Goal: Information Seeking & Learning: Learn about a topic

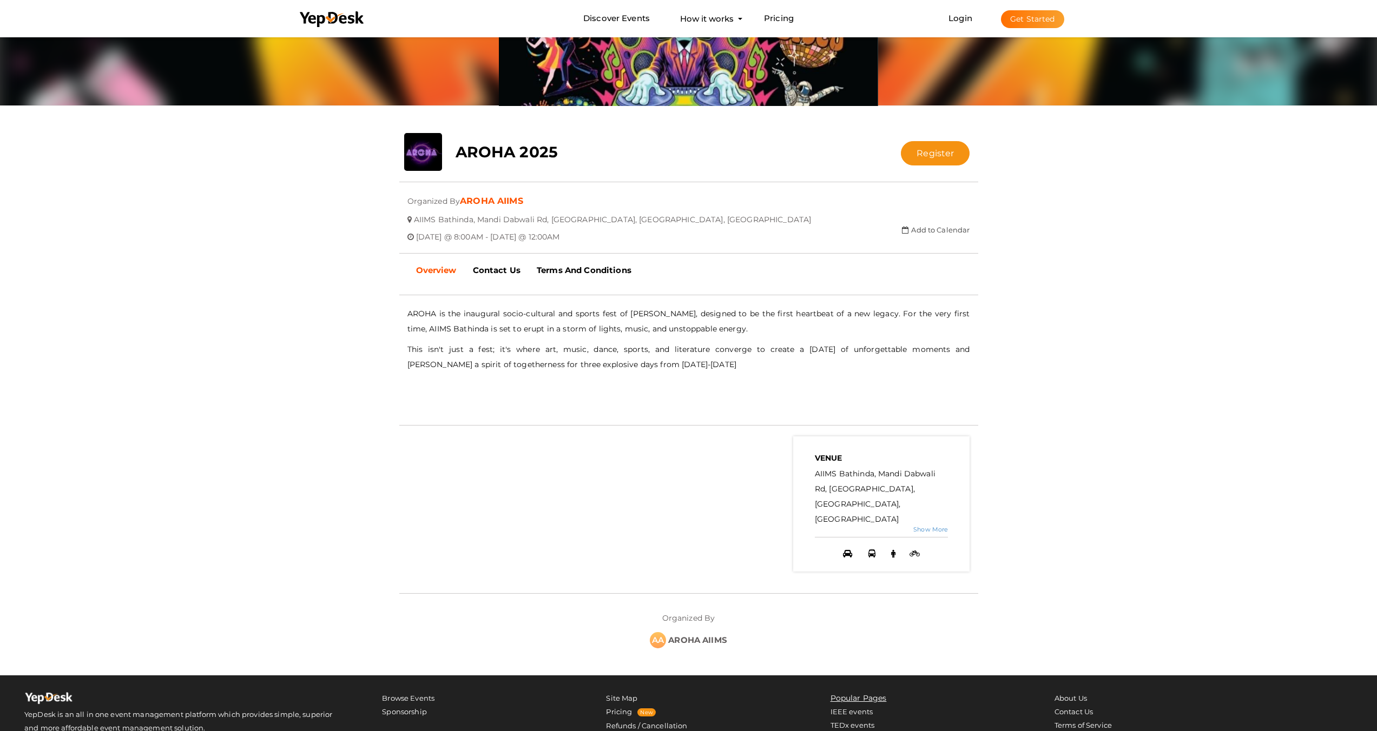
scroll to position [203, 0]
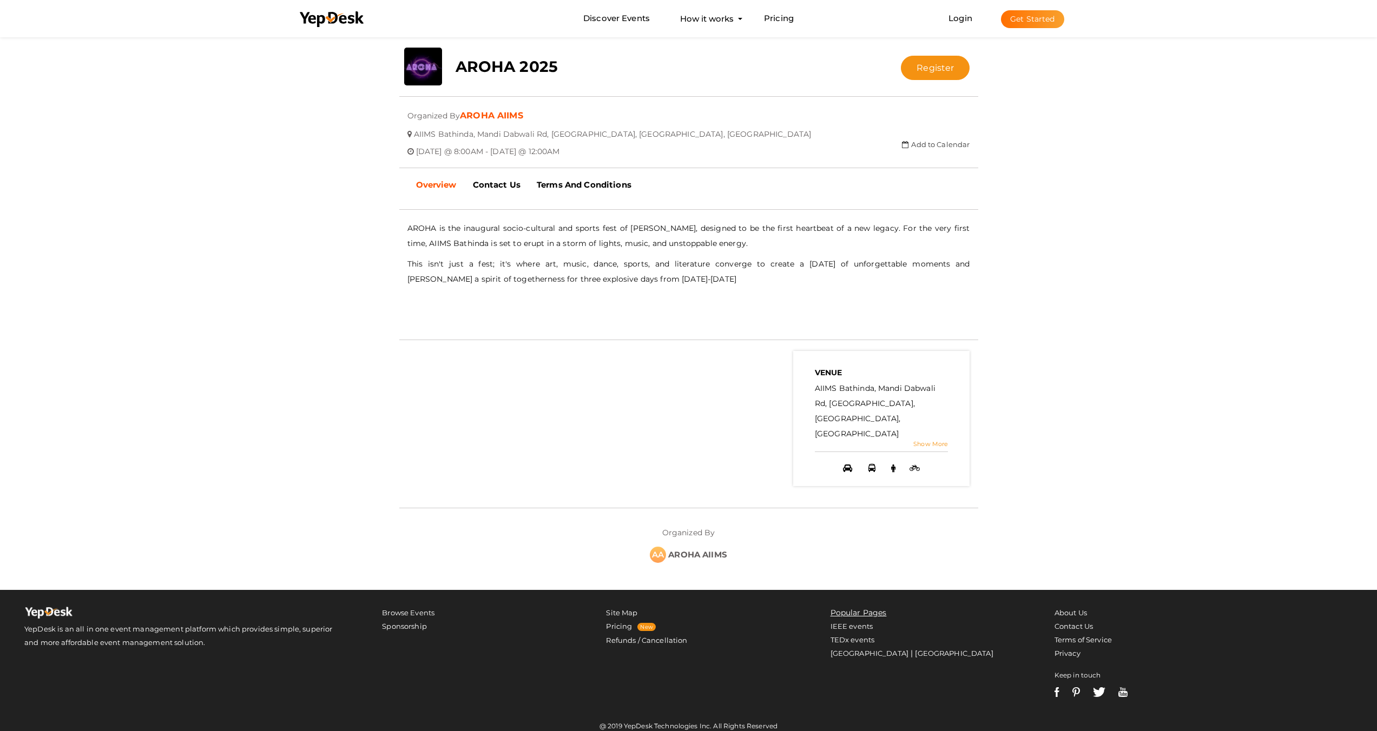
click at [933, 446] on link "Show More" at bounding box center [930, 444] width 35 height 8
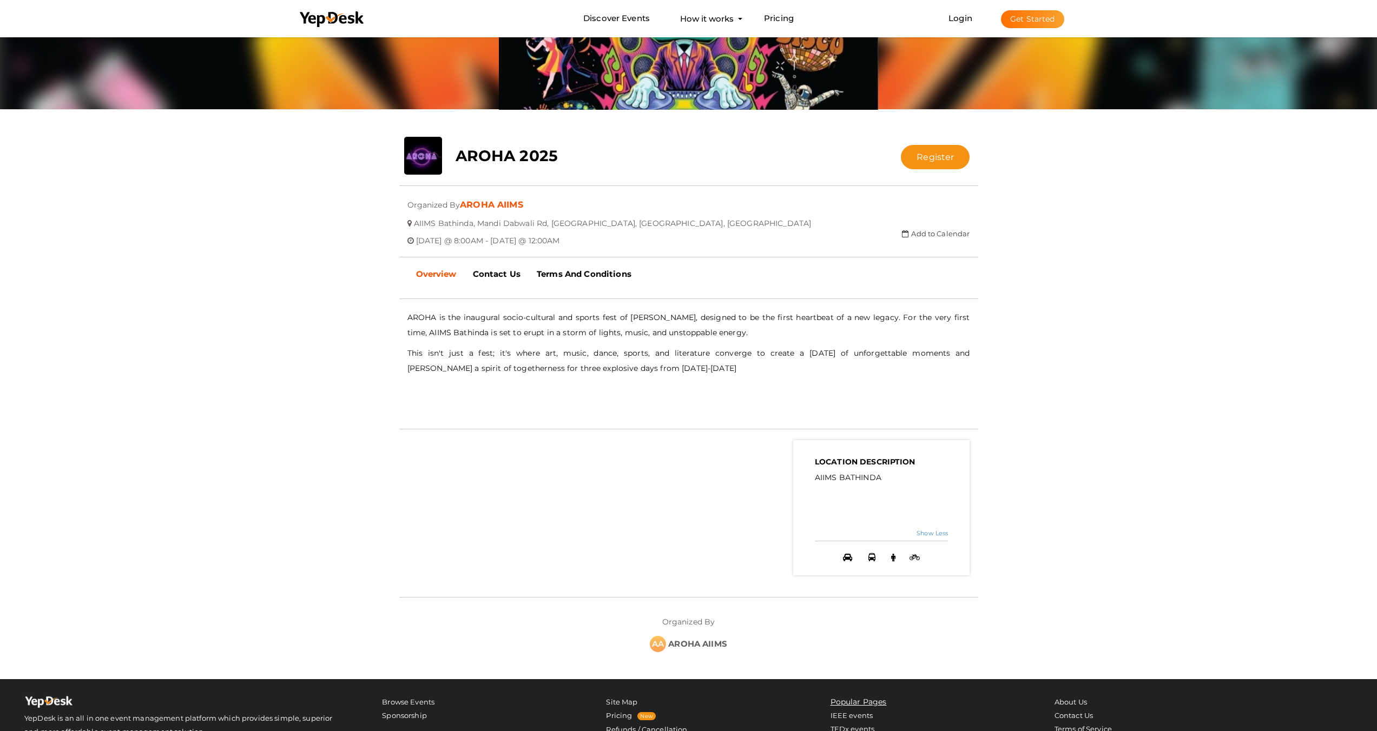
scroll to position [0, 0]
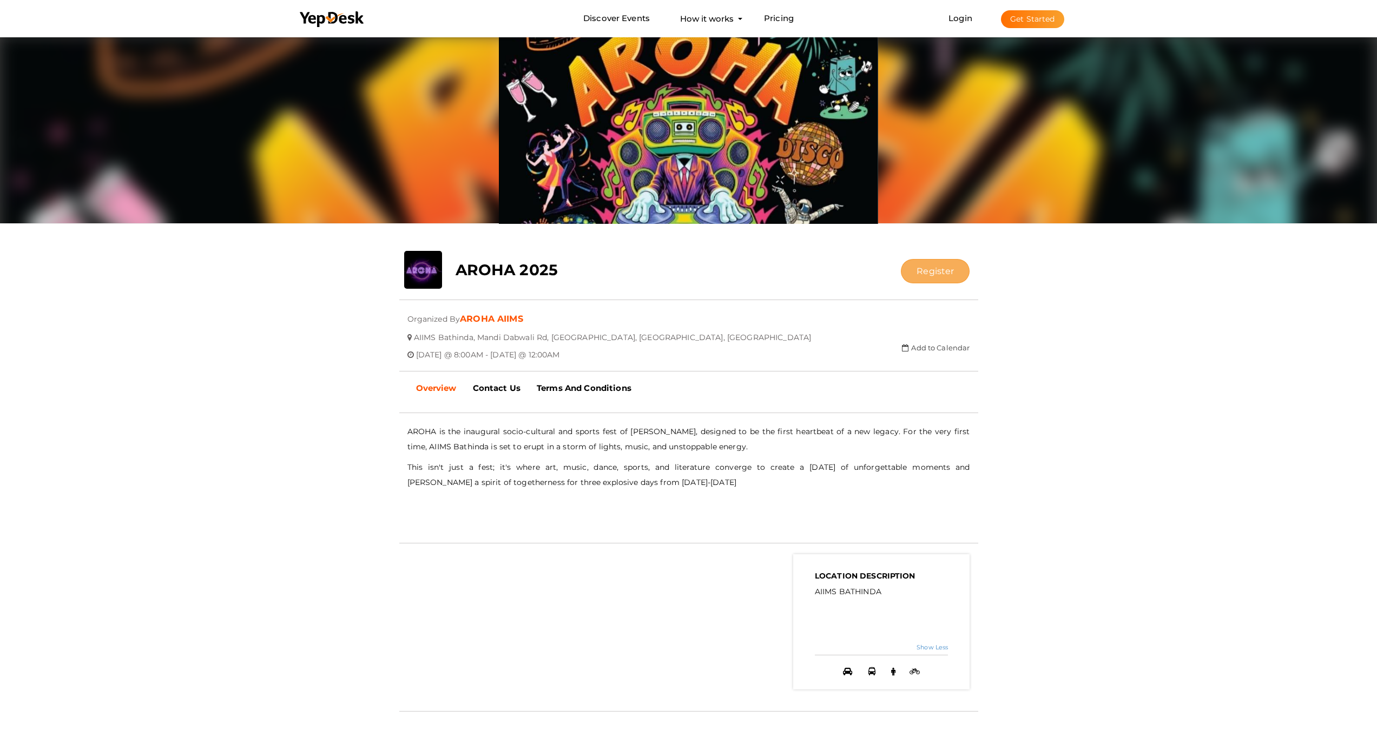
click at [942, 271] on button "Register" at bounding box center [935, 271] width 69 height 24
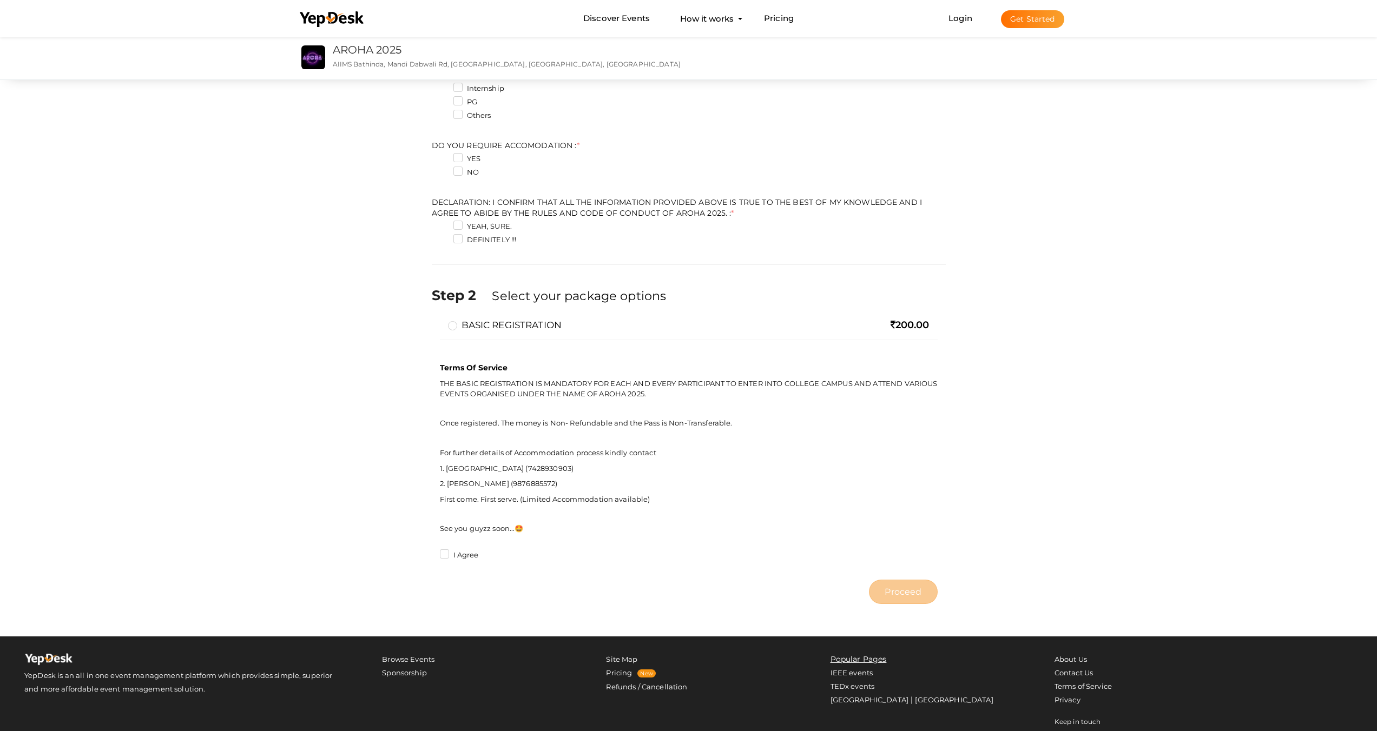
scroll to position [477, 0]
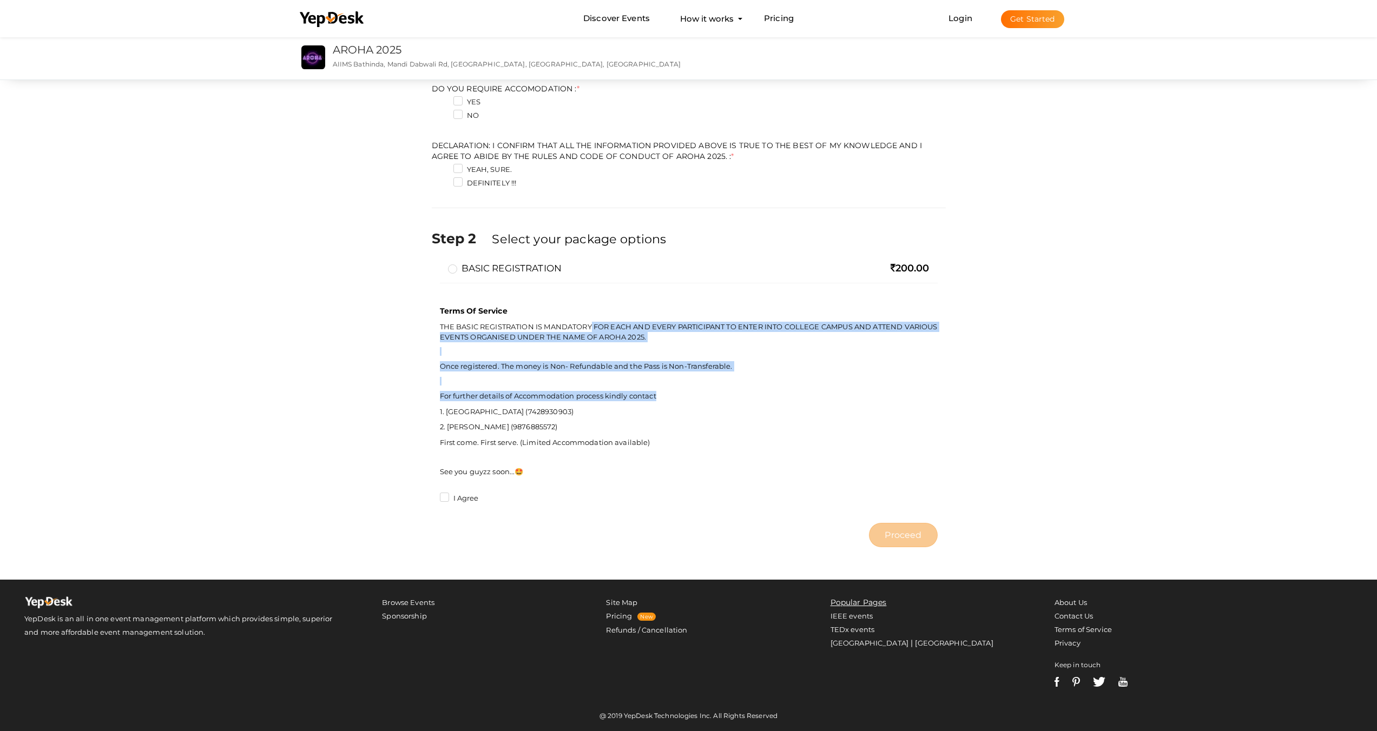
drag, startPoint x: 599, startPoint y: 326, endPoint x: 666, endPoint y: 398, distance: 98.8
click at [666, 398] on p "THE BASIC REGISTRATION IS MANDATORY FOR EACH AND EVERY PARTICIPANT TO ENTER INT…" at bounding box center [689, 399] width 498 height 155
click at [666, 398] on p "For further details of Accommodation process kindly contact" at bounding box center [689, 396] width 498 height 10
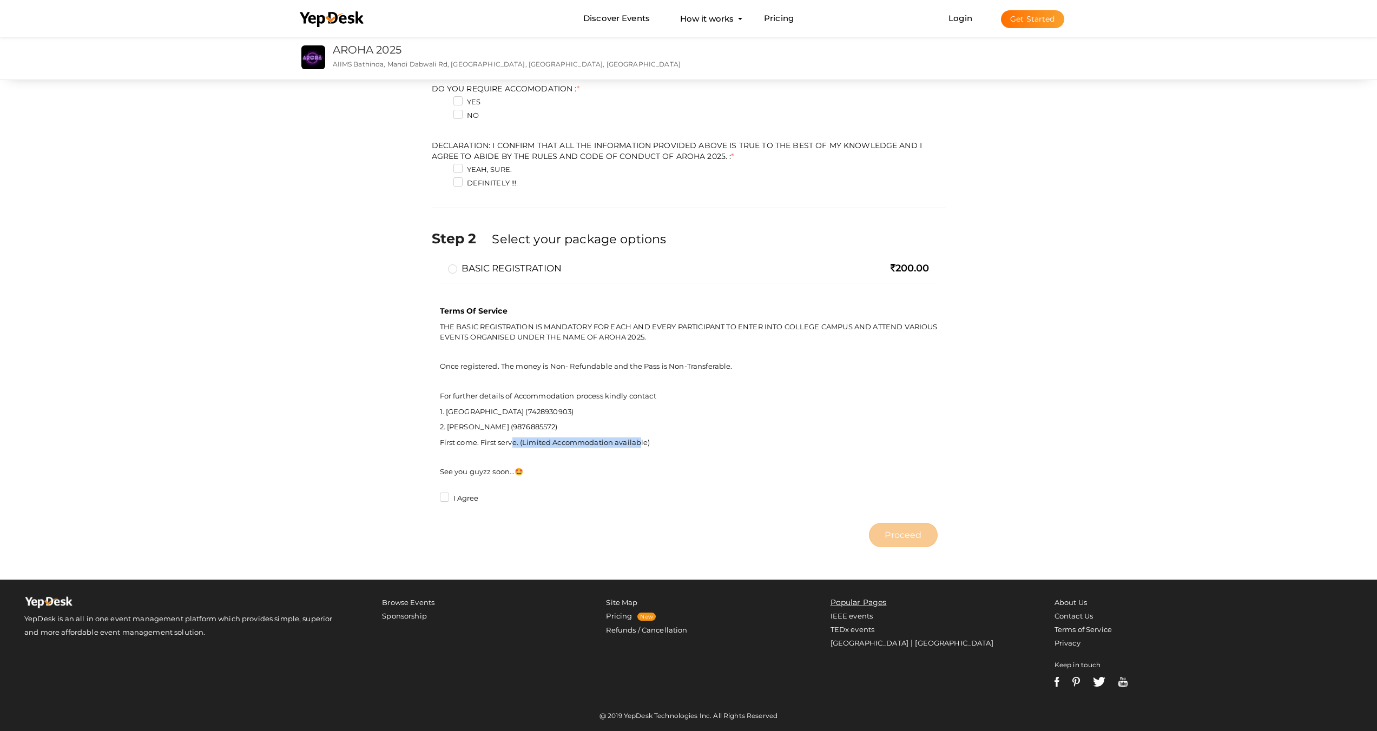
drag, startPoint x: 512, startPoint y: 442, endPoint x: 641, endPoint y: 442, distance: 128.2
click at [641, 442] on p "First come. First serve. (Limited Accommodation available)" at bounding box center [689, 443] width 498 height 10
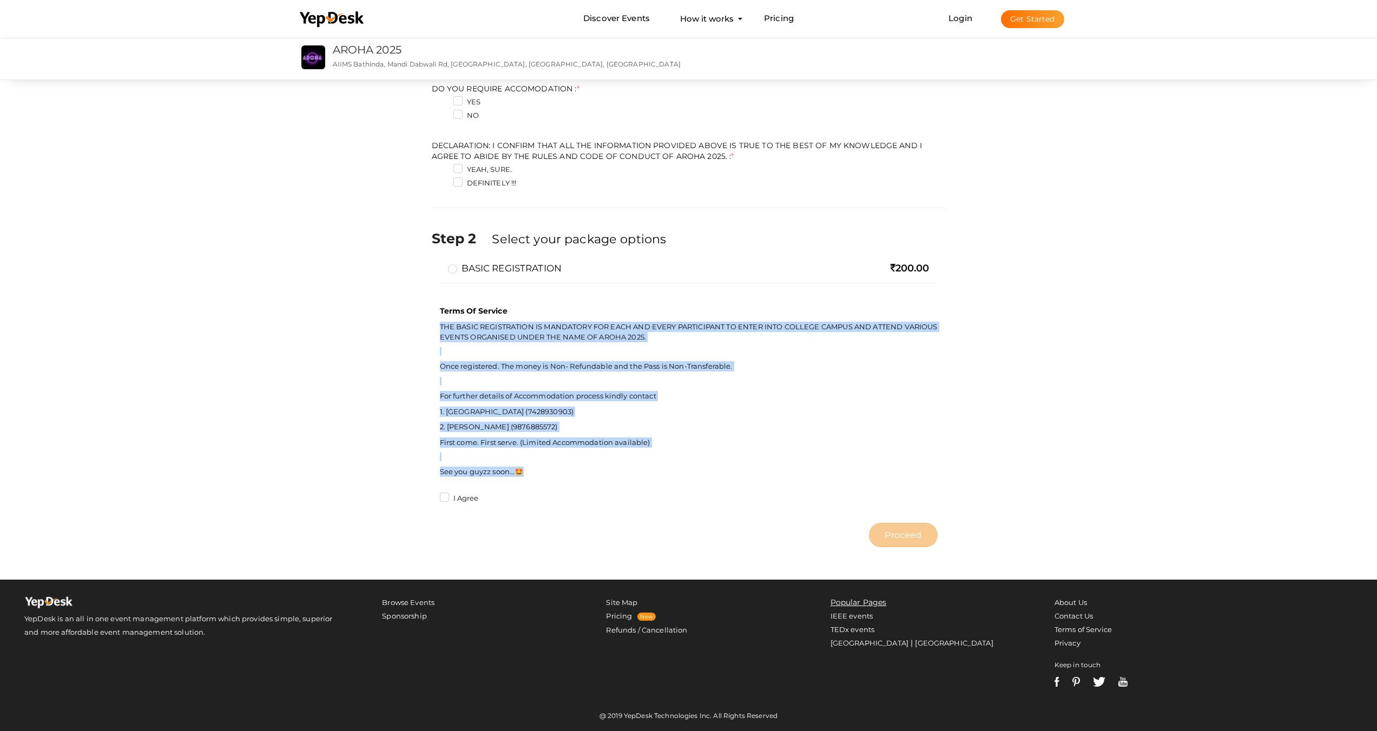
drag, startPoint x: 549, startPoint y: 469, endPoint x: 458, endPoint y: 318, distance: 176.0
click at [458, 318] on div "Terms Of Service THE BASIC REGISTRATION IS MANDATORY FOR EACH AND EVERY PARTICI…" at bounding box center [689, 394] width 498 height 188
click at [457, 318] on div "Terms Of Service THE BASIC REGISTRATION IS MANDATORY FOR EACH AND EVERY PARTICI…" at bounding box center [689, 394] width 498 height 188
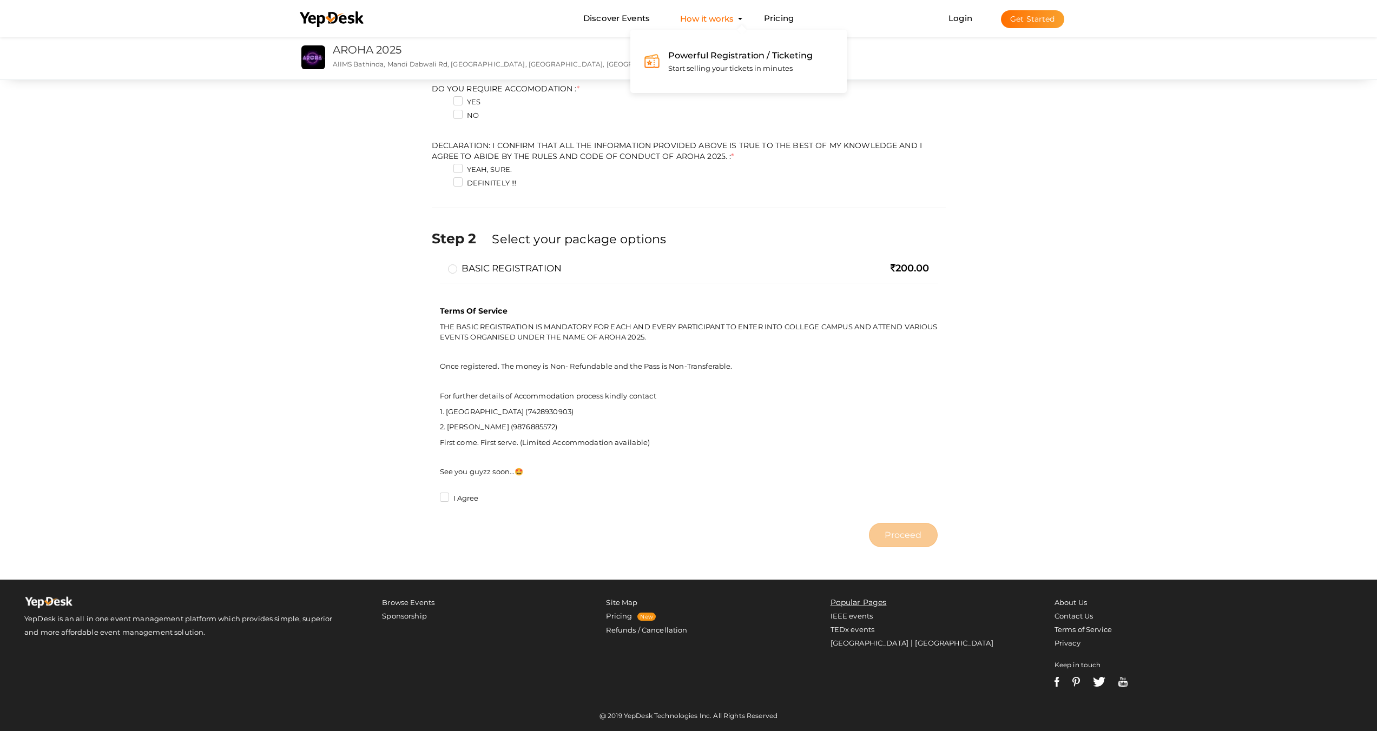
click at [715, 19] on button "How it works Powerful Registration / Ticketing Start selling your tickets in mi…" at bounding box center [707, 19] width 60 height 20
click at [766, 60] on span "Powerful Registration / Ticketing" at bounding box center [740, 55] width 144 height 10
click at [340, 29] on li at bounding box center [332, 22] width 81 height 42
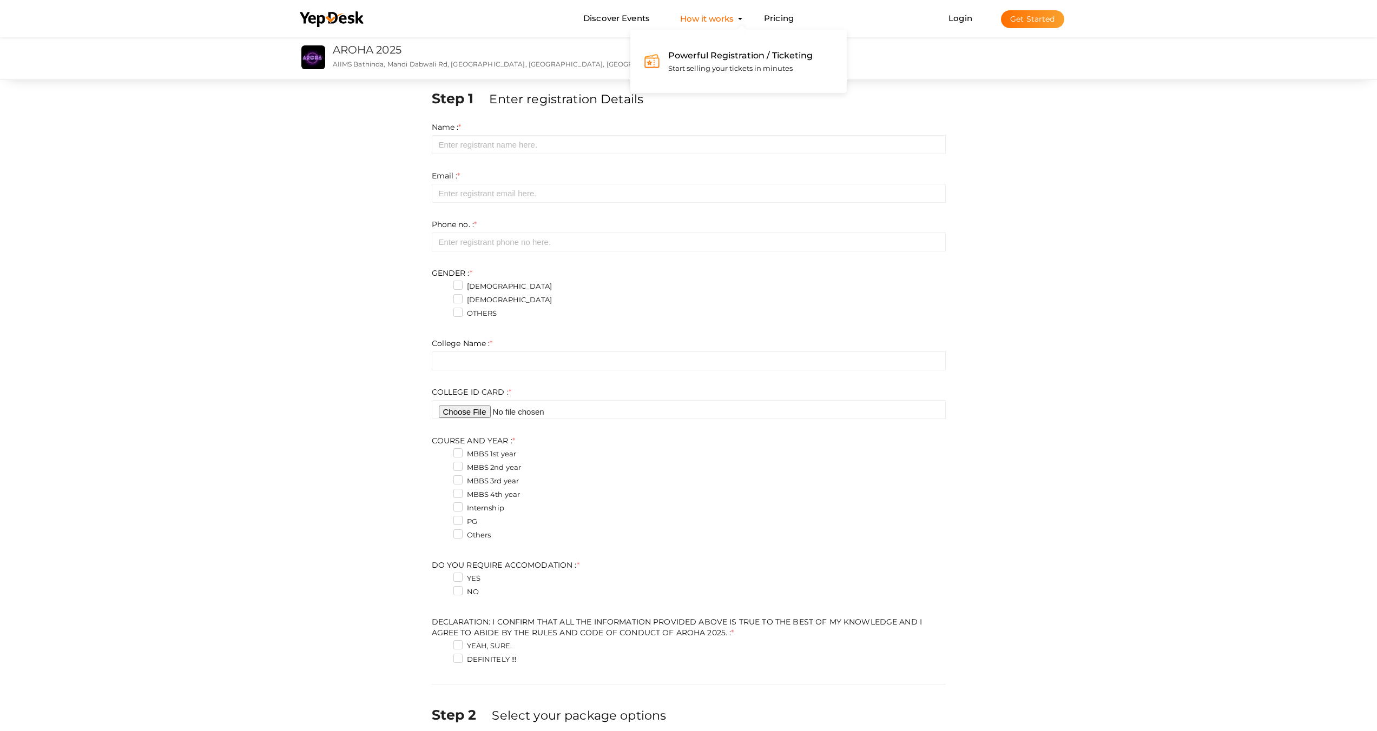
click at [630, 19] on link "Discover Events" at bounding box center [616, 19] width 67 height 20
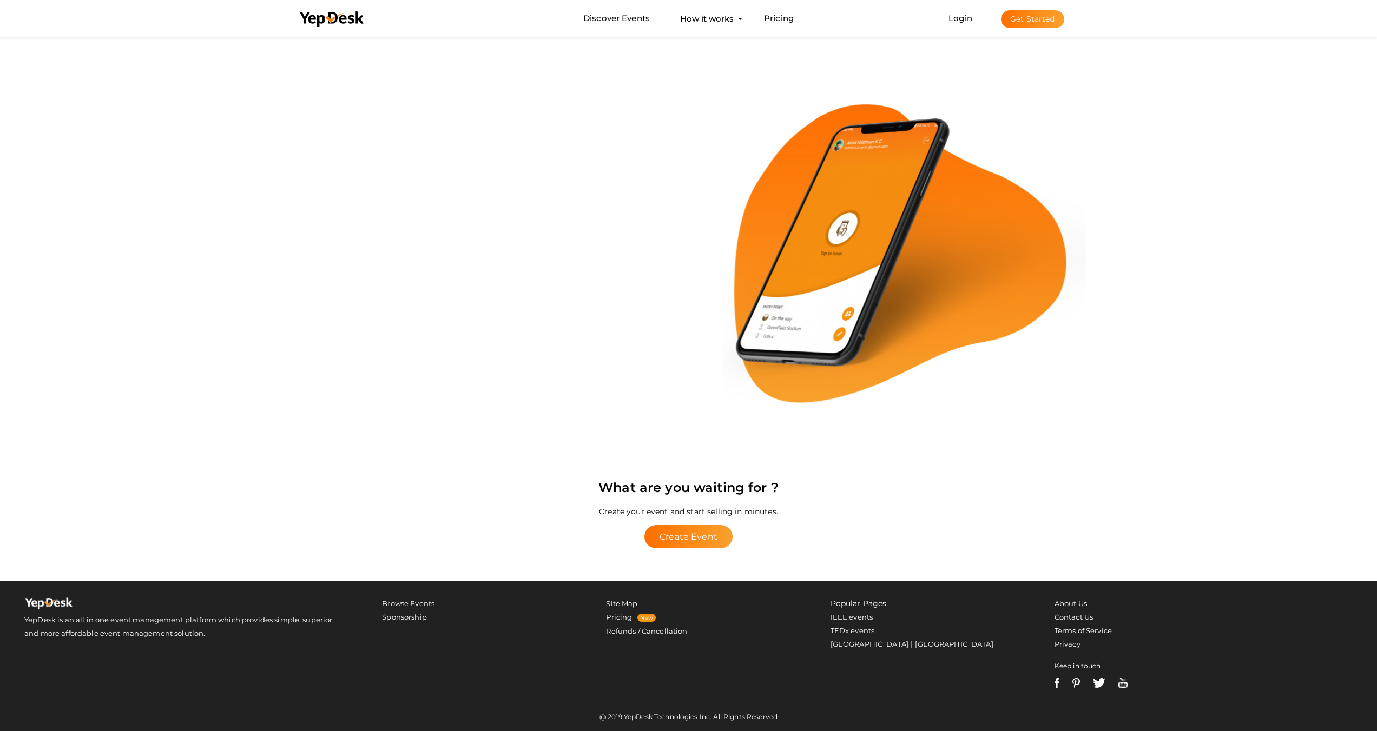
scroll to position [2201, 0]
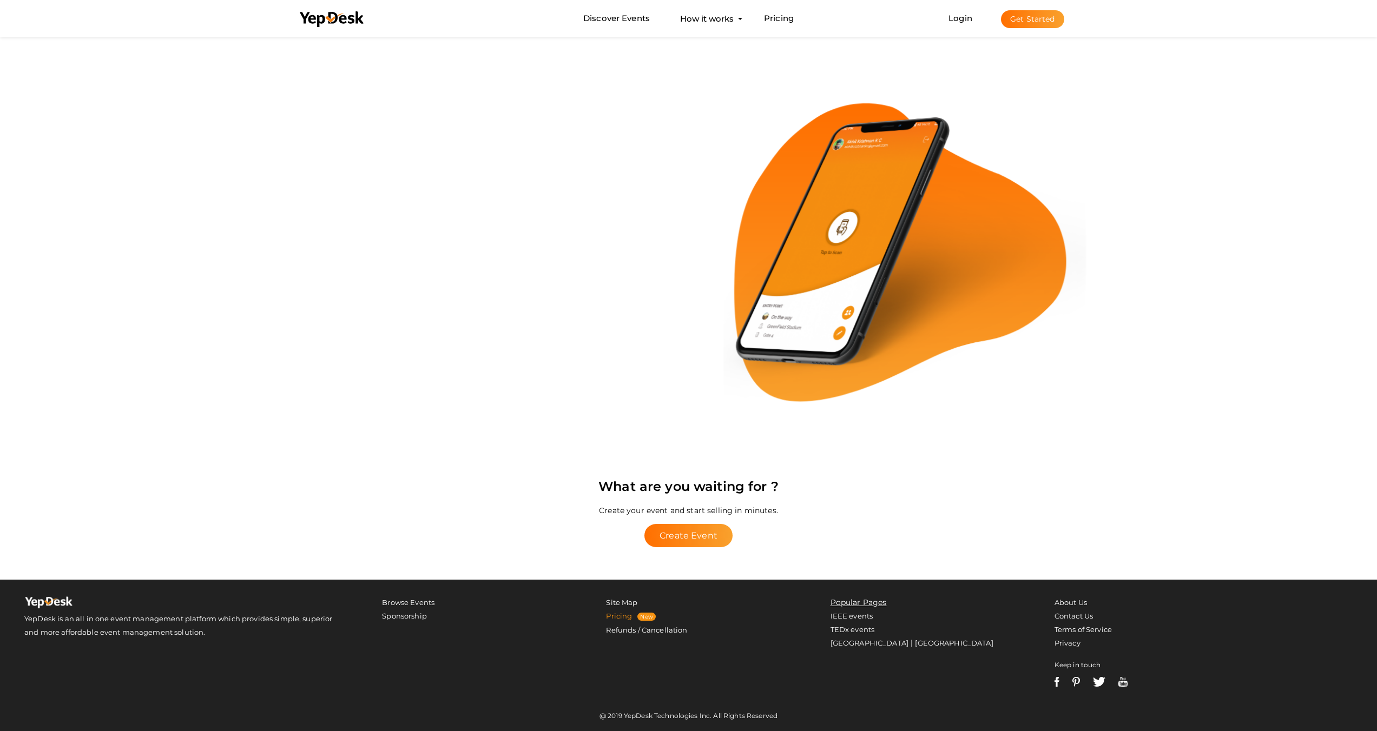
click at [621, 617] on link "Pricing" at bounding box center [619, 616] width 26 height 9
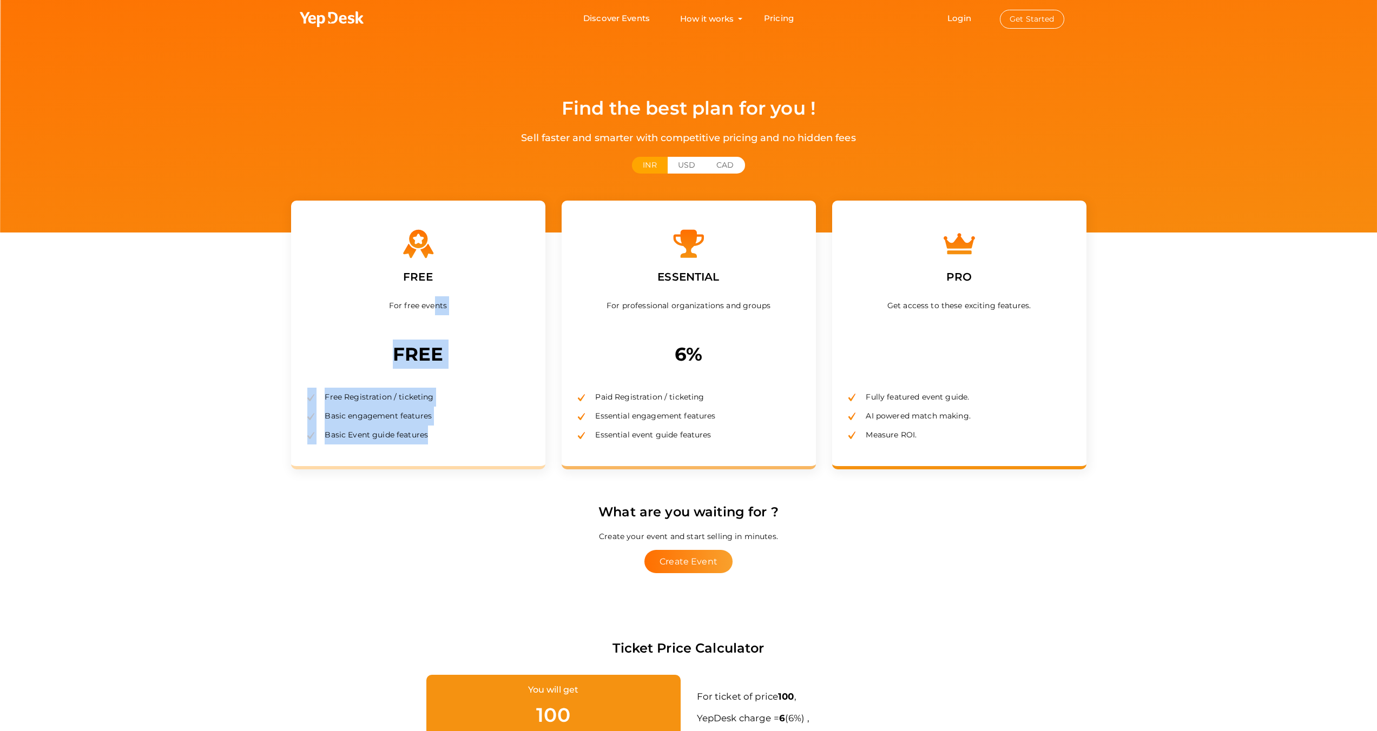
drag, startPoint x: 436, startPoint y: 304, endPoint x: 432, endPoint y: 441, distance: 137.5
click at [432, 441] on div "FREE For free events FREE Free Registration / ticketing Basic engagement featur…" at bounding box center [418, 335] width 254 height 269
click at [432, 441] on li "Basic Event guide features" at bounding box center [418, 435] width 222 height 19
drag, startPoint x: 432, startPoint y: 441, endPoint x: 384, endPoint y: 268, distance: 179.7
click at [384, 268] on div "FREE For free events FREE Free Registration / ticketing Basic engagement featur…" at bounding box center [418, 335] width 254 height 269
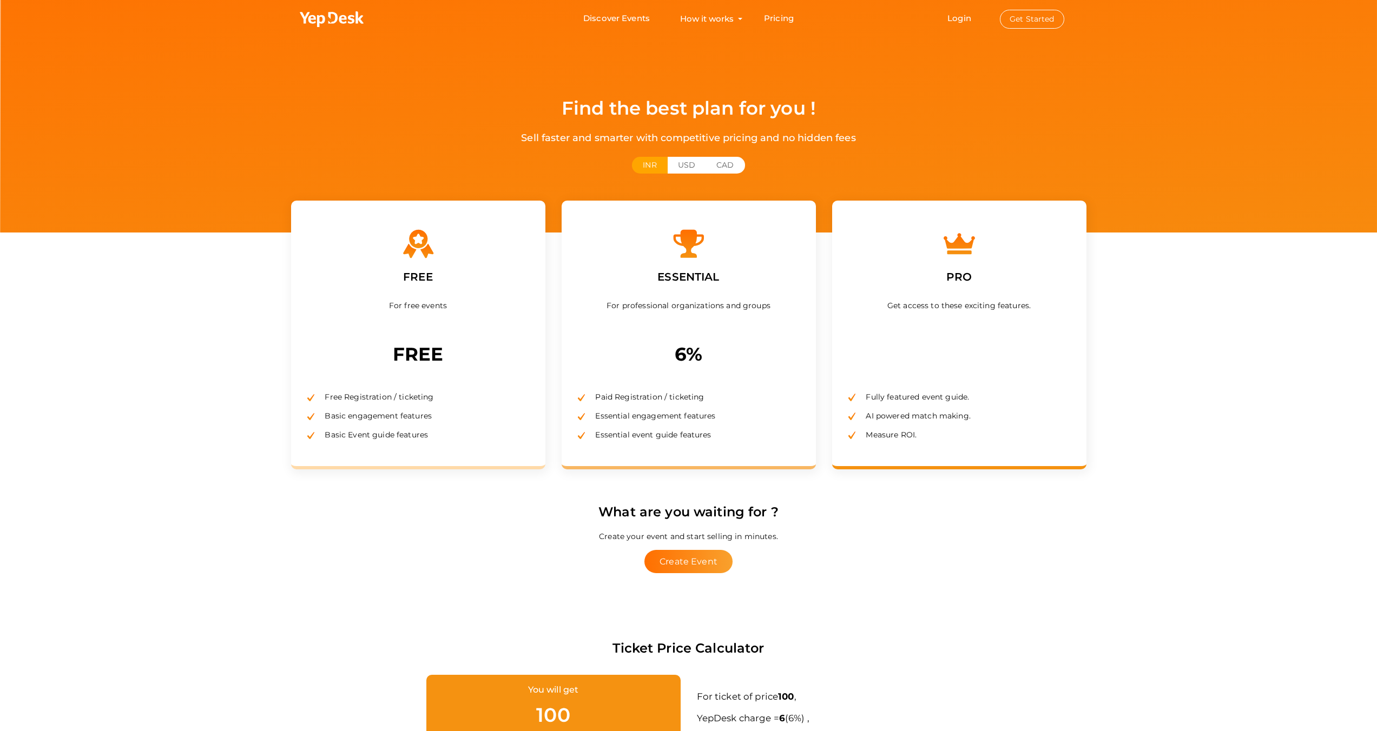
click at [384, 268] on div "FREE For free events FREE Free Registration / ticketing Basic engagement featur…" at bounding box center [418, 335] width 254 height 269
drag, startPoint x: 642, startPoint y: 366, endPoint x: 734, endPoint y: 432, distance: 112.5
click at [734, 432] on div "ESSENTIAL For professional organizations and groups 6% Paid Registration / tick…" at bounding box center [689, 335] width 254 height 269
click at [734, 432] on li "Essential event guide features" at bounding box center [689, 435] width 222 height 19
drag, startPoint x: 916, startPoint y: 266, endPoint x: 1001, endPoint y: 428, distance: 183.2
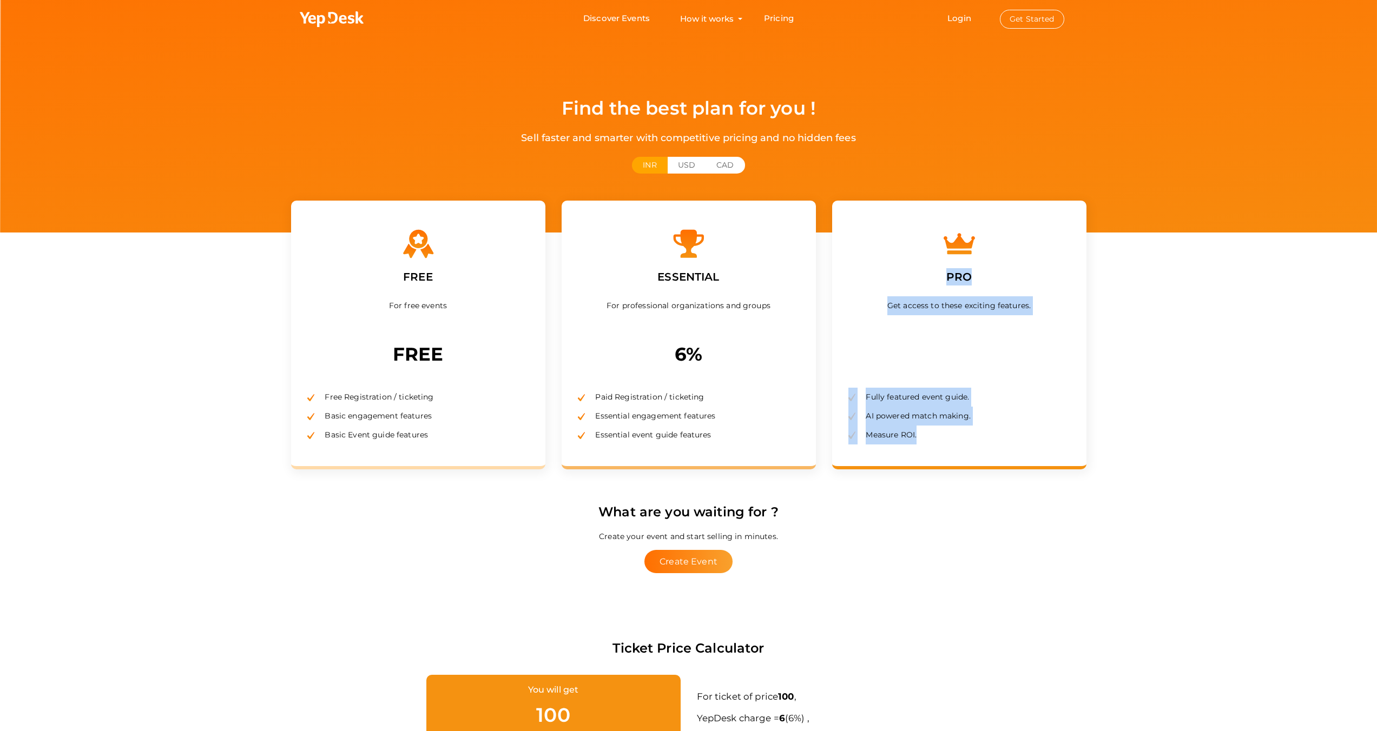
click at [1001, 428] on div "PRO Get access to these exciting features. Fully featured event guide. AI power…" at bounding box center [959, 335] width 254 height 269
click at [1001, 428] on li "Measure ROI." at bounding box center [959, 435] width 222 height 19
drag, startPoint x: 1001, startPoint y: 428, endPoint x: 898, endPoint y: 279, distance: 181.3
click at [898, 279] on div "PRO Get access to these exciting features. Fully featured event guide. AI power…" at bounding box center [959, 335] width 254 height 269
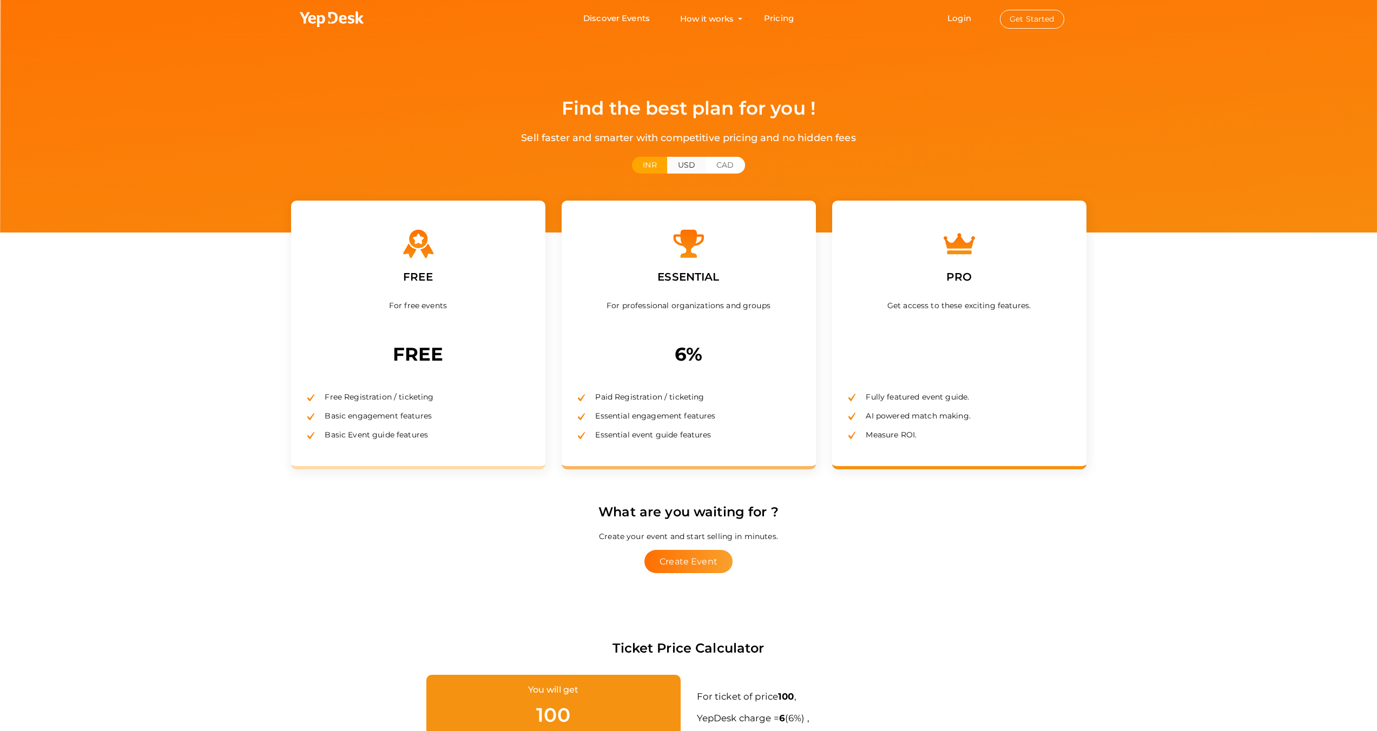
click at [684, 166] on button "USD" at bounding box center [686, 165] width 39 height 17
click at [722, 163] on button "CAD" at bounding box center [724, 165] width 39 height 17
click at [694, 164] on button "USD" at bounding box center [686, 165] width 39 height 17
click at [648, 165] on button "INR" at bounding box center [649, 165] width 35 height 17
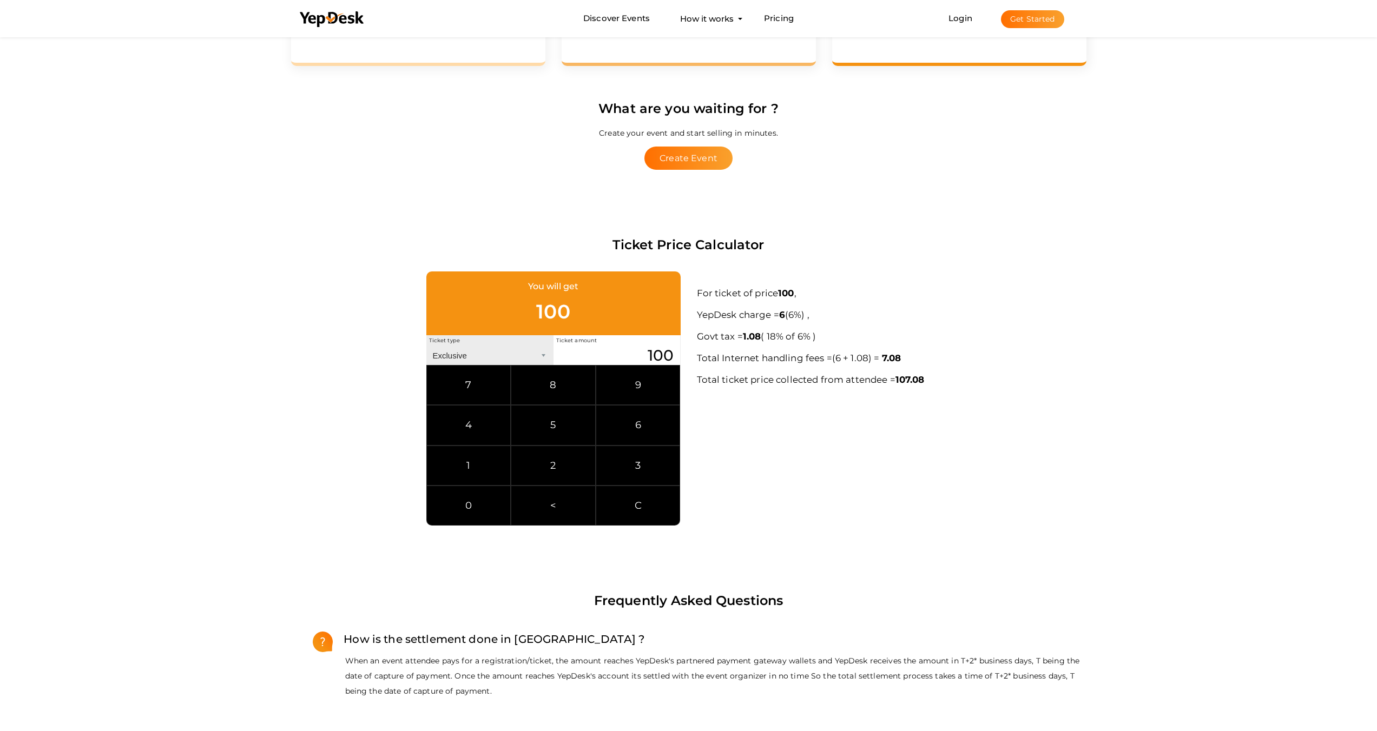
scroll to position [494, 0]
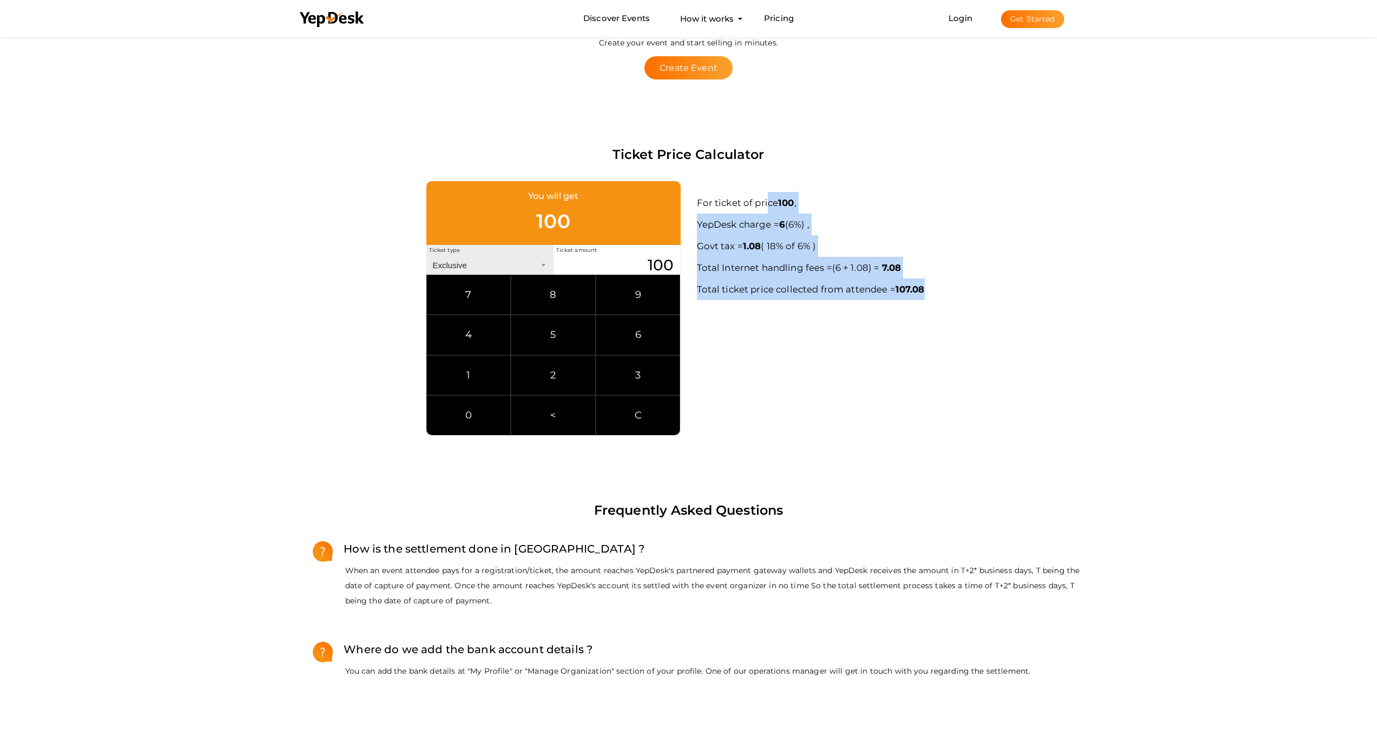
drag, startPoint x: 695, startPoint y: 201, endPoint x: 962, endPoint y: 292, distance: 282.5
click at [962, 292] on div "For ticket of price 100 , YepDesk charge = 6 ( 0 + 6%) , Govt tax = 1.08 ( 18% …" at bounding box center [892, 243] width 406 height 124
click at [962, 292] on p "For ticket of price 100 , YepDesk charge = 6 ( 0 + 6%) , Govt tax = 1.08 ( 18% …" at bounding box center [892, 246] width 390 height 108
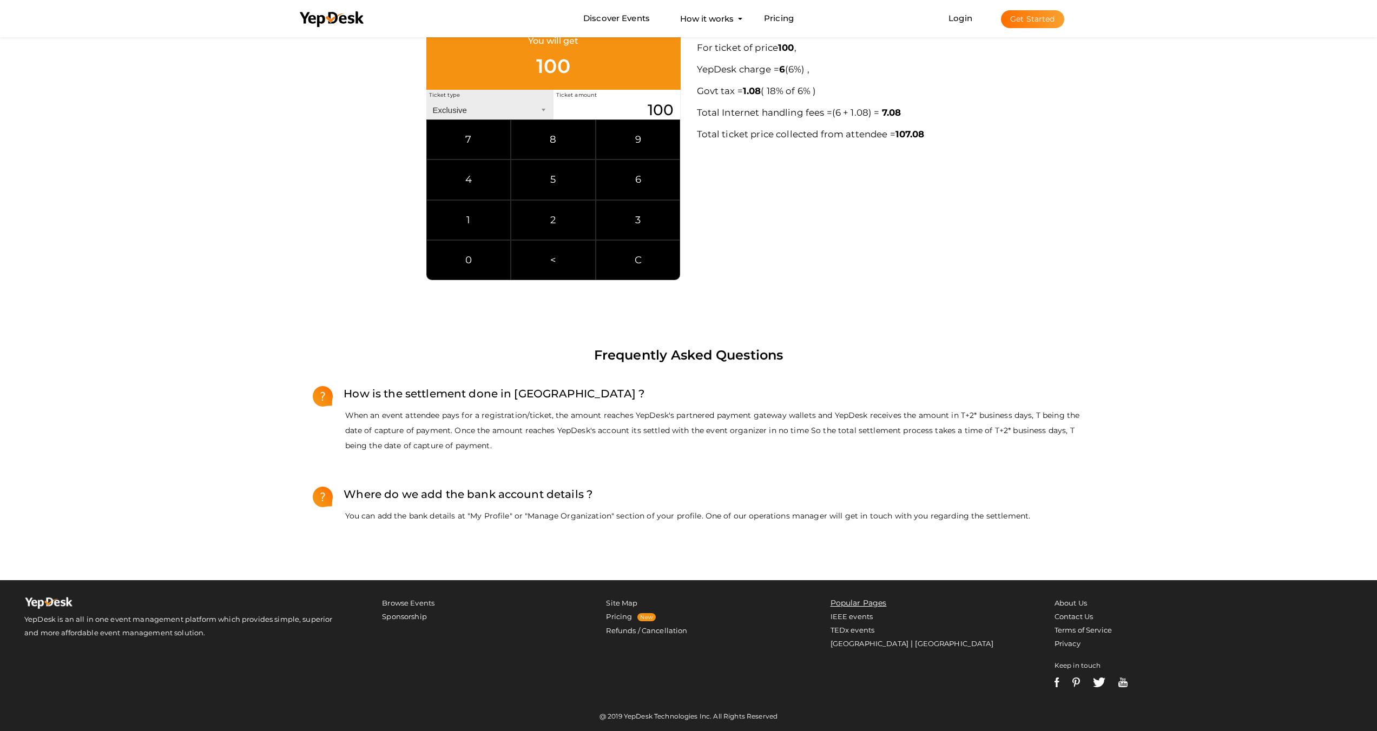
scroll to position [650, 0]
drag, startPoint x: 449, startPoint y: 430, endPoint x: 610, endPoint y: 518, distance: 183.5
click at [610, 518] on ul "How is the settlement done in YepDesk ? When an event attendee pays for a regis…" at bounding box center [688, 456] width 795 height 171
click at [610, 518] on p "You can add the bank details at "My Profile" or "Manage Organization" section o…" at bounding box center [700, 515] width 774 height 15
click at [1058, 682] on img at bounding box center [1056, 682] width 5 height 10
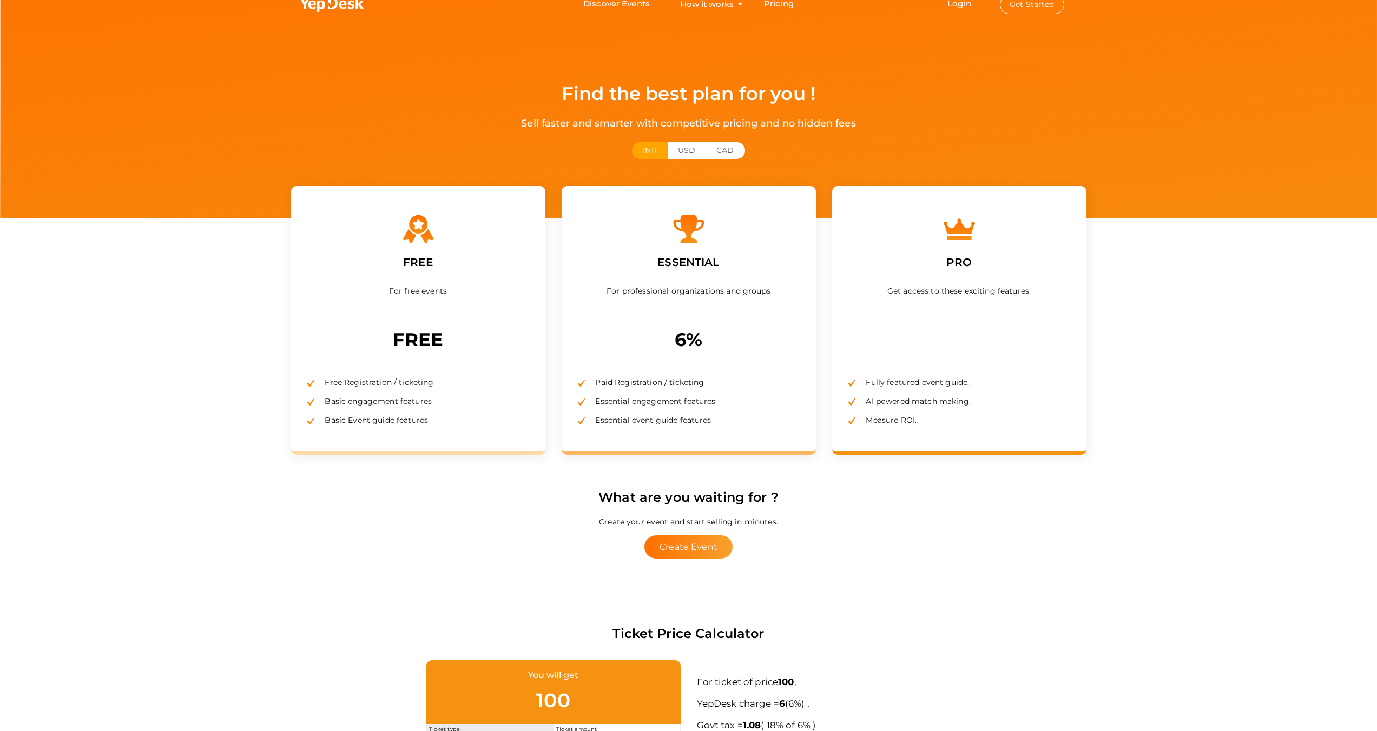
scroll to position [0, 0]
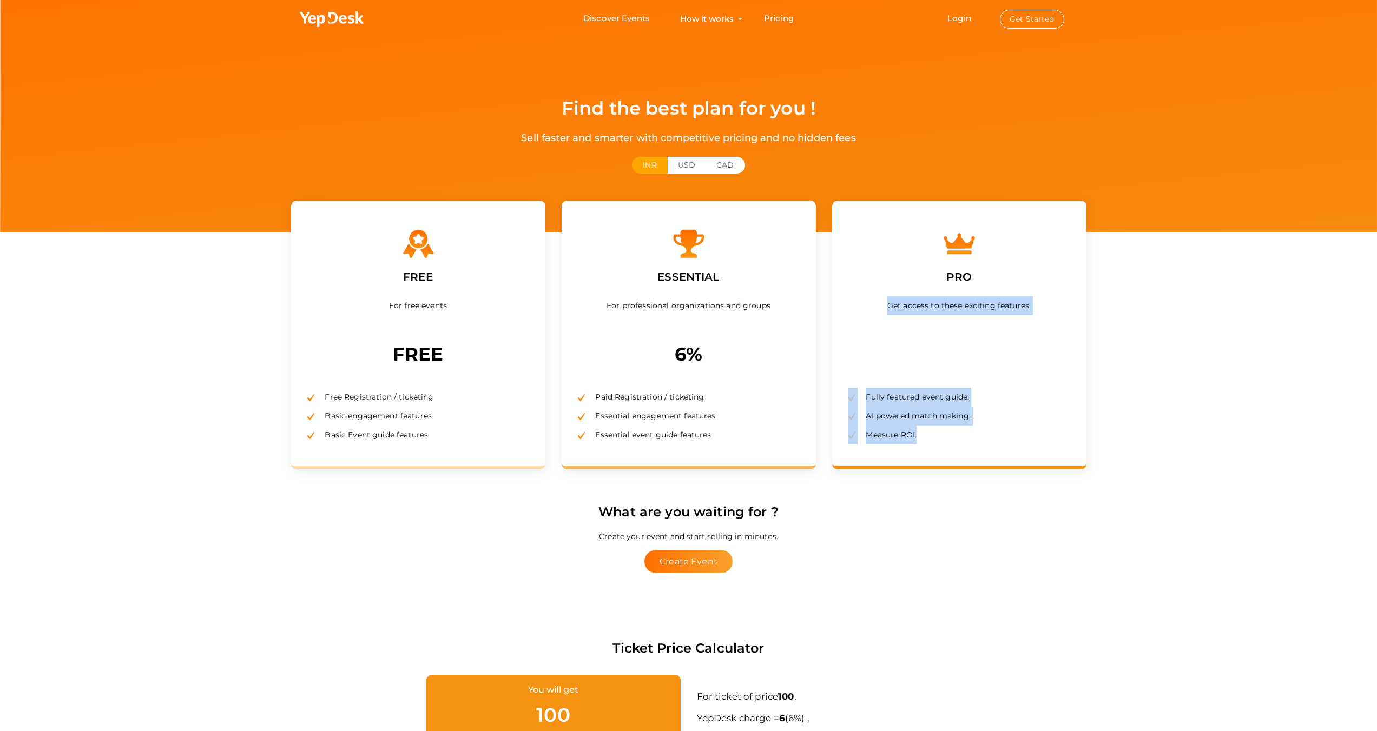
drag, startPoint x: 880, startPoint y: 308, endPoint x: 987, endPoint y: 432, distance: 164.5
click at [987, 432] on div "PRO Get access to these exciting features. Fully featured event guide. AI power…" at bounding box center [959, 335] width 254 height 269
click at [987, 432] on li "Measure ROI." at bounding box center [959, 435] width 222 height 19
drag, startPoint x: 987, startPoint y: 432, endPoint x: 918, endPoint y: 294, distance: 155.1
click at [918, 294] on div "PRO Get access to these exciting features. Fully featured event guide. AI power…" at bounding box center [959, 335] width 254 height 269
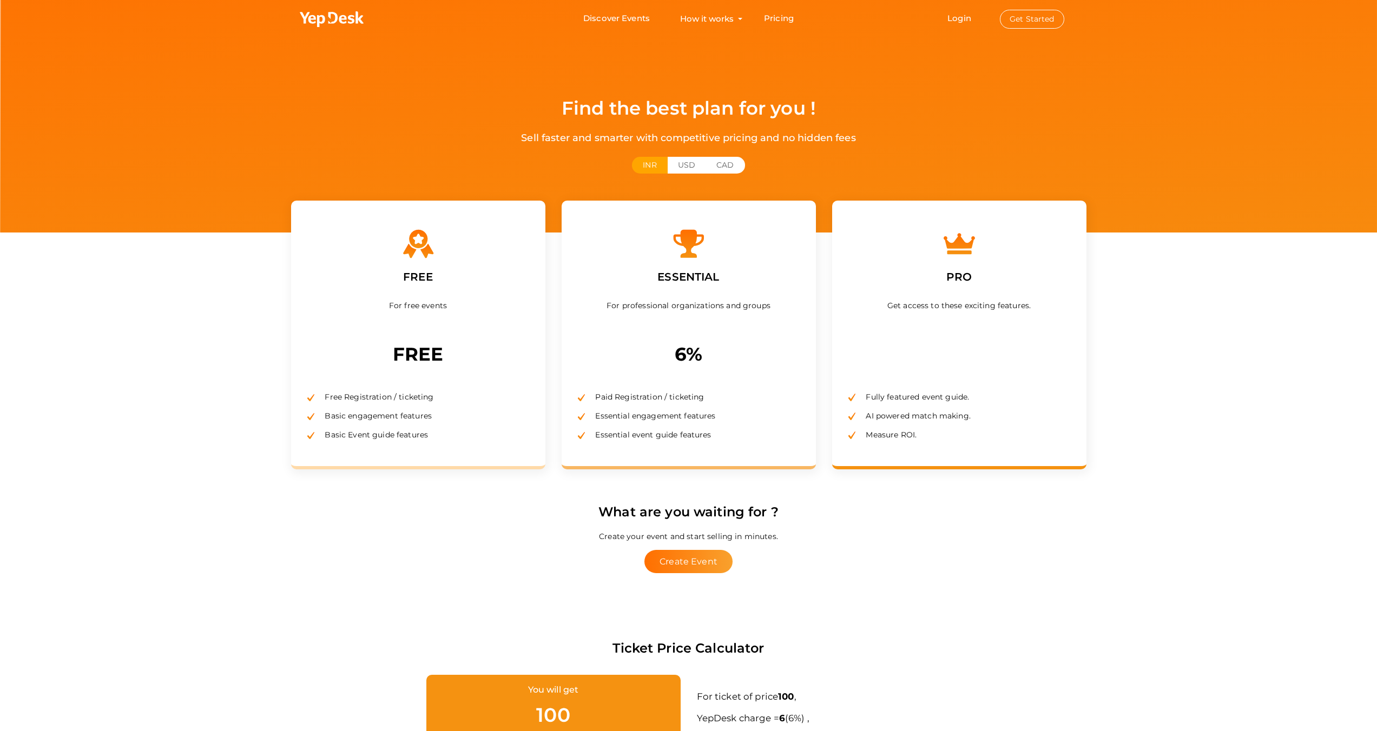
click at [918, 294] on div "PRO Get access to these exciting features. Fully featured event guide. AI power…" at bounding box center [959, 335] width 254 height 269
click at [338, 23] on icon at bounding box center [332, 19] width 65 height 16
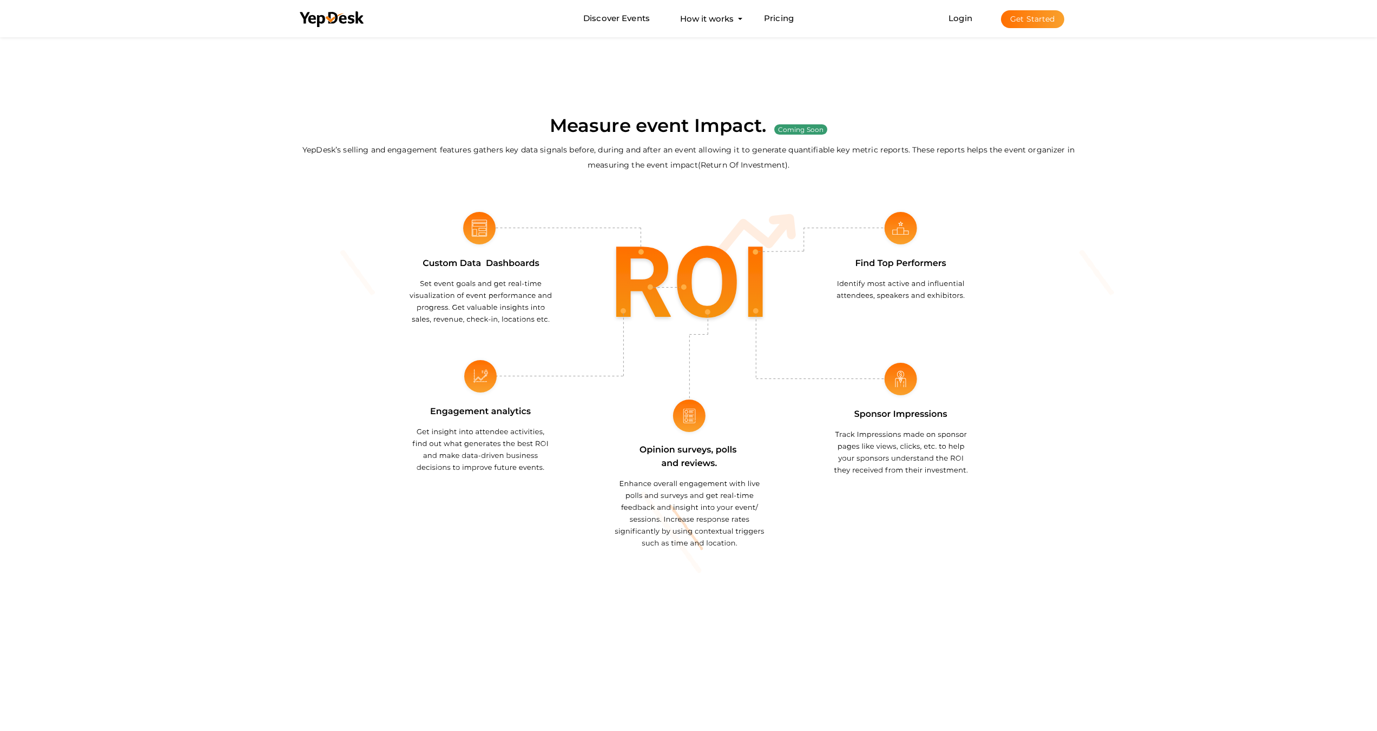
scroll to position [996, 0]
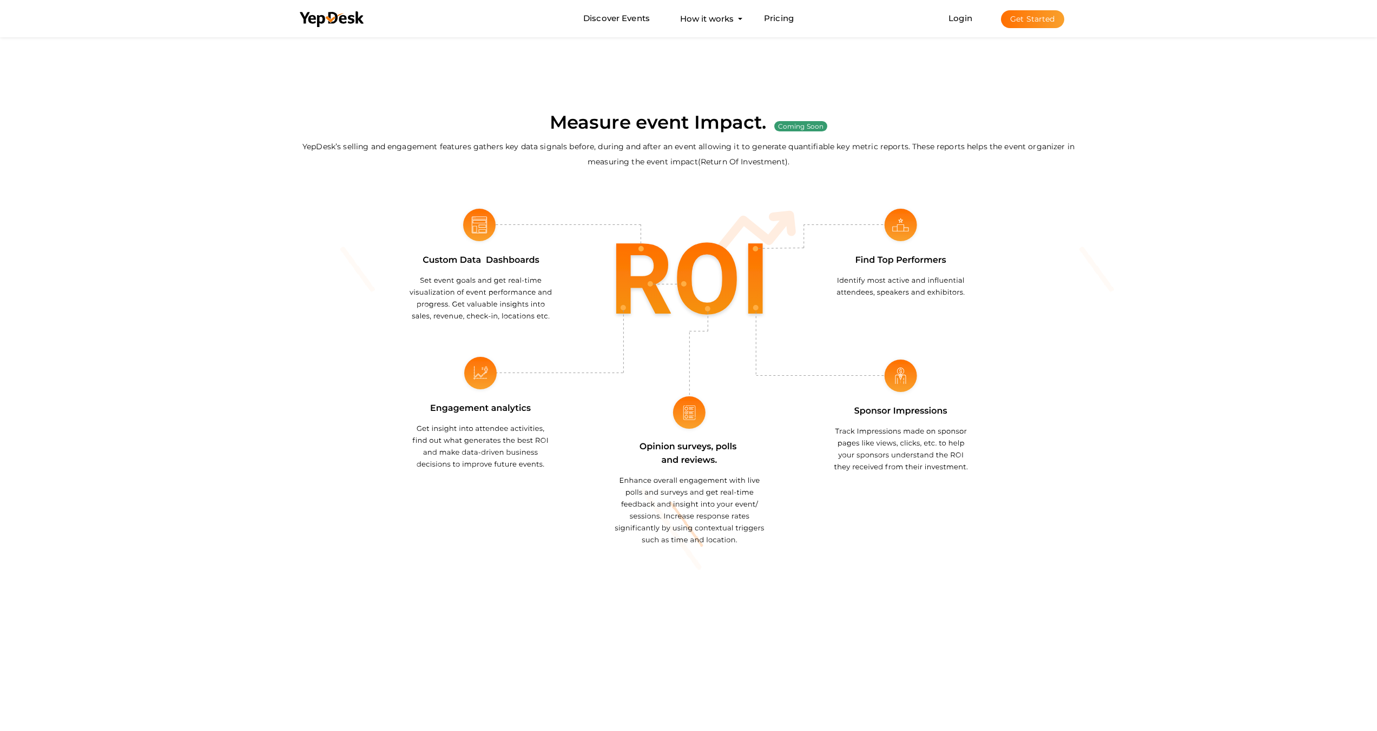
click at [431, 144] on label "YepDesk’s selling and engagement features gathers key data signals before, duri…" at bounding box center [688, 154] width 795 height 30
drag, startPoint x: 549, startPoint y: 120, endPoint x: 824, endPoint y: 176, distance: 281.2
click at [824, 176] on div "Measure event Impact. Coming Soon YepDesk’s selling and engagement features gat…" at bounding box center [688, 157] width 795 height 96
click at [823, 177] on div "Measure event Impact. Coming Soon YepDesk’s selling and engagement features gat…" at bounding box center [688, 157] width 795 height 96
drag, startPoint x: 819, startPoint y: 172, endPoint x: 538, endPoint y: 131, distance: 283.3
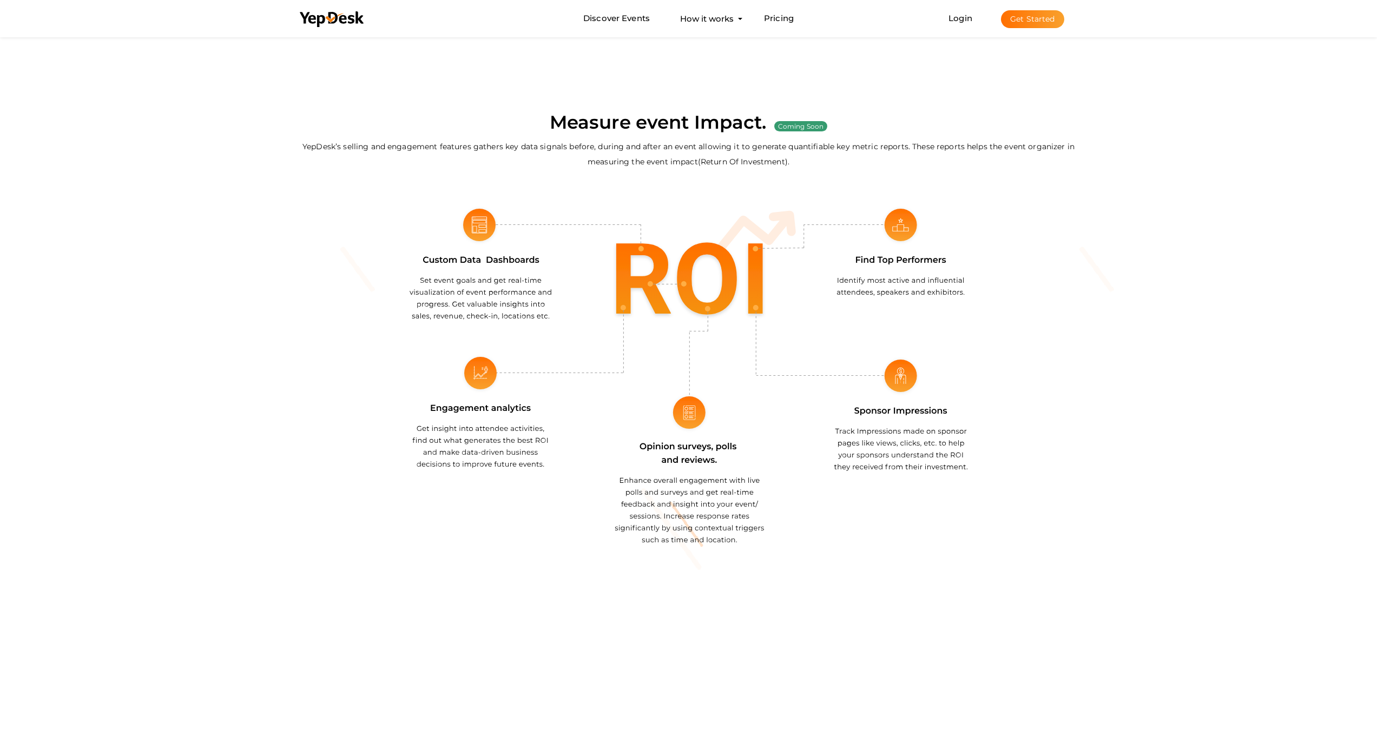
click at [538, 131] on div "Measure event Impact. Coming Soon YepDesk’s selling and engagement features gat…" at bounding box center [688, 157] width 795 height 96
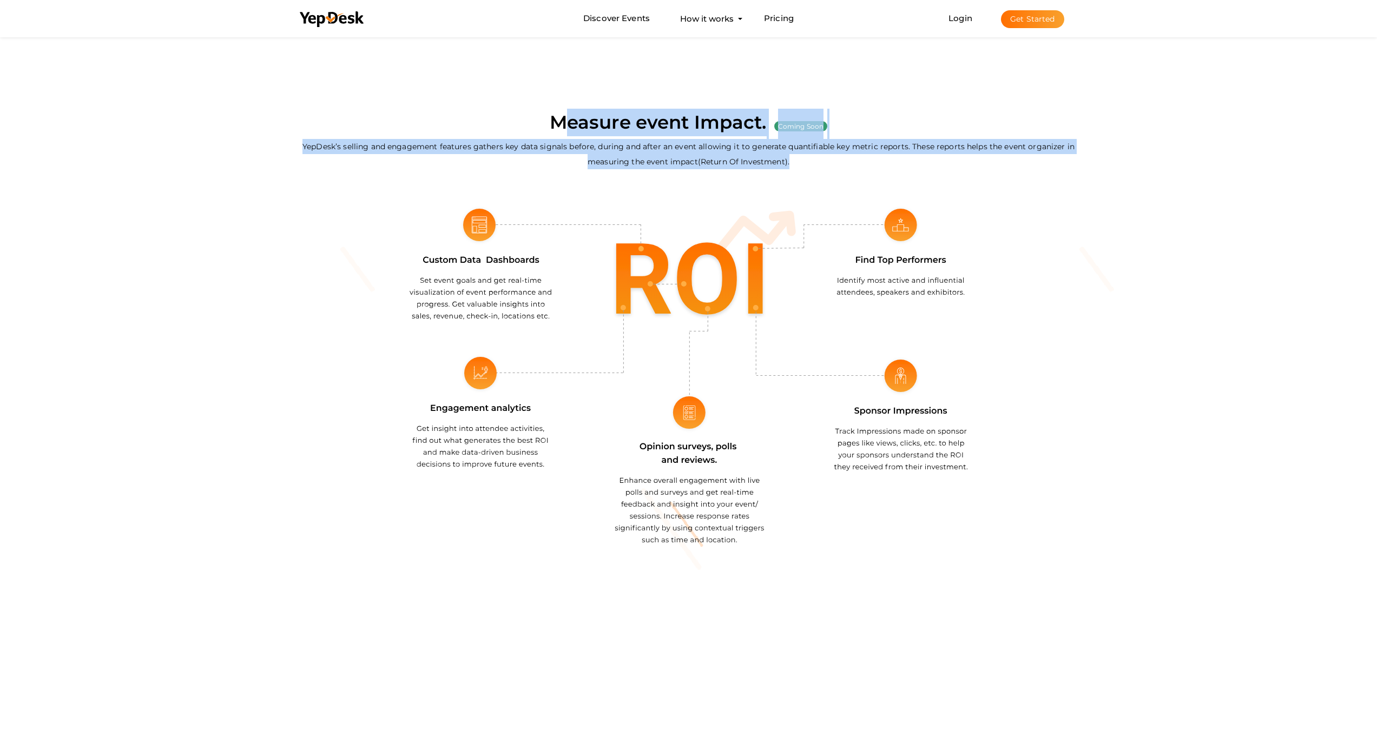
drag, startPoint x: 538, startPoint y: 131, endPoint x: 789, endPoint y: 156, distance: 251.8
click at [789, 156] on div "Measure event Impact. Coming Soon YepDesk’s selling and engagement features gat…" at bounding box center [688, 157] width 795 height 96
click at [789, 156] on label "YepDesk’s selling and engagement features gathers key data signals before, duri…" at bounding box center [688, 154] width 795 height 30
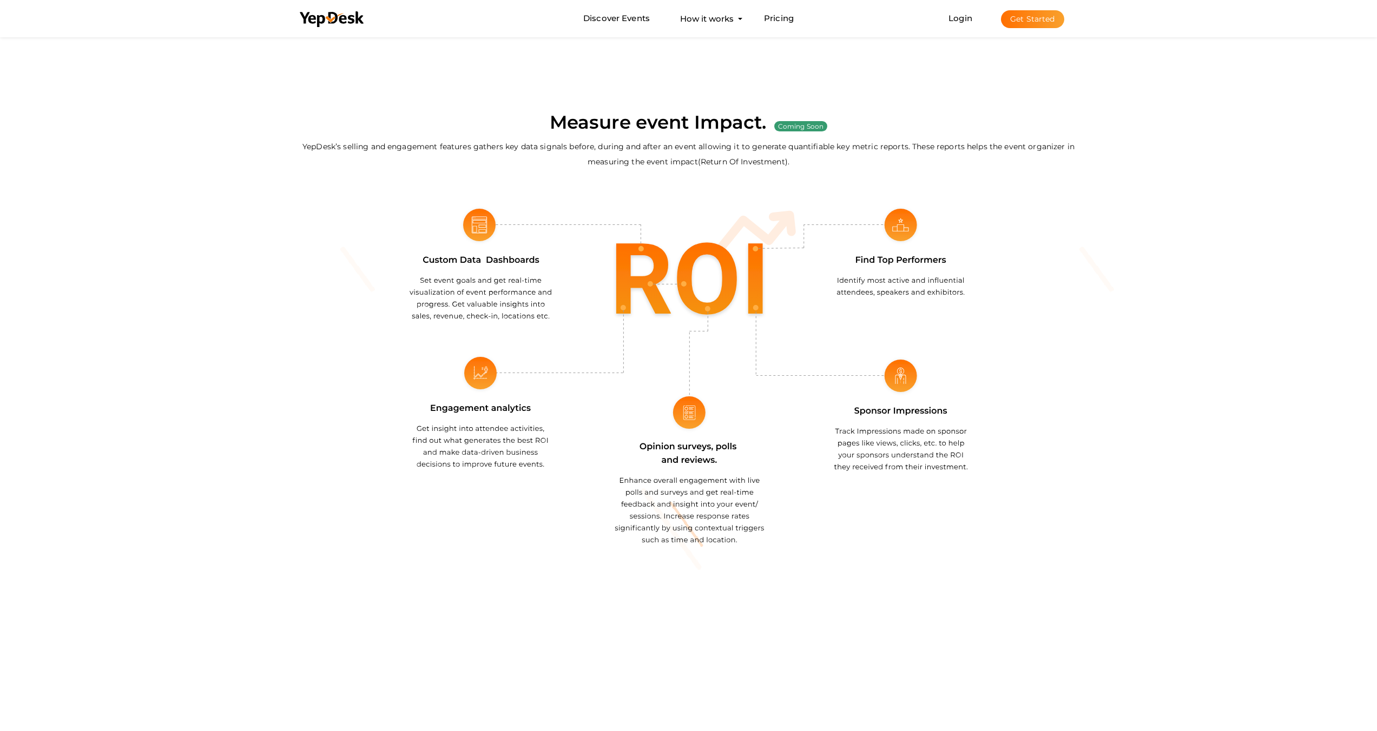
drag, startPoint x: 790, startPoint y: 157, endPoint x: 536, endPoint y: 107, distance: 259.8
click at [536, 107] on div "Event Technology for Entire Create Event Branded mobile event apps Custom-built…" at bounding box center [688, 238] width 1377 height 2469
click at [536, 107] on div at bounding box center [688, 238] width 1377 height 2469
drag, startPoint x: 532, startPoint y: 109, endPoint x: 799, endPoint y: 160, distance: 271.4
click at [799, 160] on div "Measure event Impact. Coming Soon YepDesk’s selling and engagement features gat…" at bounding box center [688, 157] width 795 height 96
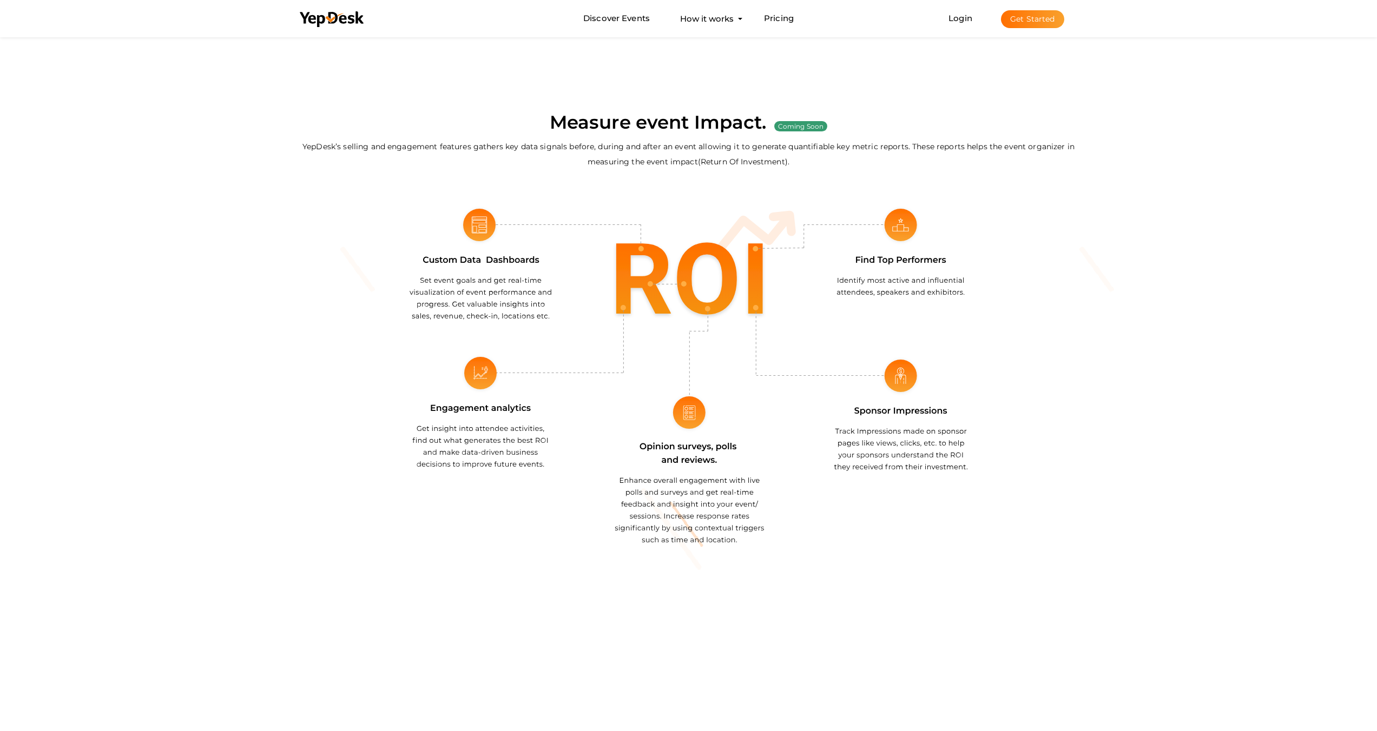
click at [799, 160] on label "YepDesk’s selling and engagement features gathers key data signals before, duri…" at bounding box center [688, 154] width 795 height 30
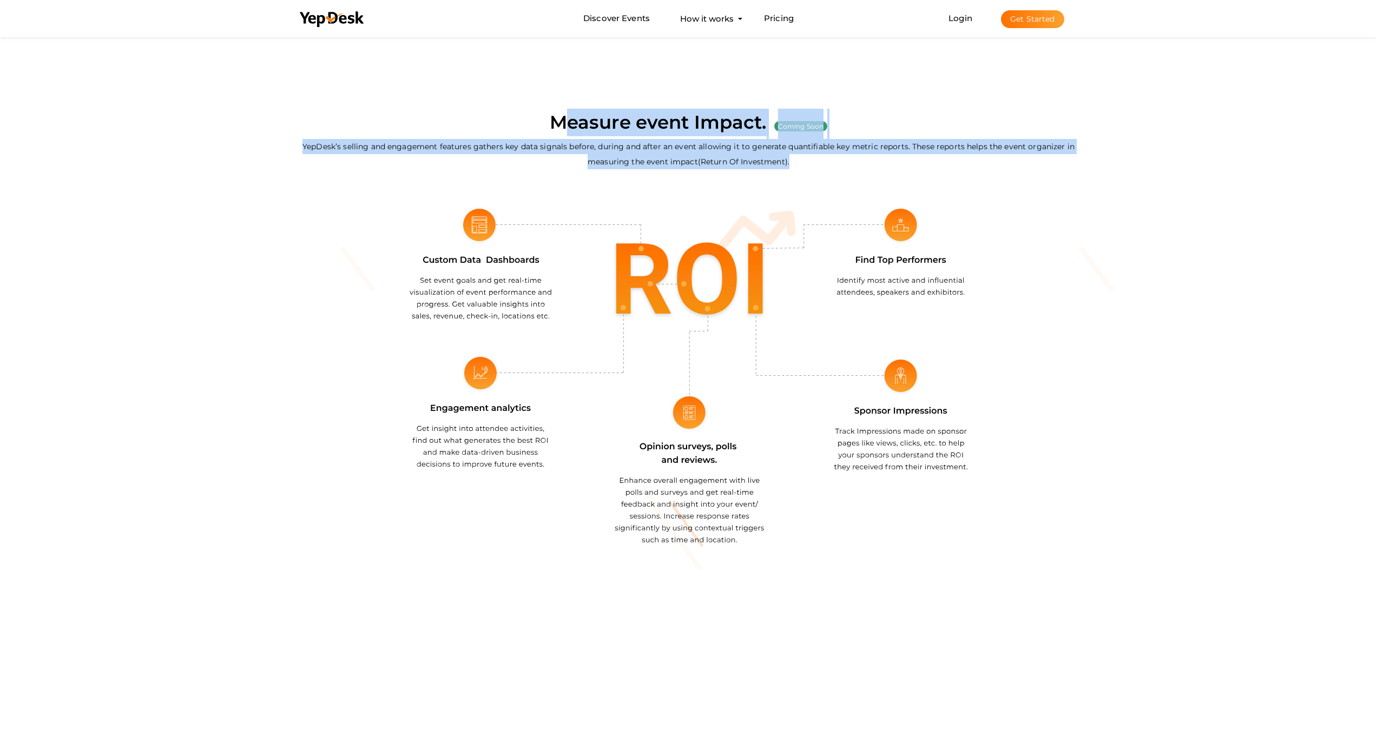
drag, startPoint x: 799, startPoint y: 160, endPoint x: 559, endPoint y: 117, distance: 242.9
click at [559, 117] on div "Measure event Impact. Coming Soon YepDesk’s selling and engagement features gat…" at bounding box center [688, 157] width 795 height 96
click at [559, 117] on label "Measure event Impact." at bounding box center [658, 123] width 217 height 28
drag, startPoint x: 550, startPoint y: 120, endPoint x: 801, endPoint y: 166, distance: 255.8
click at [801, 166] on div "Measure event Impact. Coming Soon YepDesk’s selling and engagement features gat…" at bounding box center [688, 157] width 795 height 96
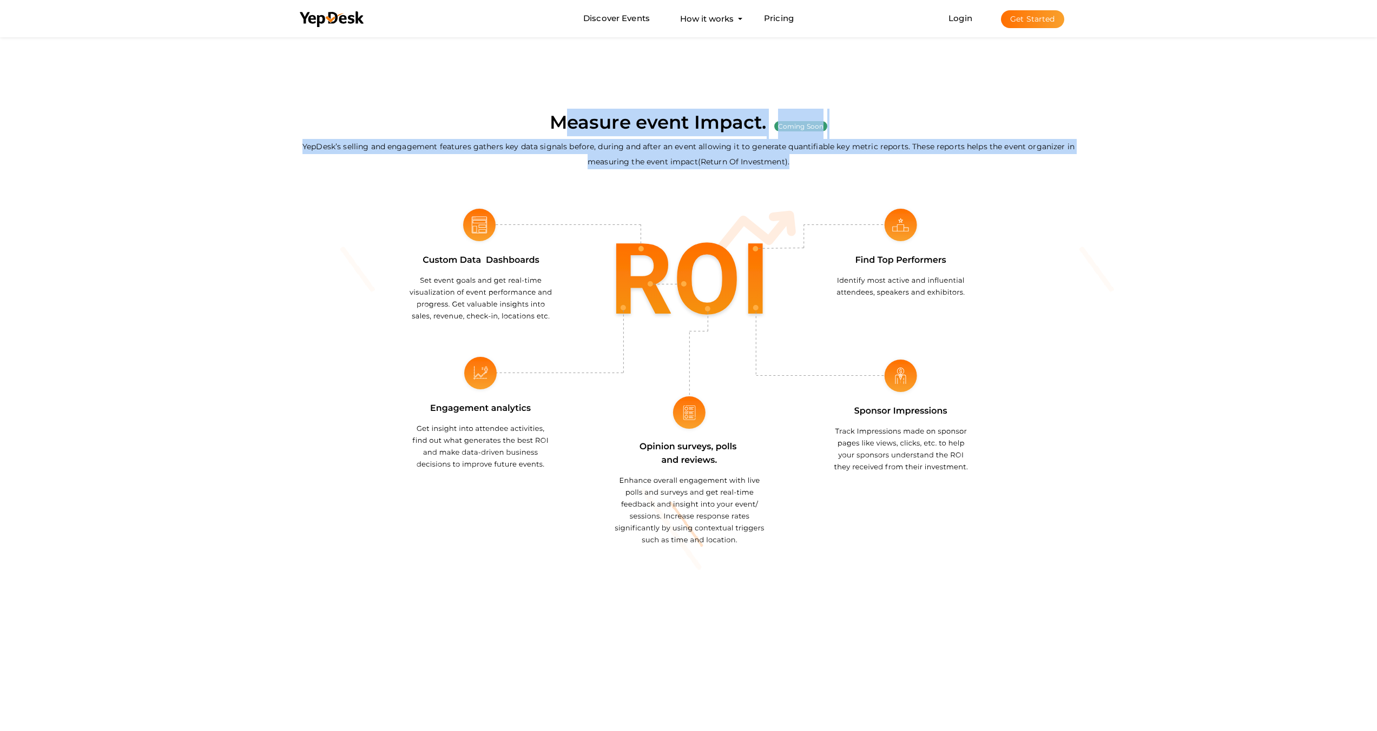
click at [801, 166] on label "YepDesk’s selling and engagement features gathers key data signals before, duri…" at bounding box center [688, 154] width 795 height 30
drag, startPoint x: 801, startPoint y: 166, endPoint x: 555, endPoint y: 129, distance: 249.4
click at [555, 129] on div "Measure event Impact. Coming Soon YepDesk’s selling and engagement features gat…" at bounding box center [688, 157] width 795 height 96
click at [555, 129] on label "Measure event Impact." at bounding box center [658, 123] width 217 height 28
drag, startPoint x: 539, startPoint y: 129, endPoint x: 815, endPoint y: 168, distance: 279.2
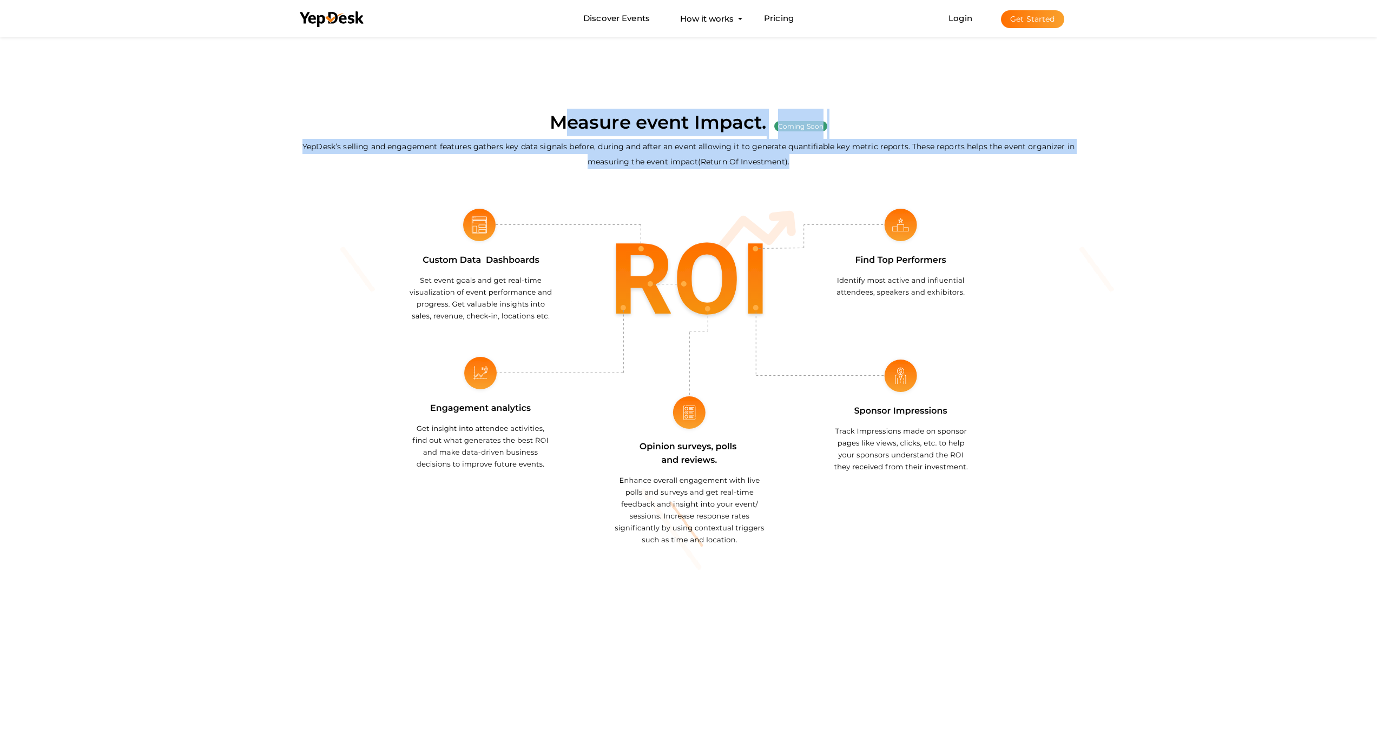
click at [815, 168] on div "Measure event Impact. Coming Soon YepDesk’s selling and engagement features gat…" at bounding box center [688, 157] width 795 height 96
click at [815, 168] on label "YepDesk’s selling and engagement features gathers key data signals before, duri…" at bounding box center [688, 154] width 795 height 30
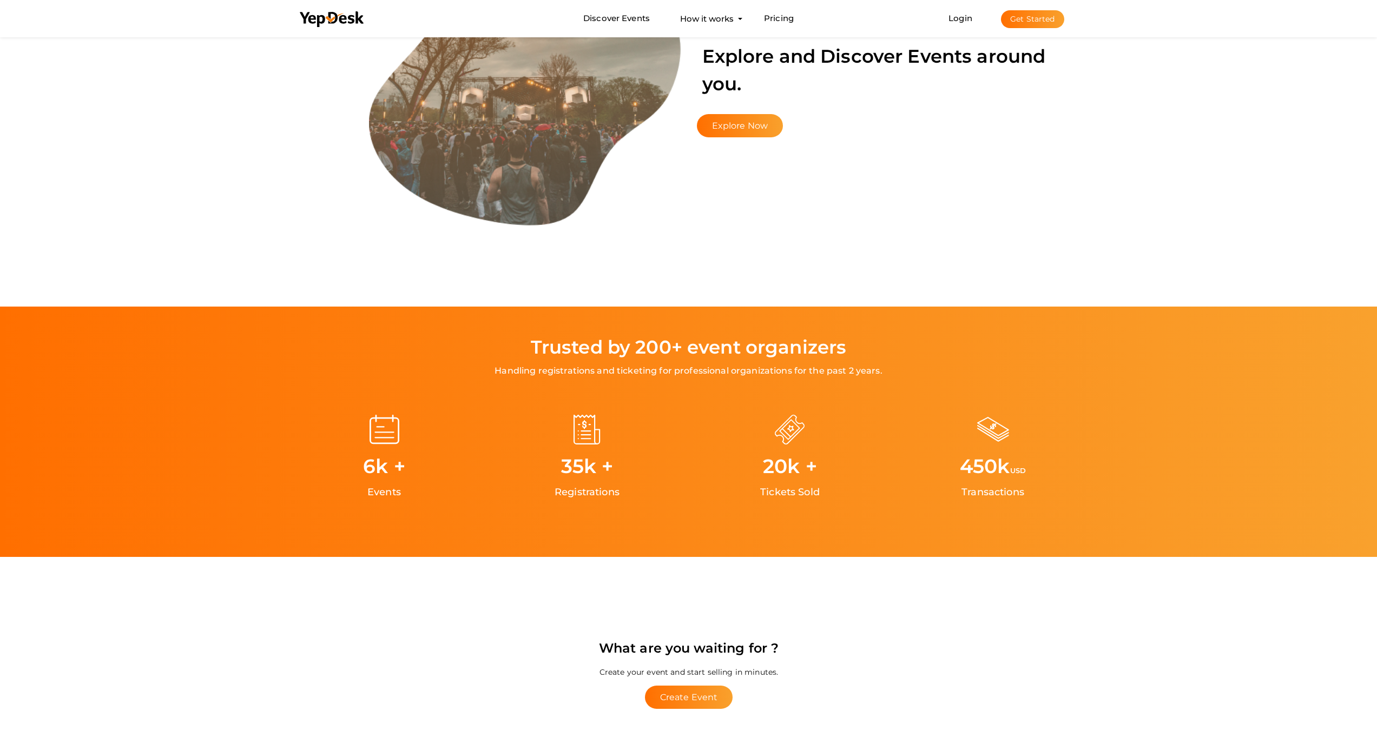
scroll to position [1829, 0]
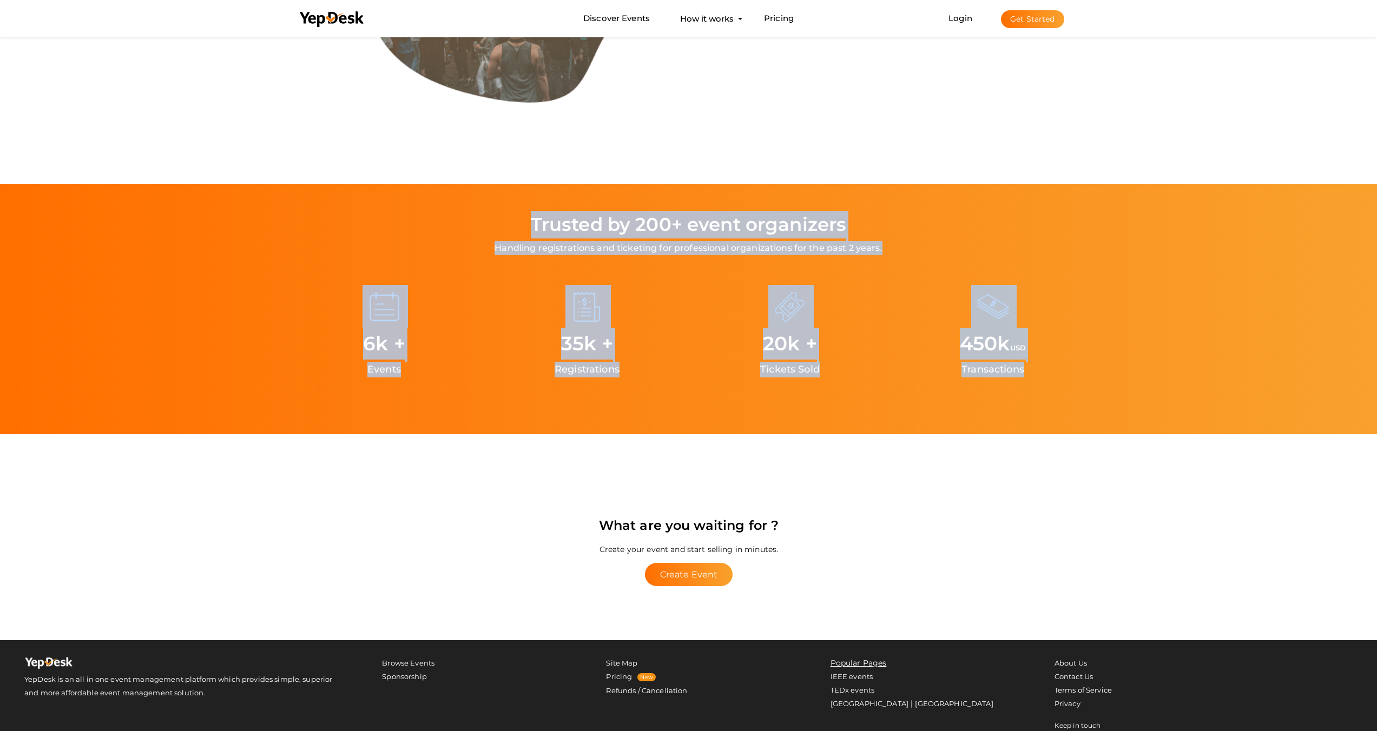
drag, startPoint x: 522, startPoint y: 223, endPoint x: 1076, endPoint y: 386, distance: 577.3
click at [1076, 386] on div "Trusted by 200+ event organizers Handling registrations and ticketing for profe…" at bounding box center [689, 309] width 812 height 250
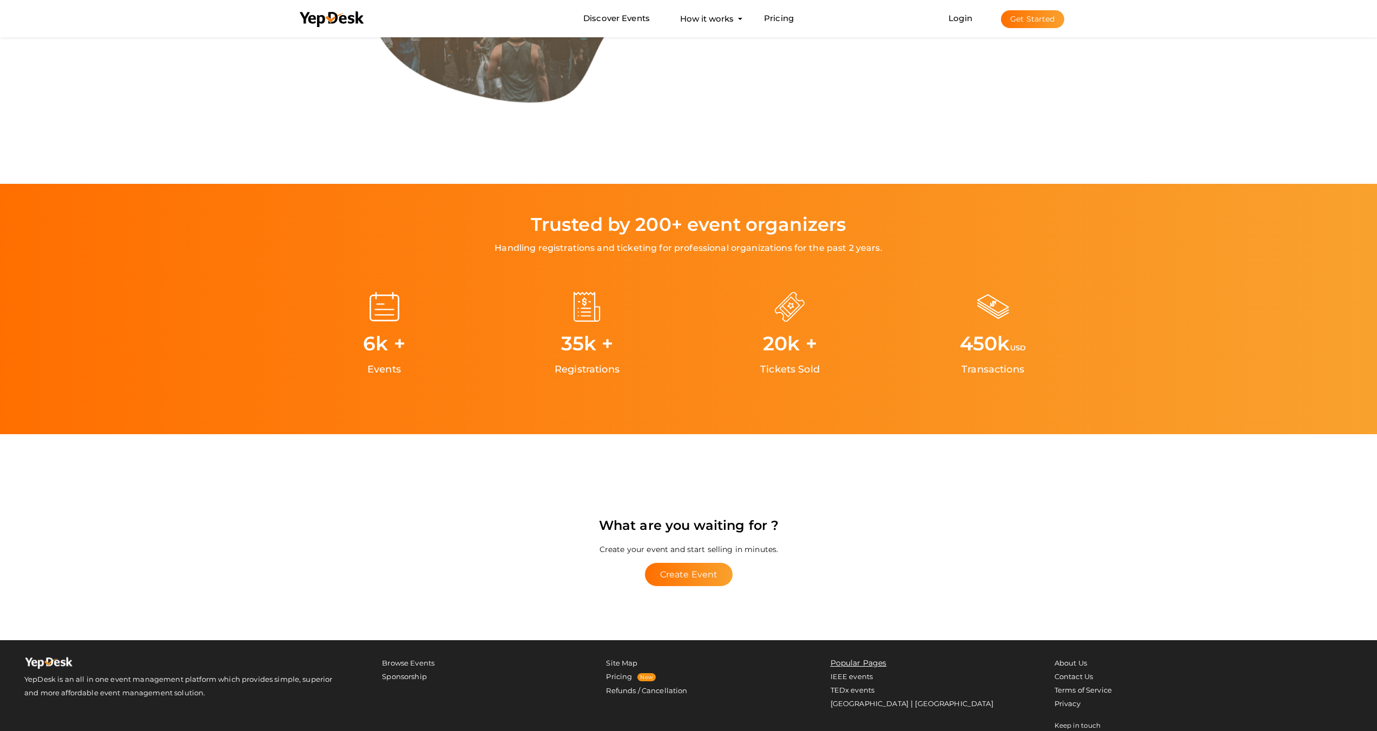
click at [1076, 386] on div "450 k USD Transactions" at bounding box center [993, 332] width 203 height 149
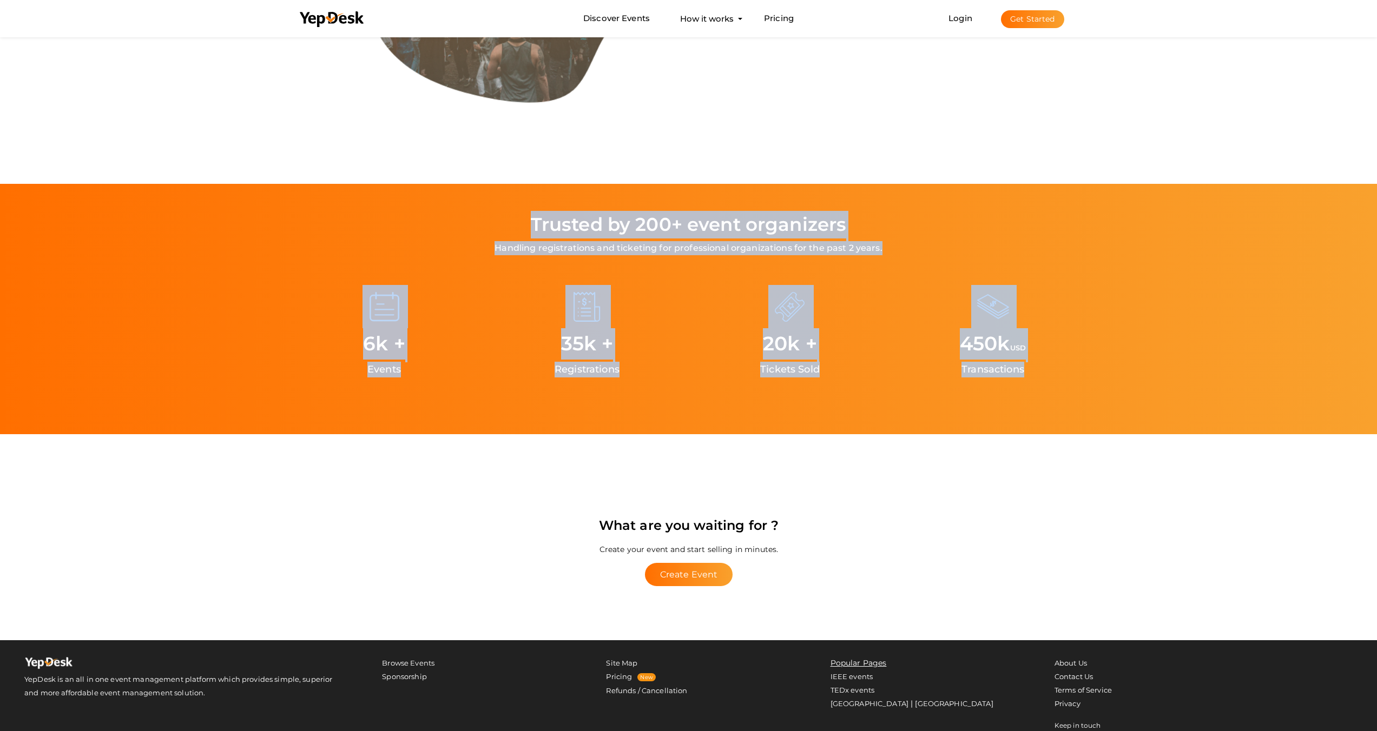
drag, startPoint x: 1072, startPoint y: 385, endPoint x: 503, endPoint y: 217, distance: 593.5
click at [503, 217] on div "Trusted by 200+ event organizers Handling registrations and ticketing for profe…" at bounding box center [689, 309] width 812 height 250
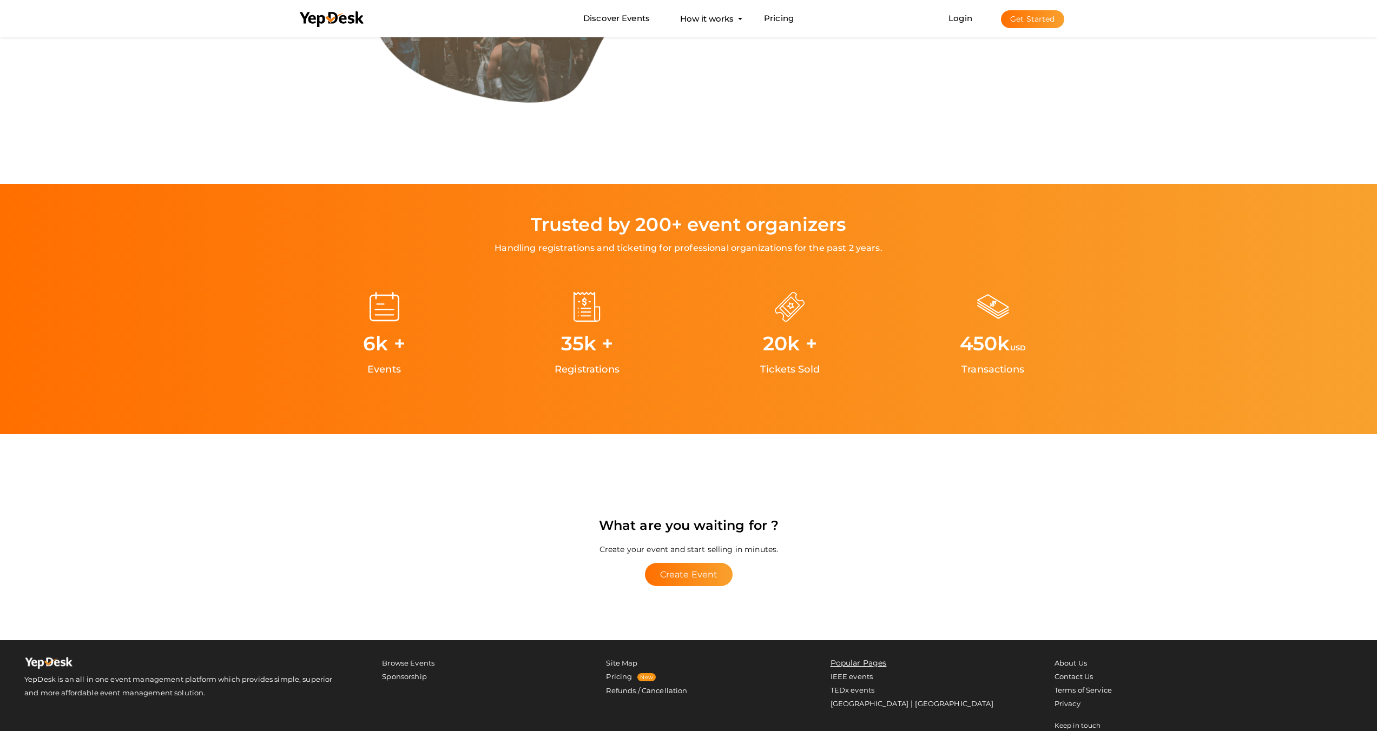
click at [503, 217] on div "Trusted by 200+ event organizers Handling registrations and ticketing for profe…" at bounding box center [689, 234] width 812 height 47
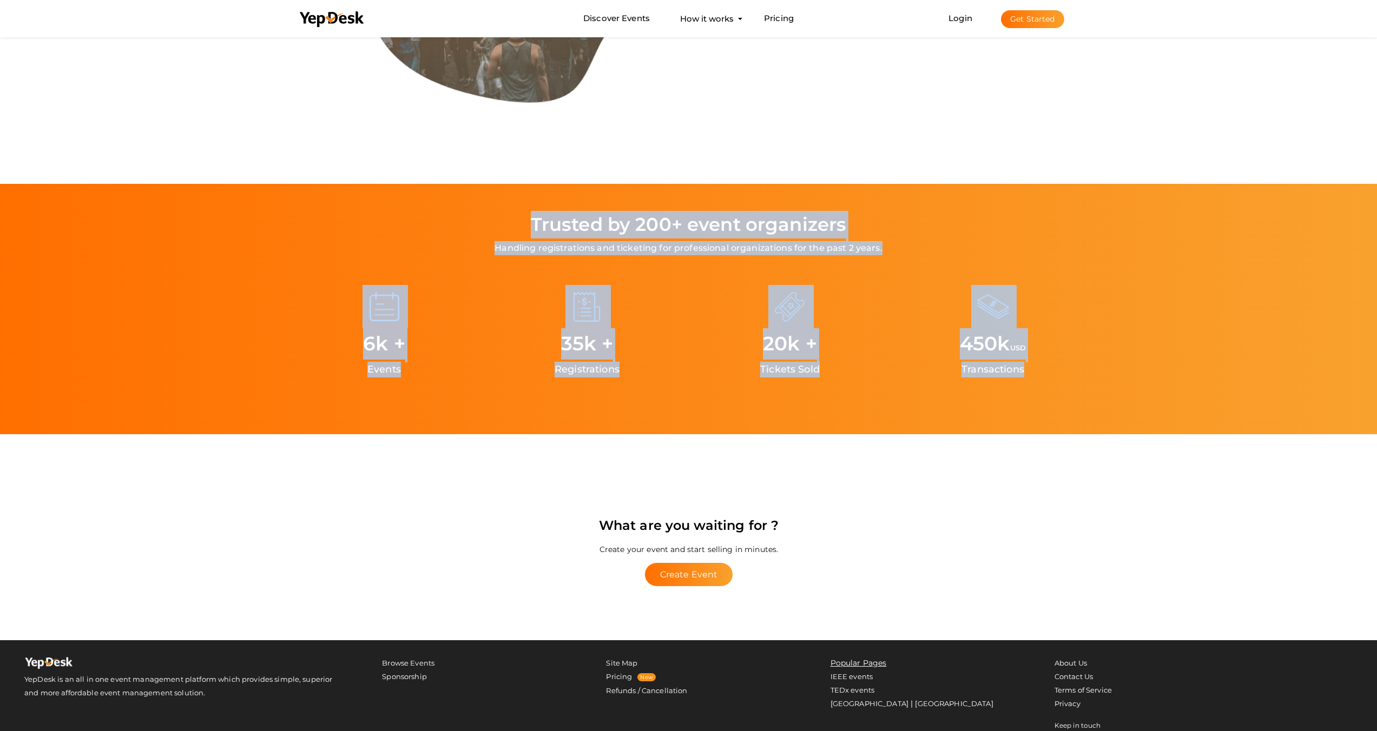
drag, startPoint x: 503, startPoint y: 217, endPoint x: 1039, endPoint y: 372, distance: 557.5
click at [1039, 372] on div "Trusted by 200+ event organizers Handling registrations and ticketing for profe…" at bounding box center [689, 309] width 812 height 250
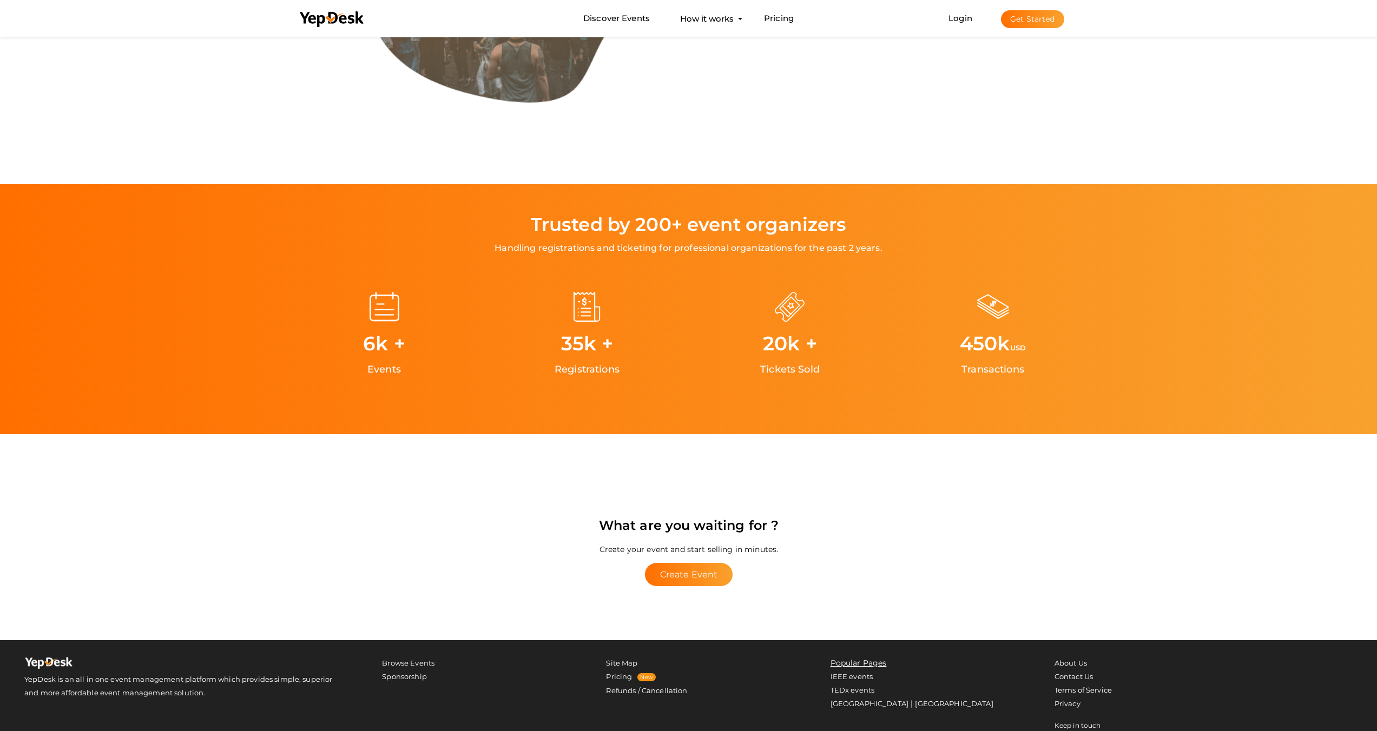
click at [1039, 372] on div "450 k USD Transactions" at bounding box center [993, 332] width 203 height 149
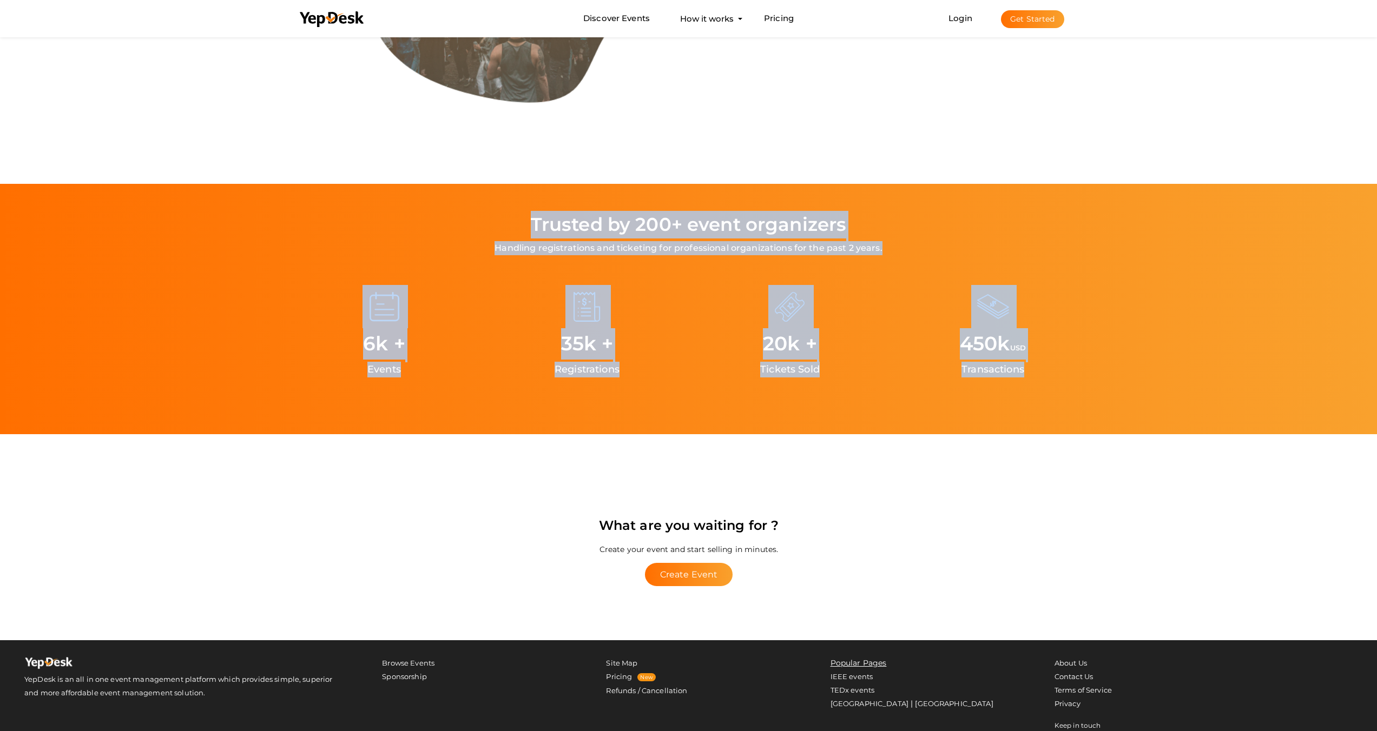
drag, startPoint x: 1038, startPoint y: 372, endPoint x: 498, endPoint y: 222, distance: 560.2
click at [498, 222] on div "Trusted by 200+ event organizers Handling registrations and ticketing for profe…" at bounding box center [689, 309] width 812 height 250
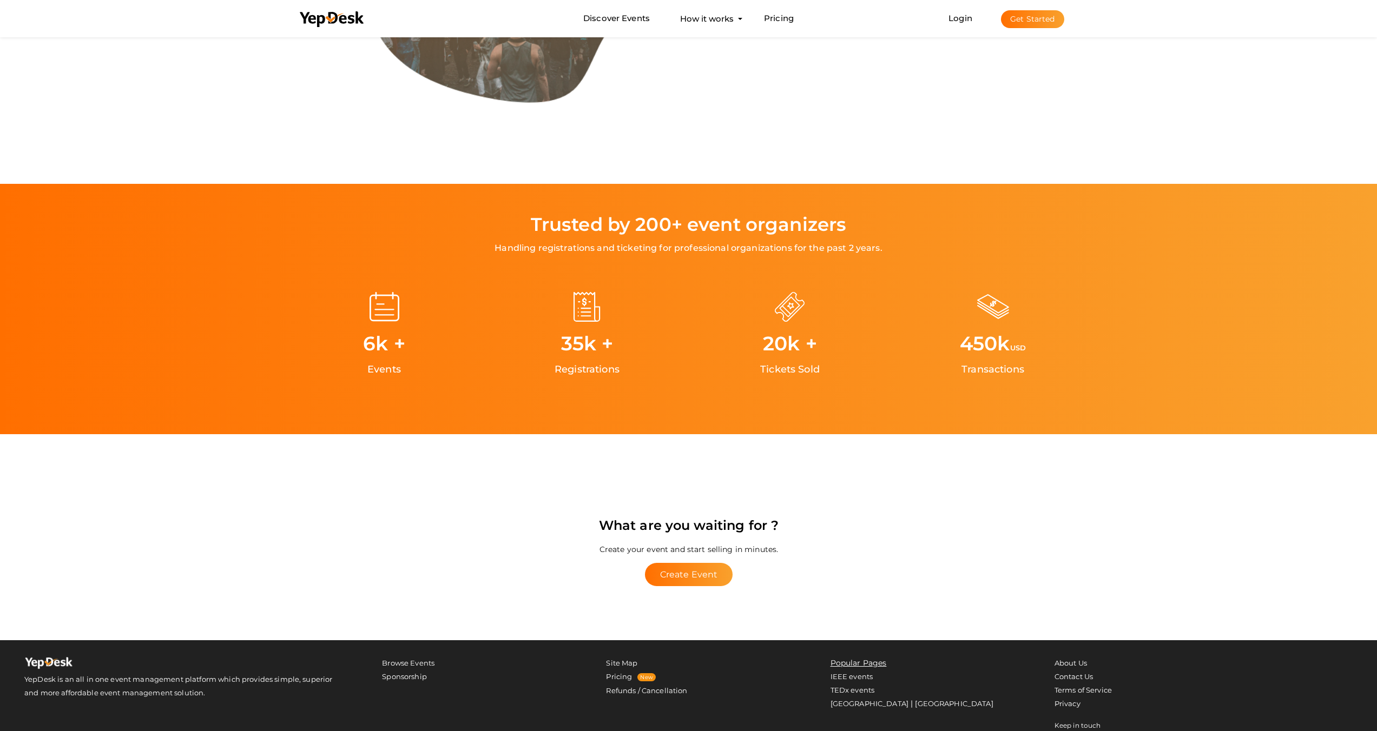
click at [499, 222] on div "Trusted by 200+ event organizers Handling registrations and ticketing for profe…" at bounding box center [689, 234] width 812 height 47
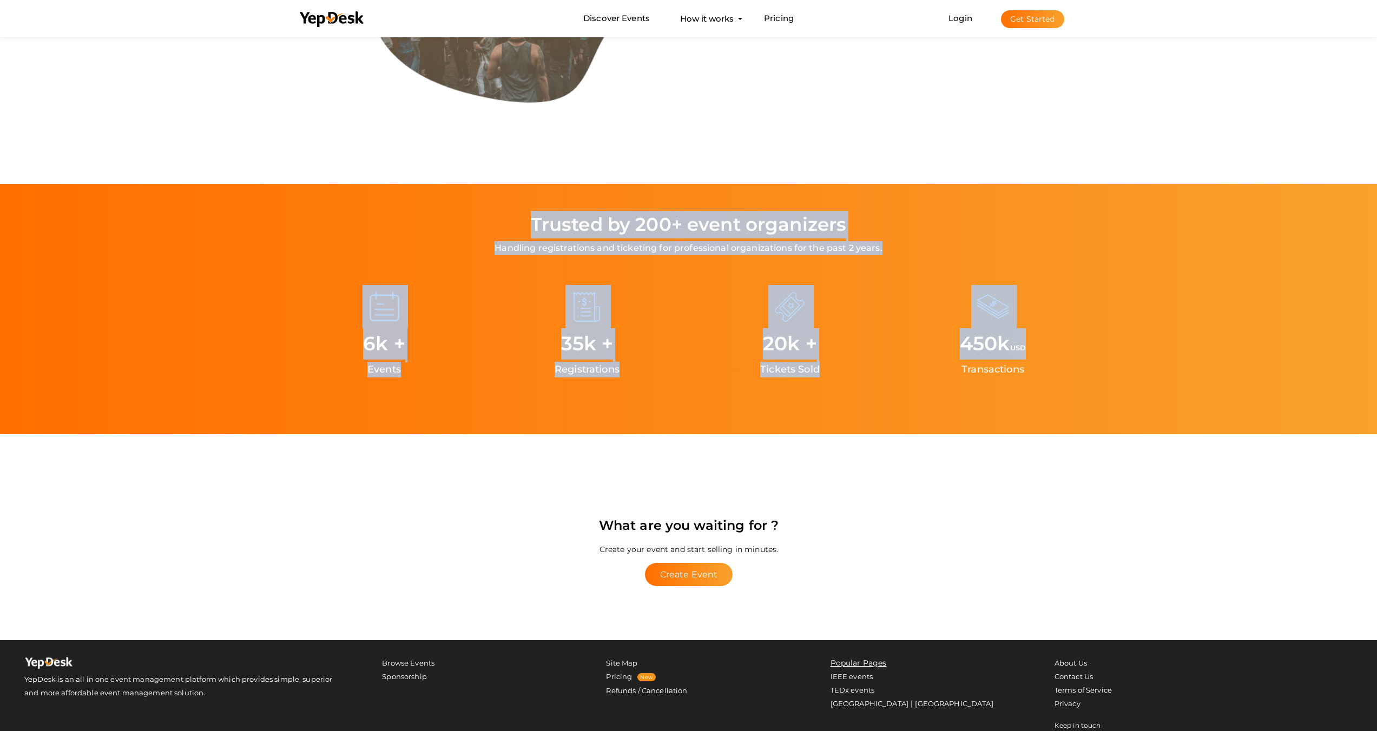
drag, startPoint x: 501, startPoint y: 221, endPoint x: 1032, endPoint y: 357, distance: 548.0
click at [1032, 357] on div "Trusted by 200+ event organizers Handling registrations and ticketing for profe…" at bounding box center [689, 309] width 812 height 250
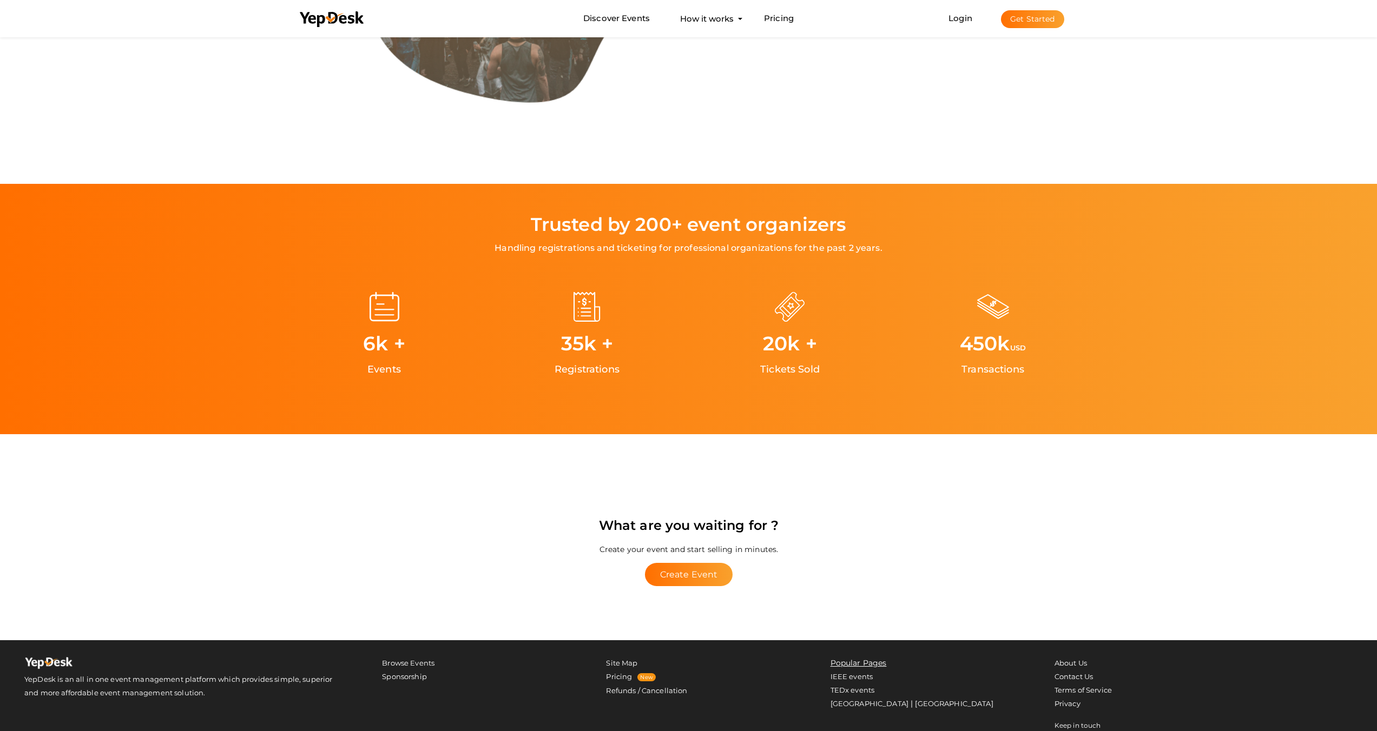
click at [1032, 371] on div "450 k USD Transactions" at bounding box center [993, 332] width 203 height 149
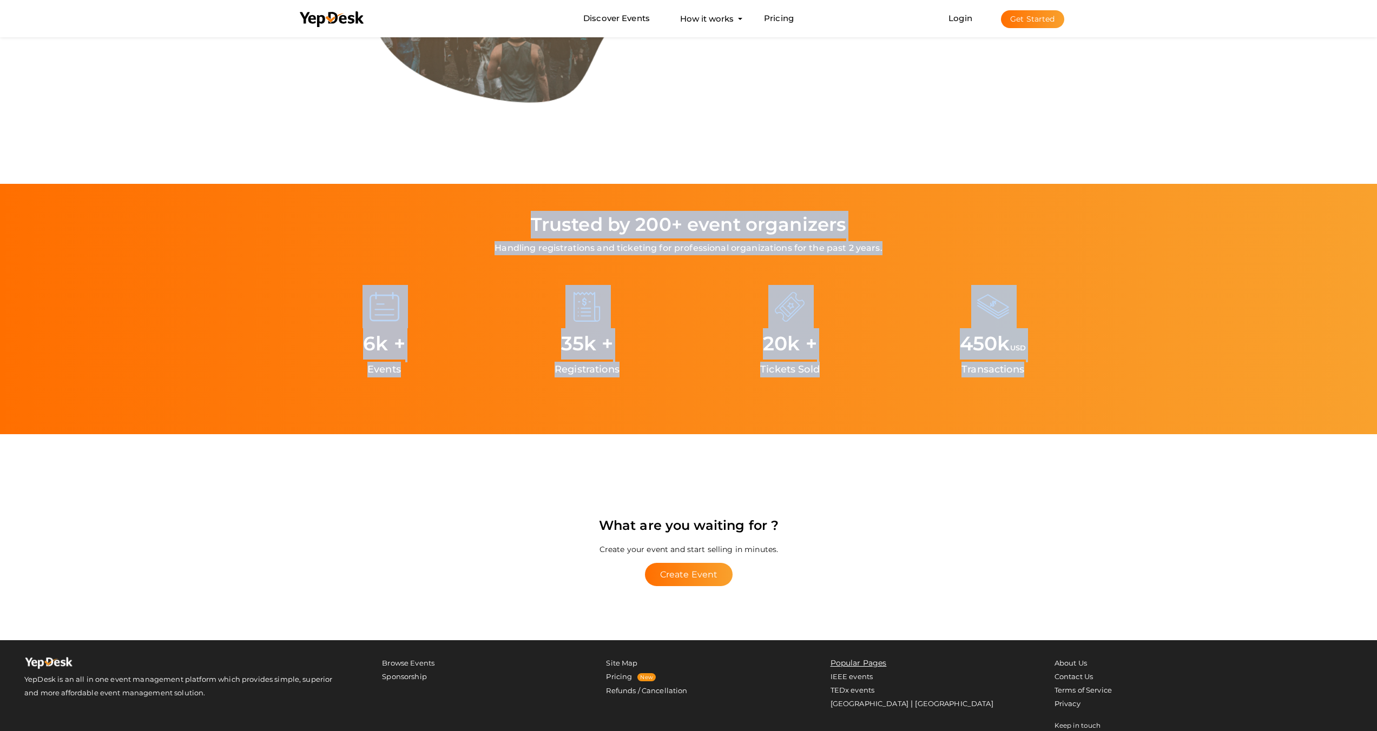
drag, startPoint x: 1032, startPoint y: 371, endPoint x: 551, endPoint y: 226, distance: 501.7
click at [551, 226] on div "Trusted by 200+ event organizers Handling registrations and ticketing for profe…" at bounding box center [689, 309] width 812 height 250
click at [551, 226] on label "Trusted by 200+ event organizers" at bounding box center [688, 225] width 315 height 28
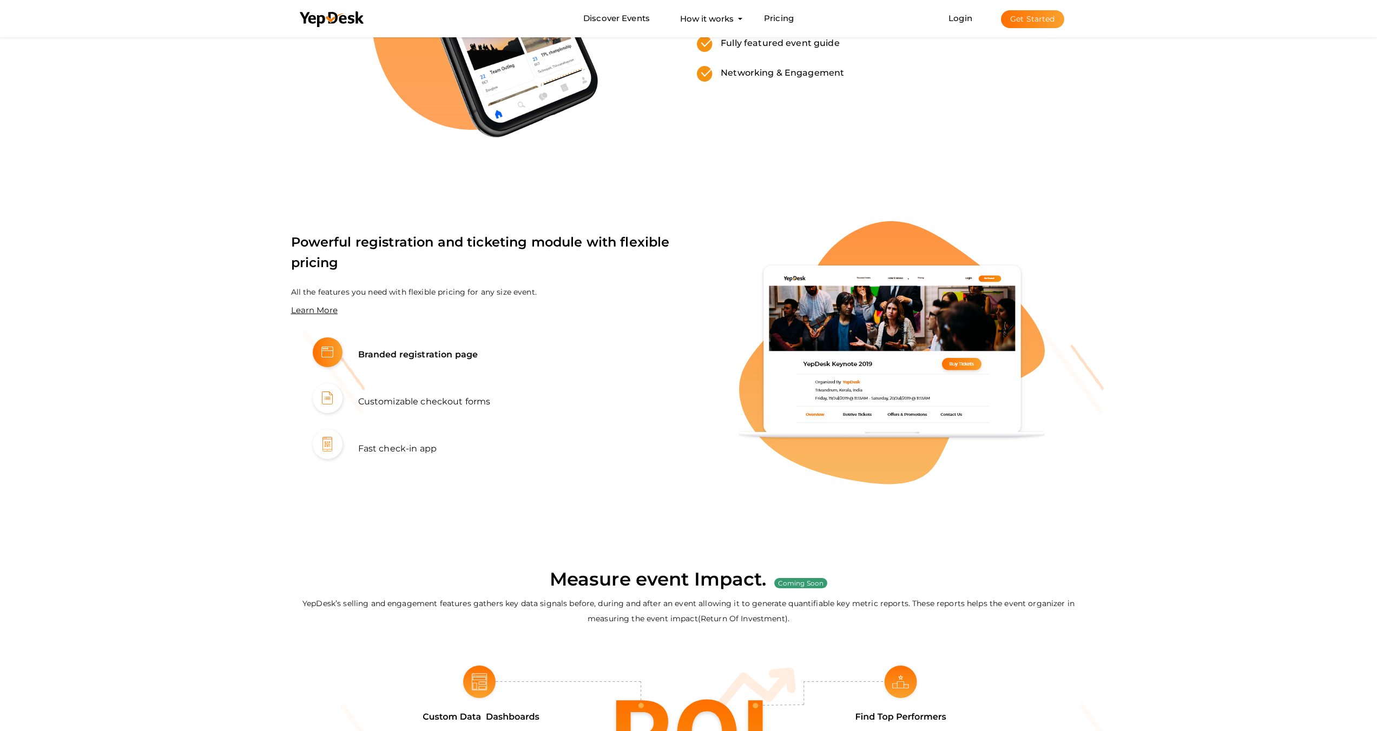
scroll to position [0, 0]
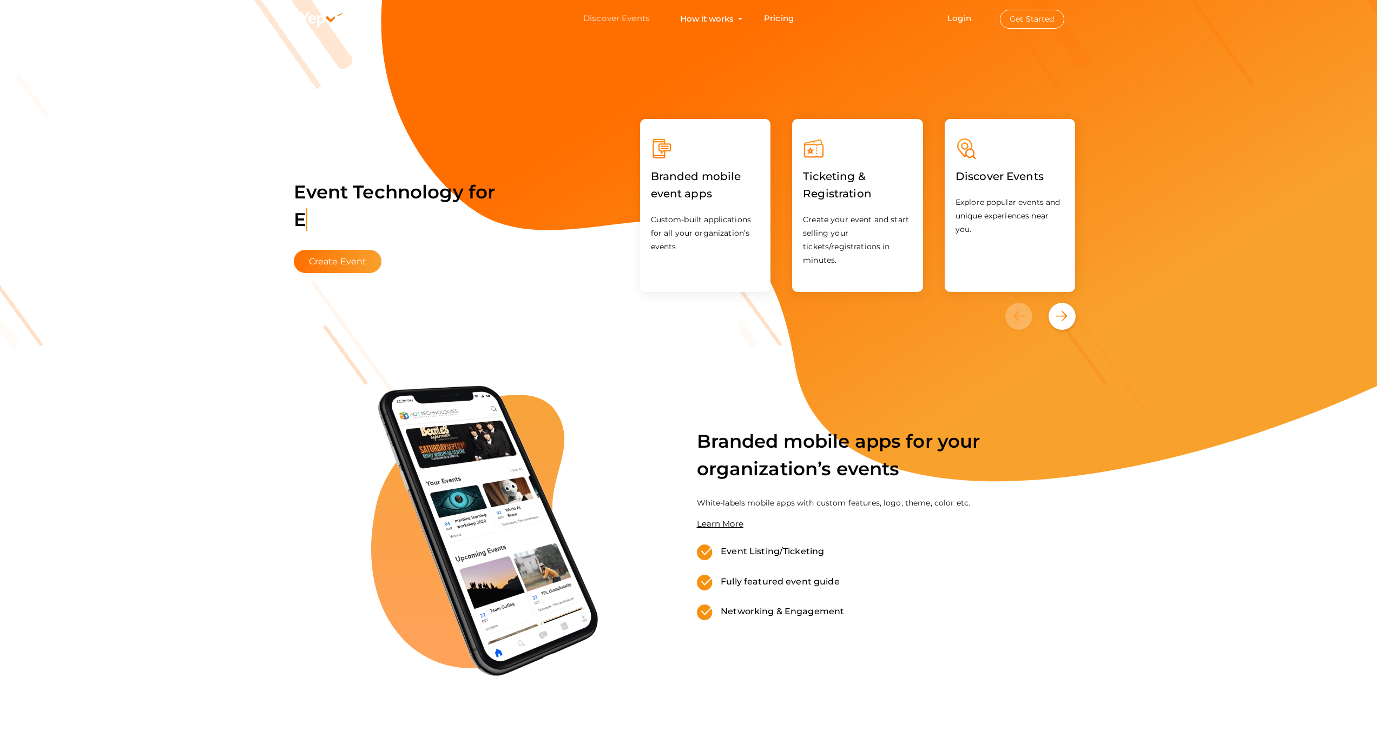
click at [634, 18] on link "Discover Events" at bounding box center [616, 19] width 67 height 20
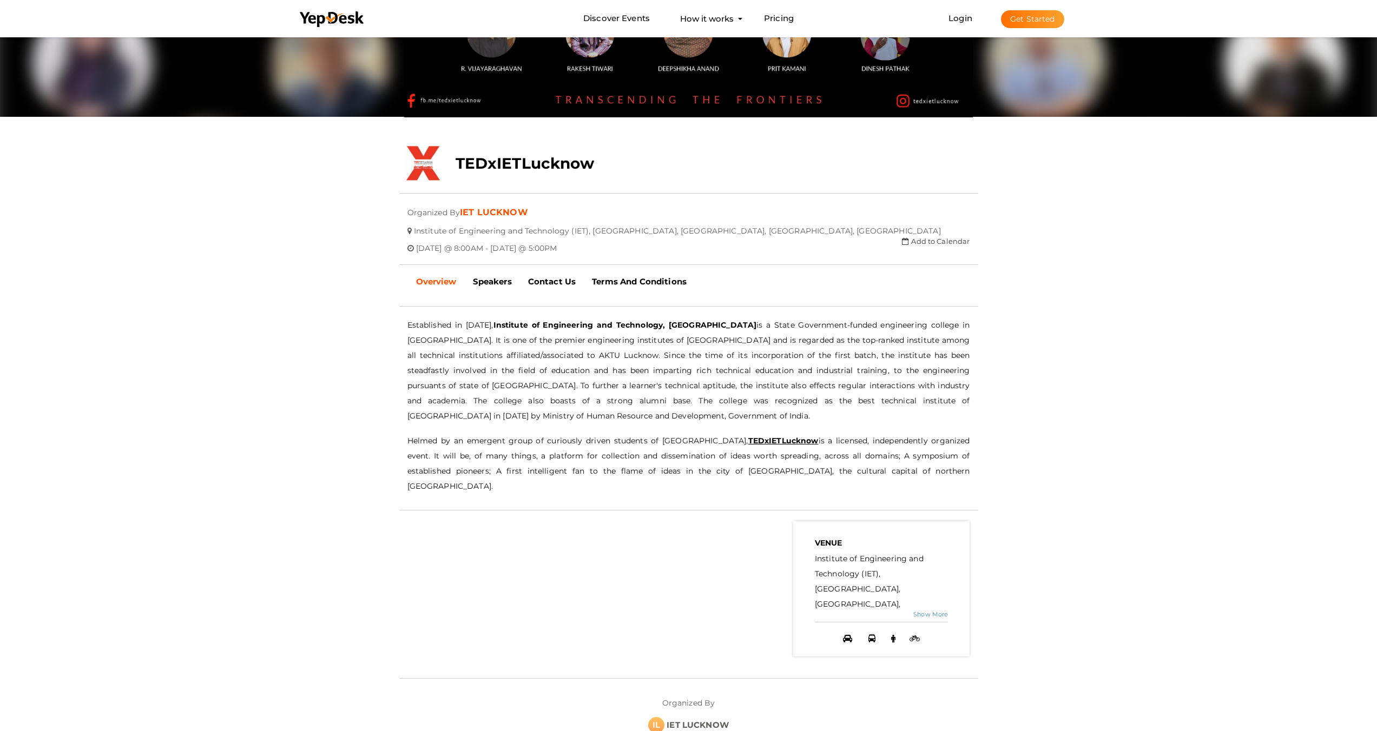
scroll to position [191, 0]
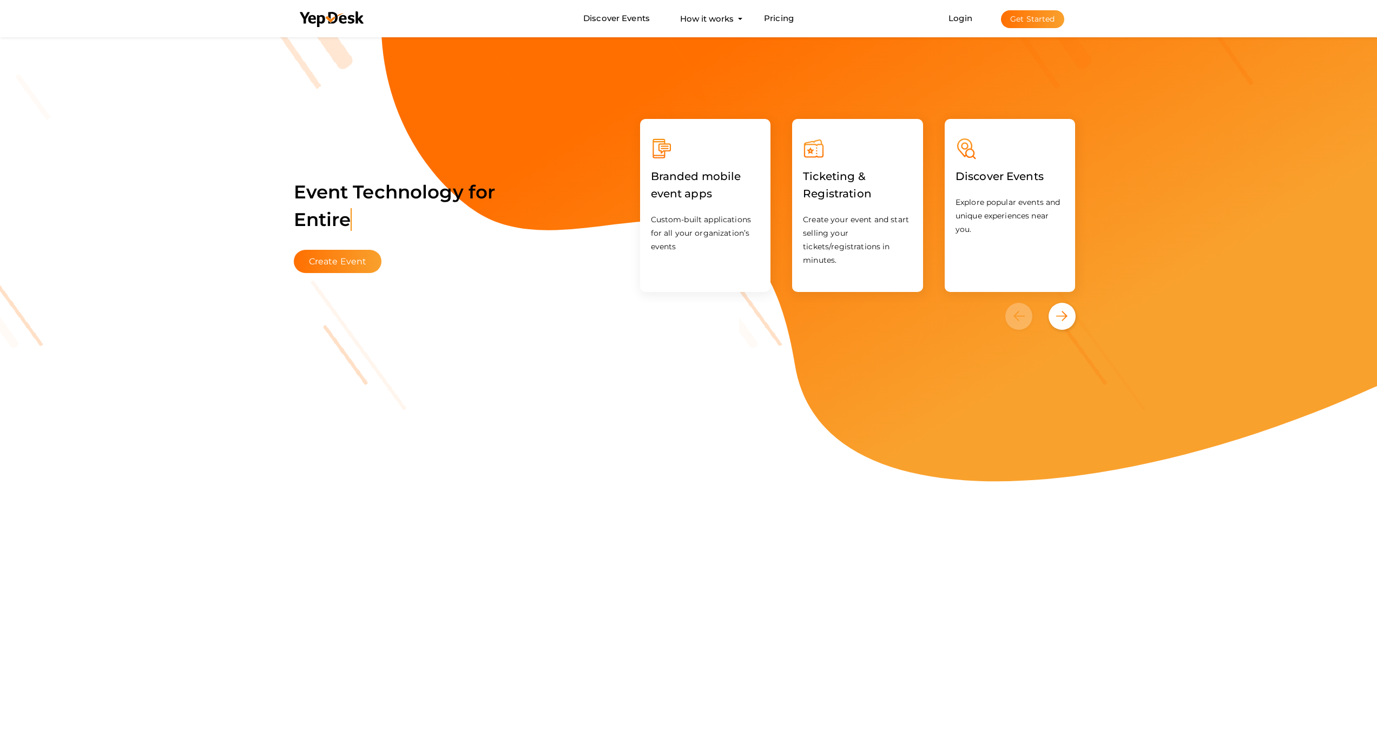
click at [871, 221] on p "Create your event and start selling your tickets/registrations in minutes." at bounding box center [857, 240] width 109 height 54
click at [1060, 321] on icon "Next" at bounding box center [1061, 316] width 11 height 10
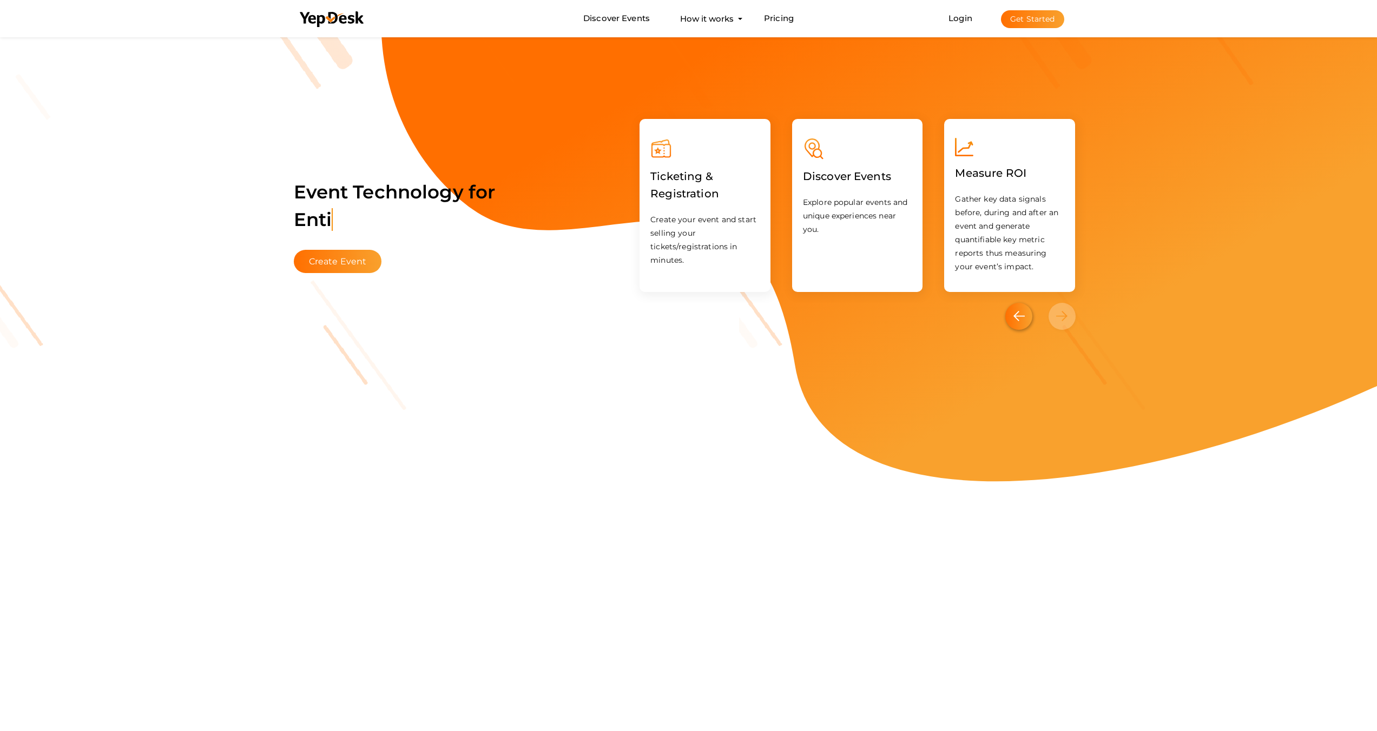
click at [1016, 311] on icon "Previous" at bounding box center [1018, 316] width 11 height 10
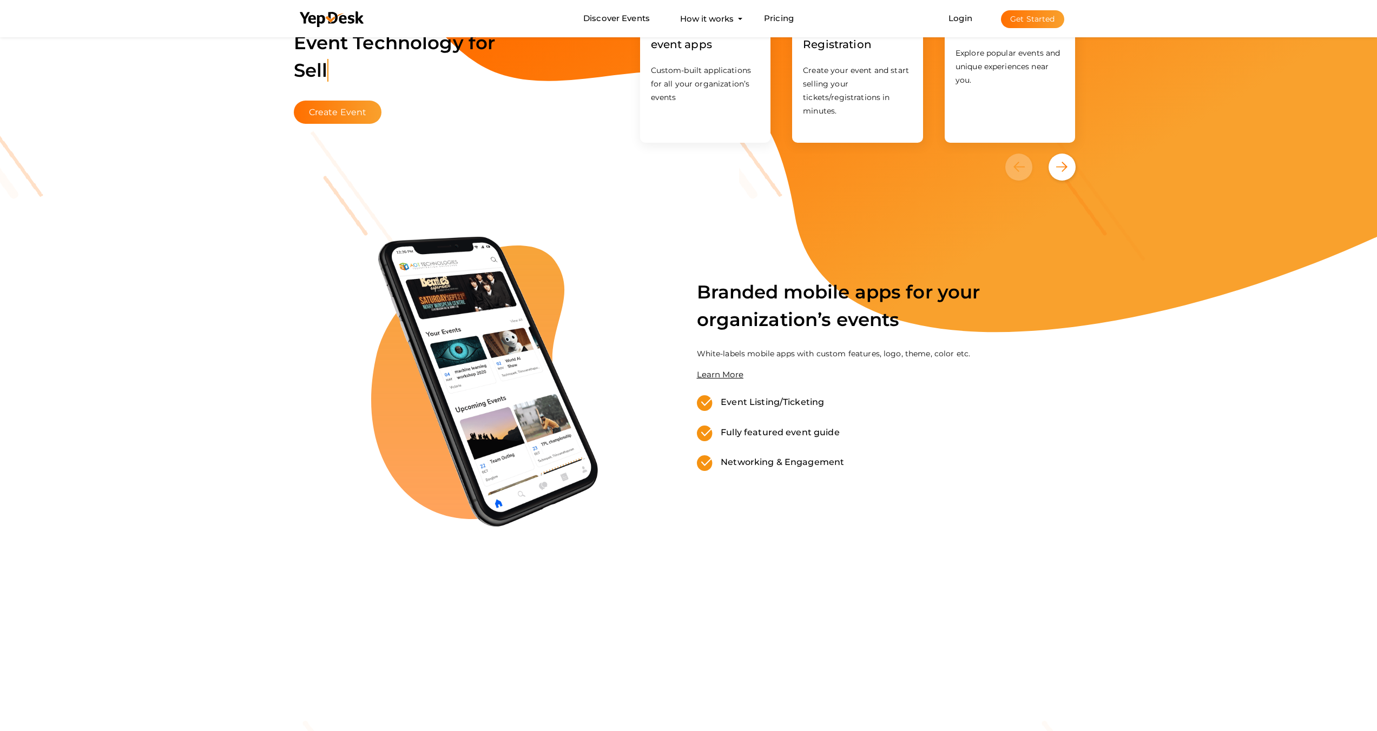
scroll to position [155, 0]
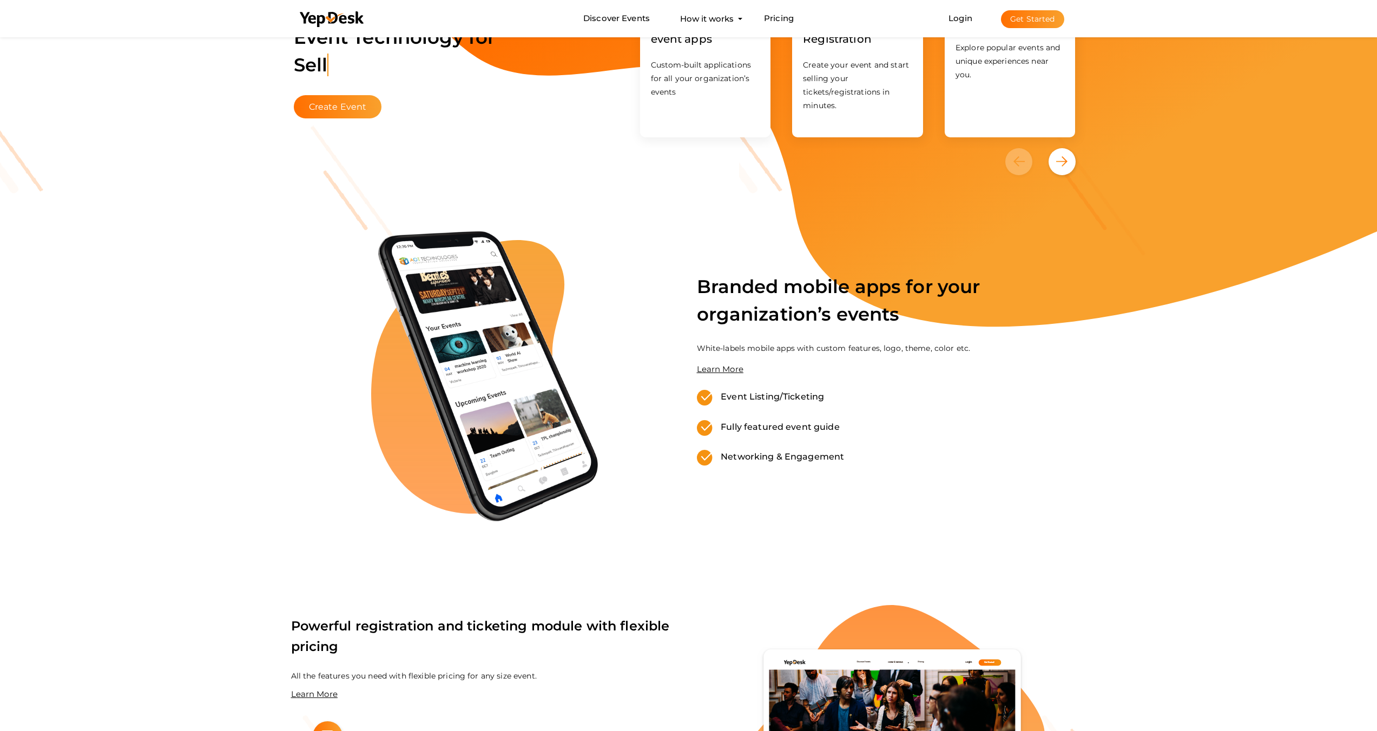
drag, startPoint x: 766, startPoint y: 346, endPoint x: 969, endPoint y: 344, distance: 203.4
click at [969, 344] on p "White-labels mobile apps with custom features, logo, theme, color etc." at bounding box center [892, 348] width 390 height 15
drag, startPoint x: 789, startPoint y: 398, endPoint x: 795, endPoint y: 431, distance: 34.1
click at [795, 431] on div "Event Listing/Ticketing Fully featured event guide Networking & Engagement" at bounding box center [892, 435] width 390 height 90
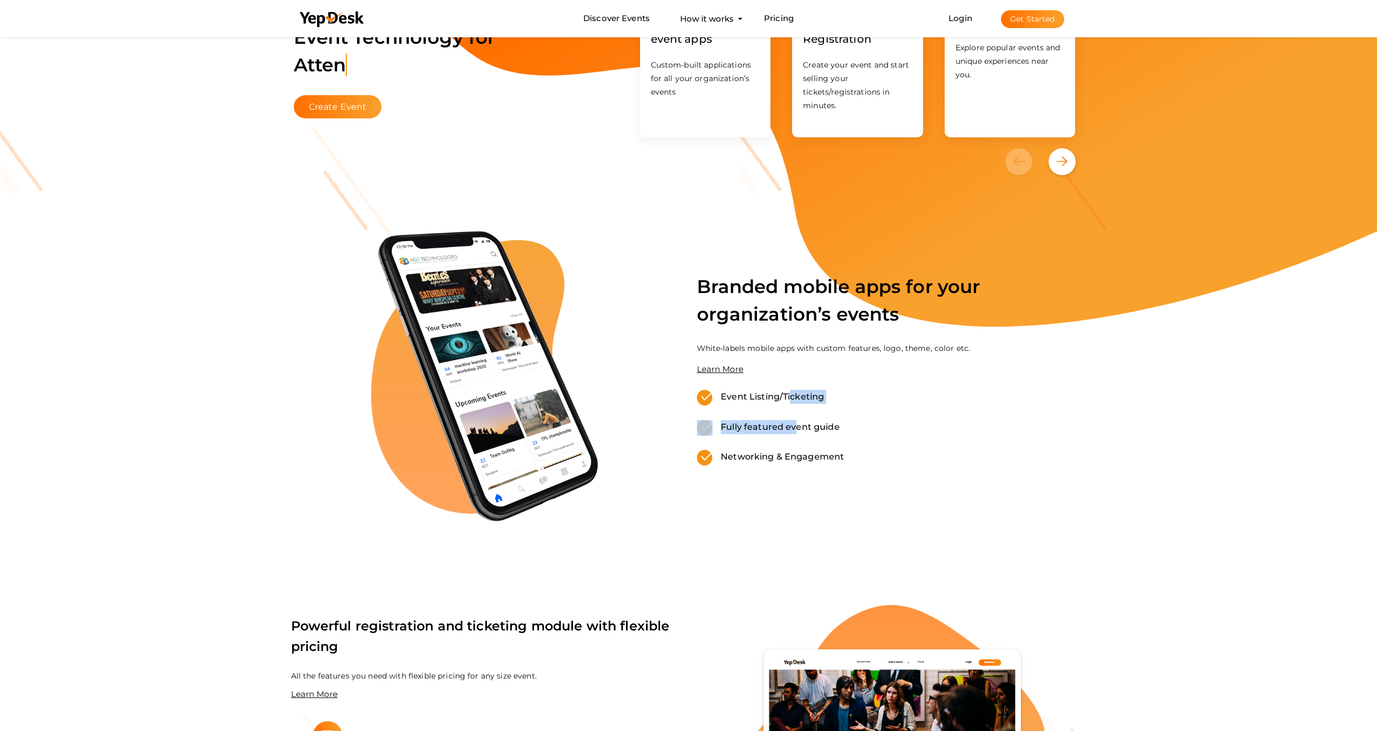
click at [795, 431] on label "Fully featured event guide" at bounding box center [776, 427] width 127 height 14
drag, startPoint x: 789, startPoint y: 461, endPoint x: 775, endPoint y: 406, distance: 56.8
click at [775, 406] on div "Event Listing/Ticketing Fully featured event guide Networking & Engagement" at bounding box center [892, 435] width 390 height 90
click at [775, 406] on div "Event Listing/Ticketing" at bounding box center [892, 405] width 390 height 30
click at [716, 372] on link "Learn More" at bounding box center [720, 369] width 47 height 10
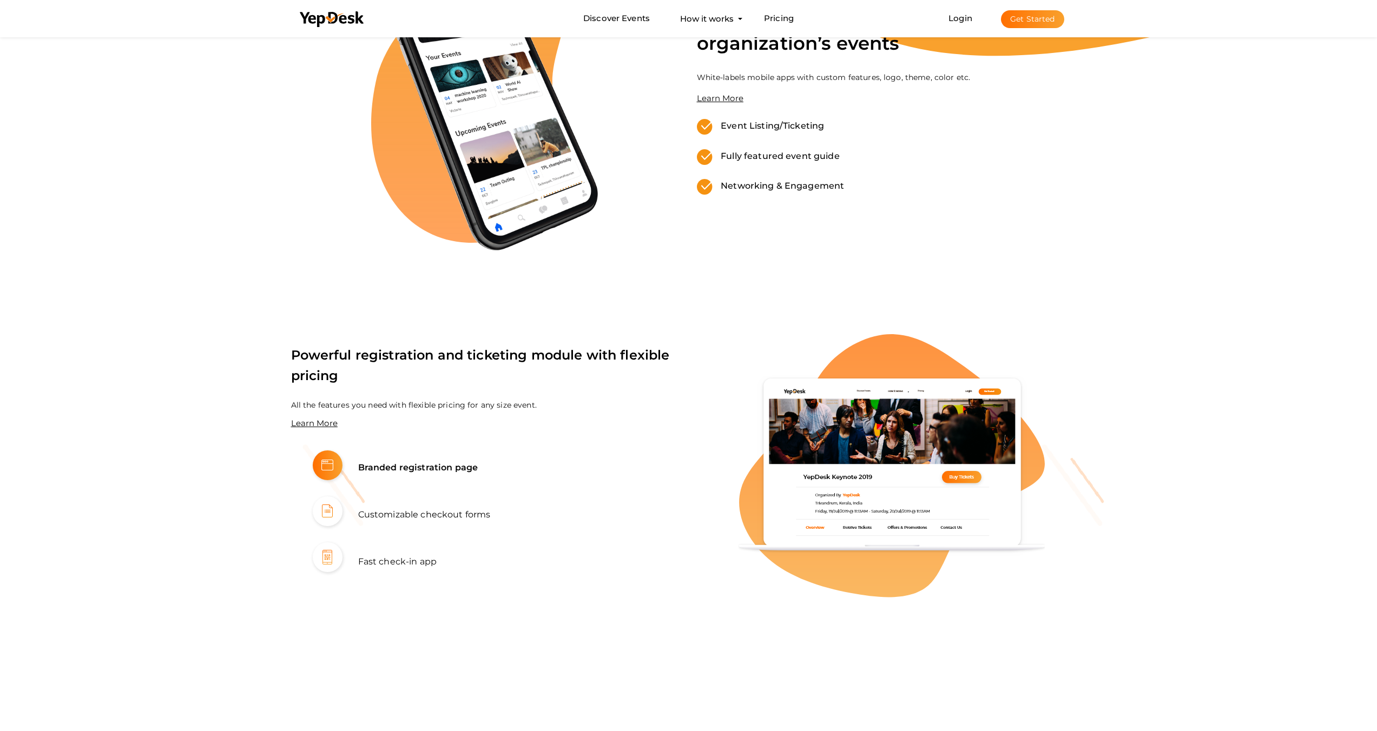
scroll to position [710, 0]
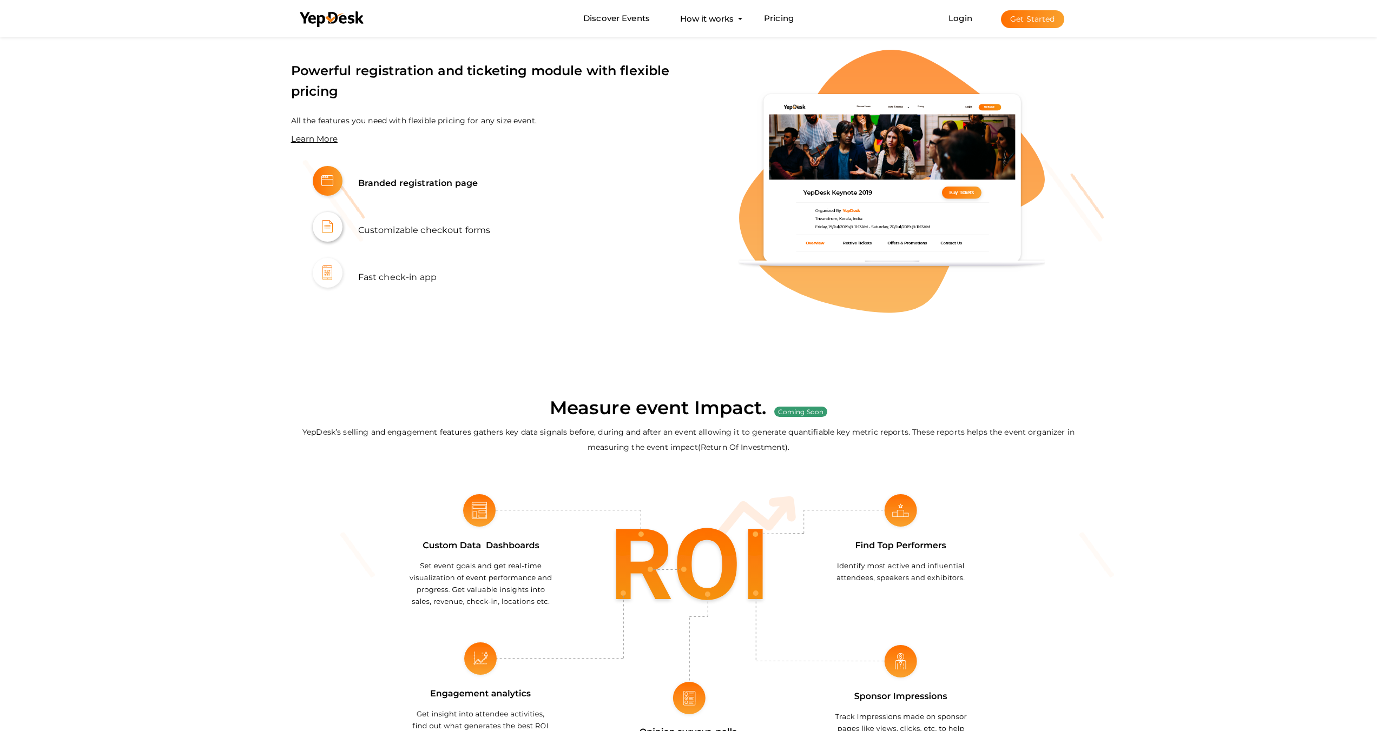
click at [318, 231] on div at bounding box center [328, 227] width 30 height 30
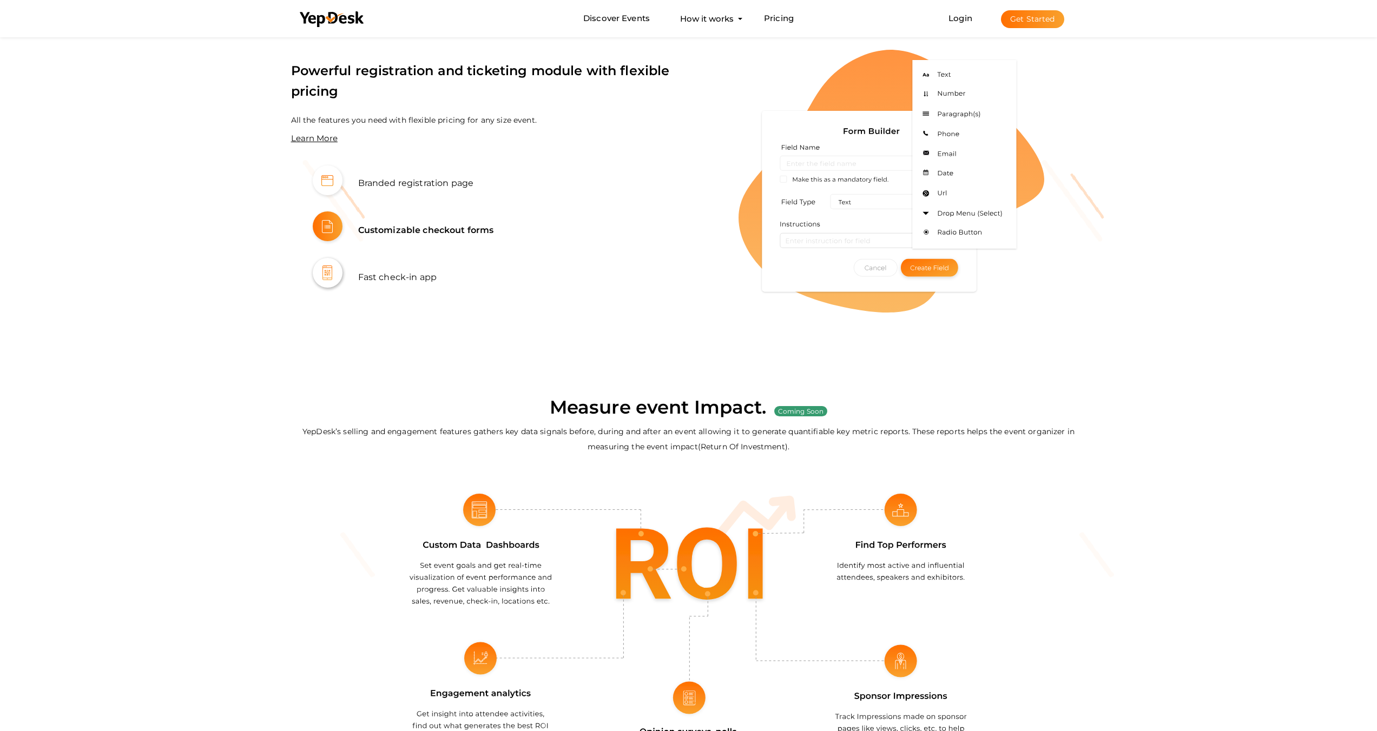
click at [328, 263] on div at bounding box center [328, 273] width 30 height 30
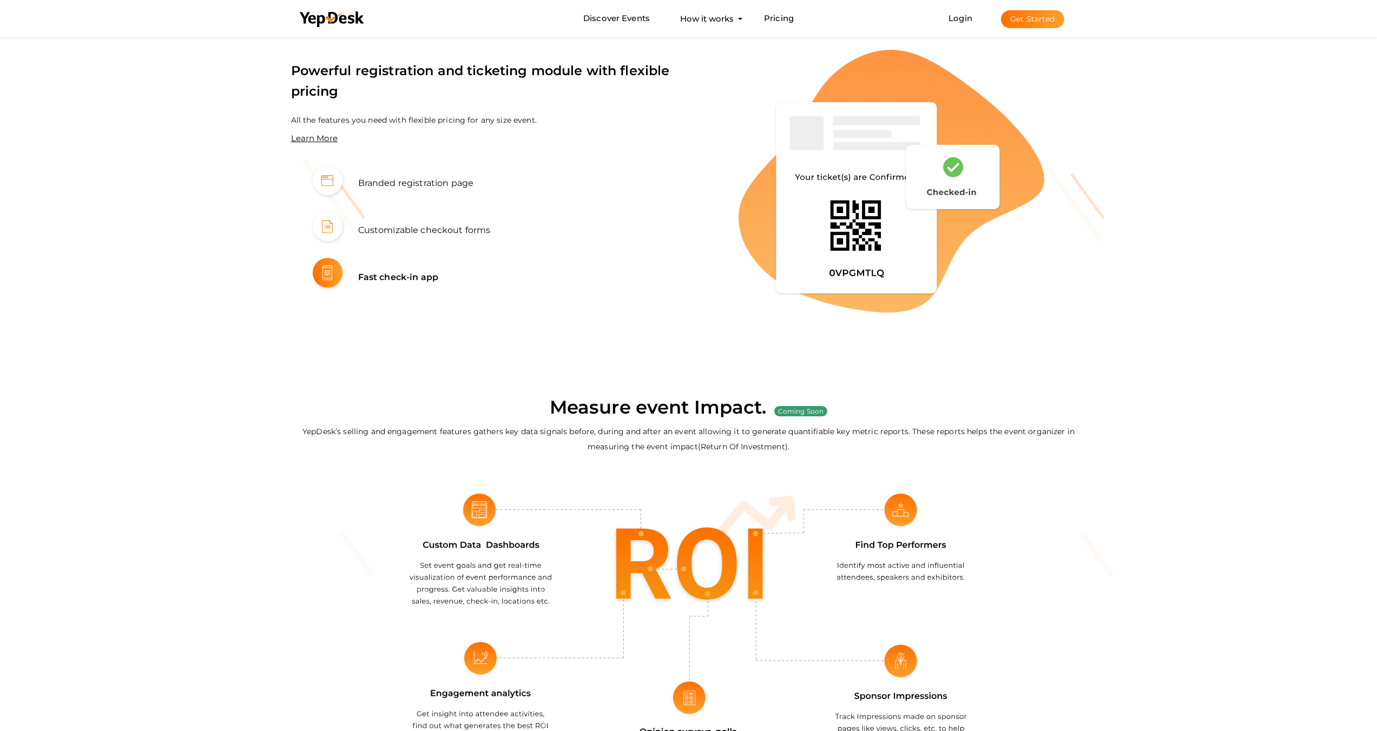
click at [314, 137] on link "Learn More" at bounding box center [314, 138] width 47 height 10
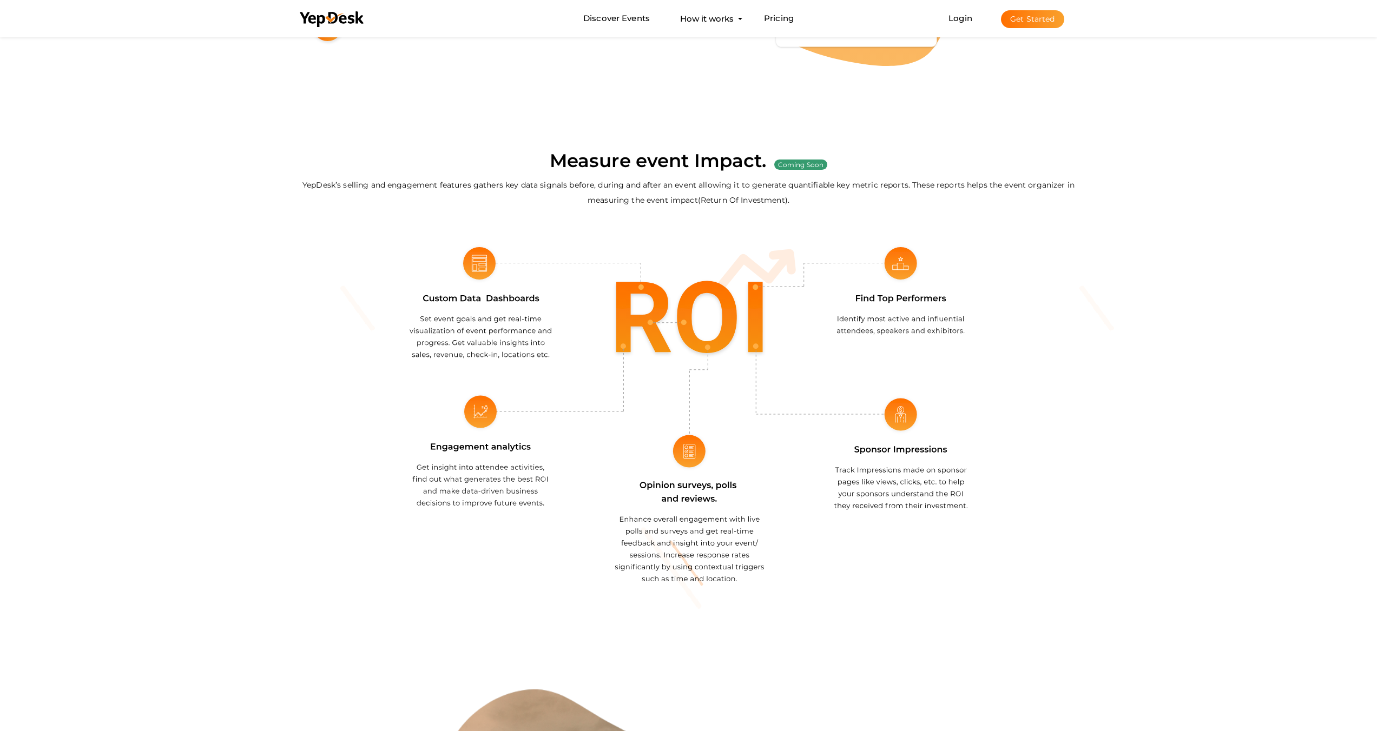
scroll to position [960, 0]
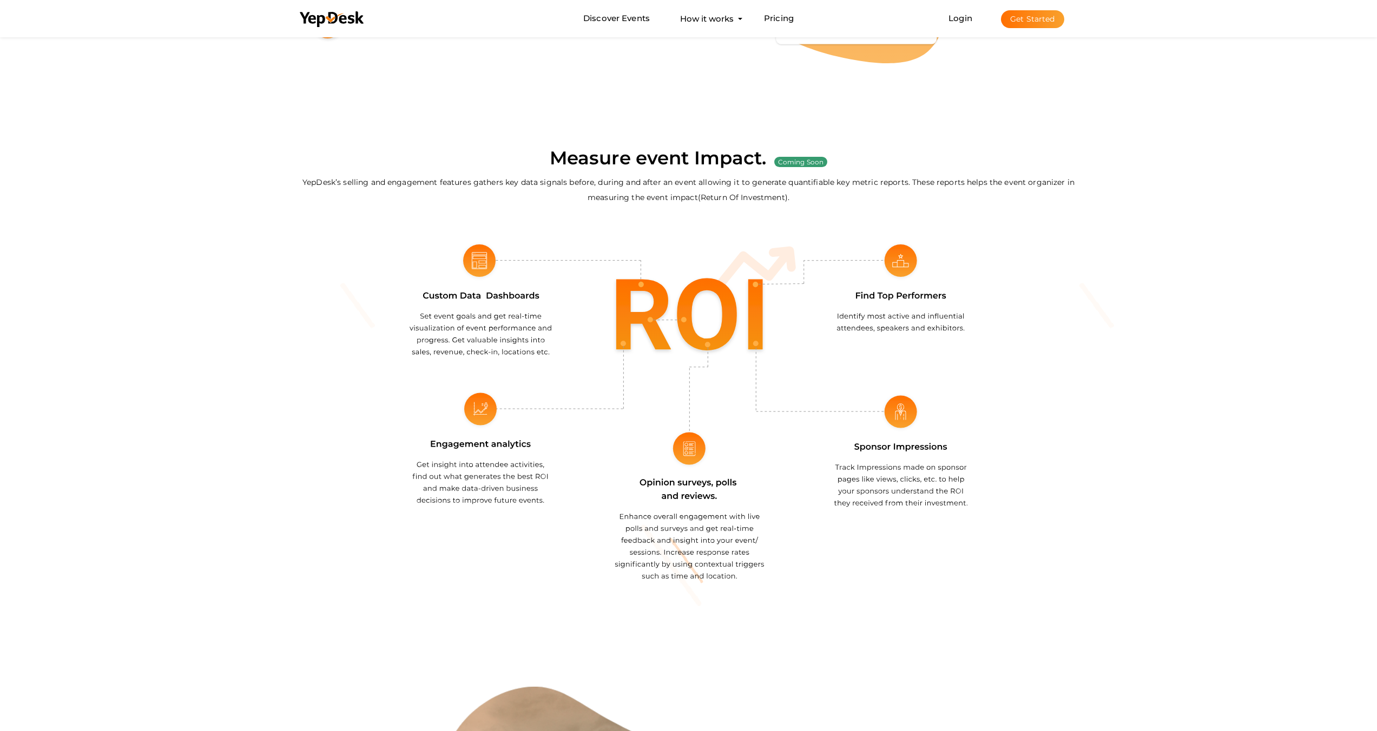
click at [472, 321] on img at bounding box center [689, 409] width 558 height 338
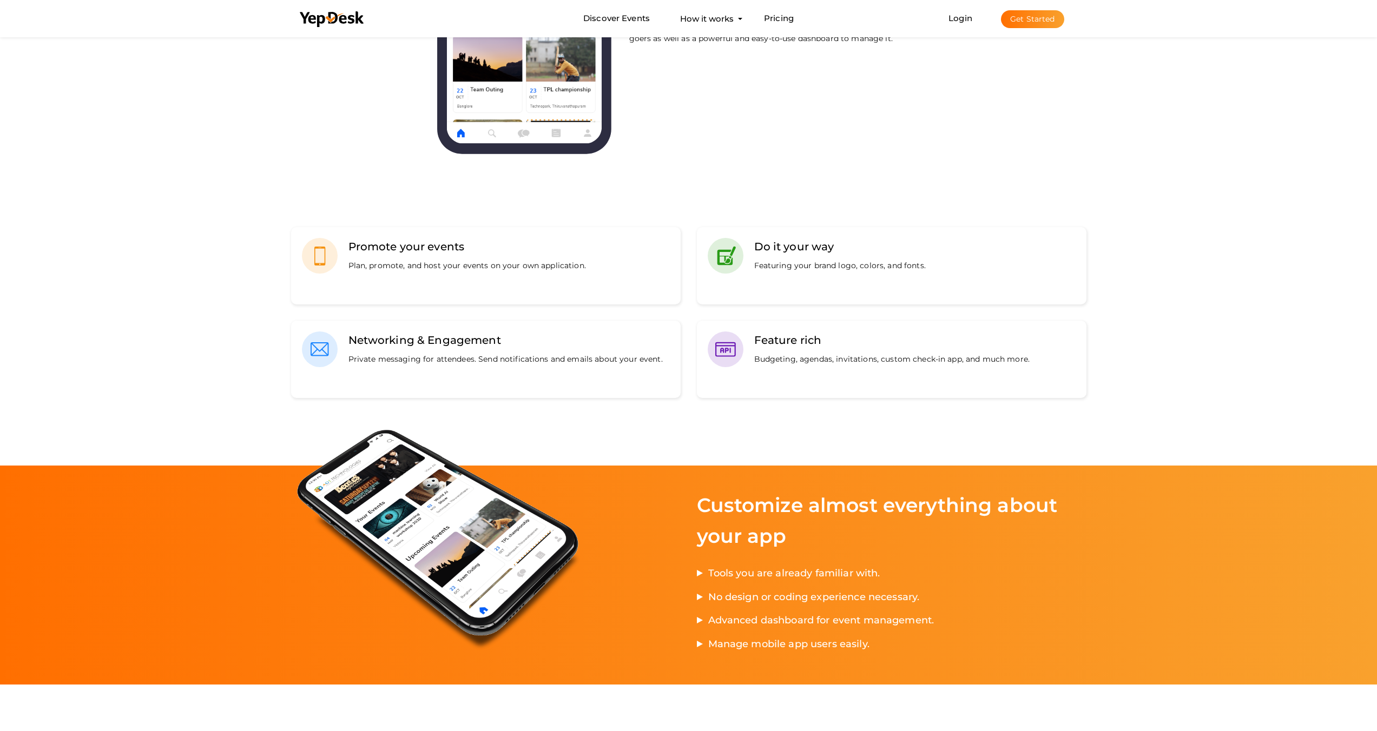
scroll to position [756, 0]
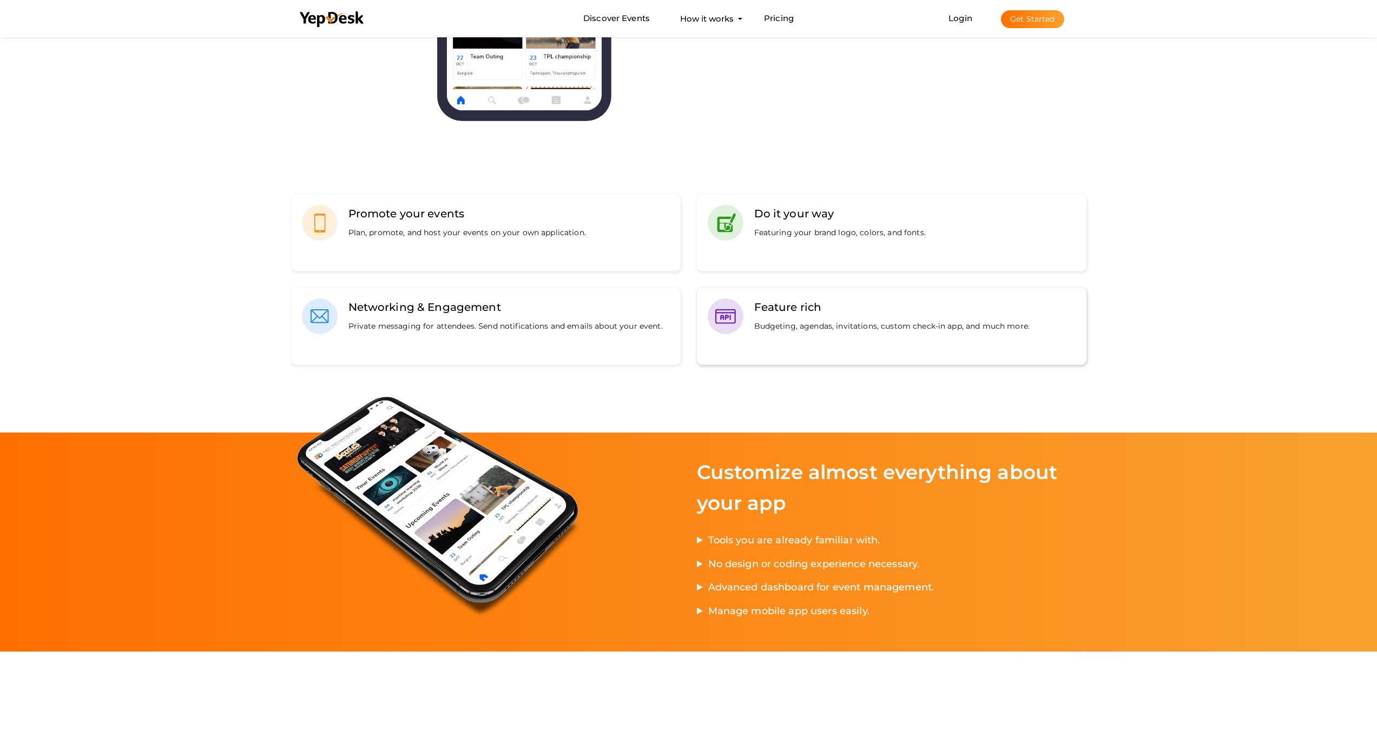
drag, startPoint x: 351, startPoint y: 331, endPoint x: 1033, endPoint y: 332, distance: 681.7
click at [1033, 332] on div "Promote your events Plan, promote, and host your events on your own application…" at bounding box center [689, 280] width 812 height 252
click at [1033, 332] on div "Feature rich Budgeting, agendas, invitations, custom check-in app, and much mor…" at bounding box center [892, 327] width 368 height 56
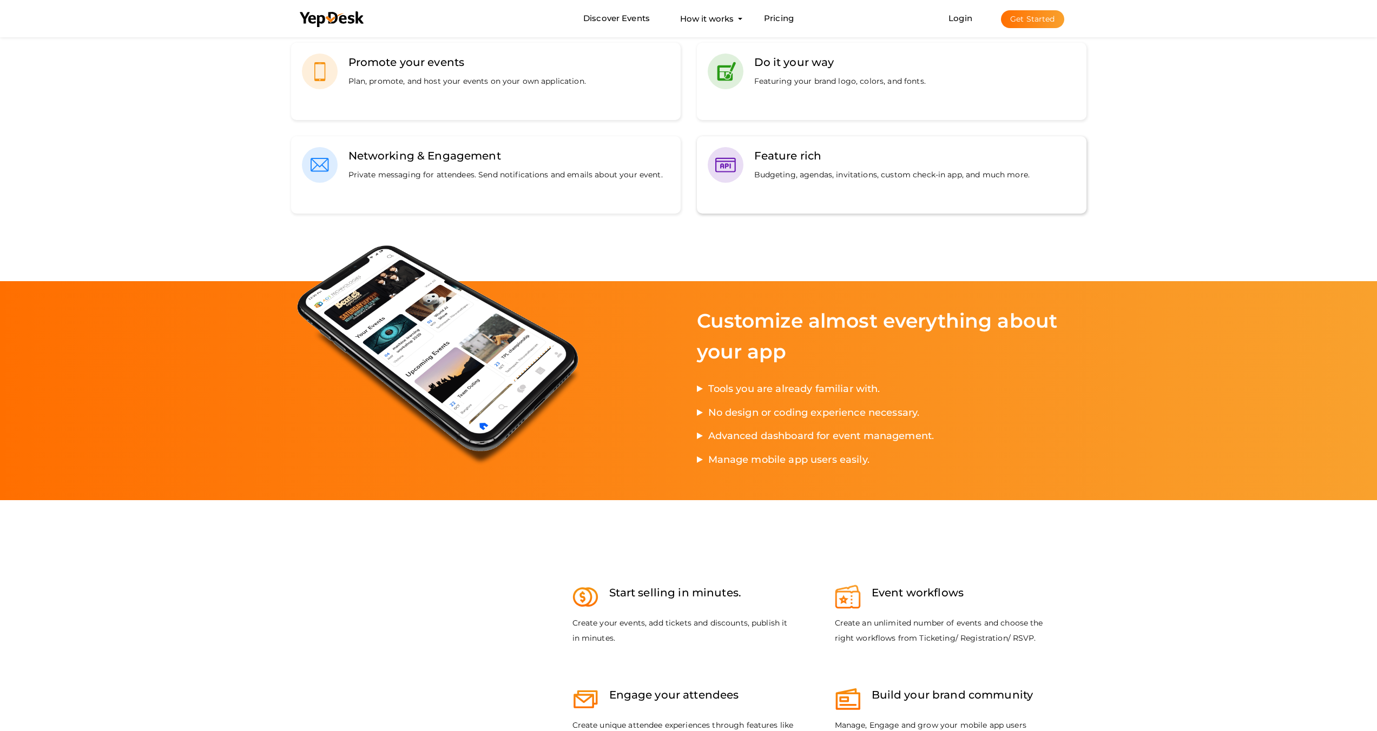
scroll to position [980, 0]
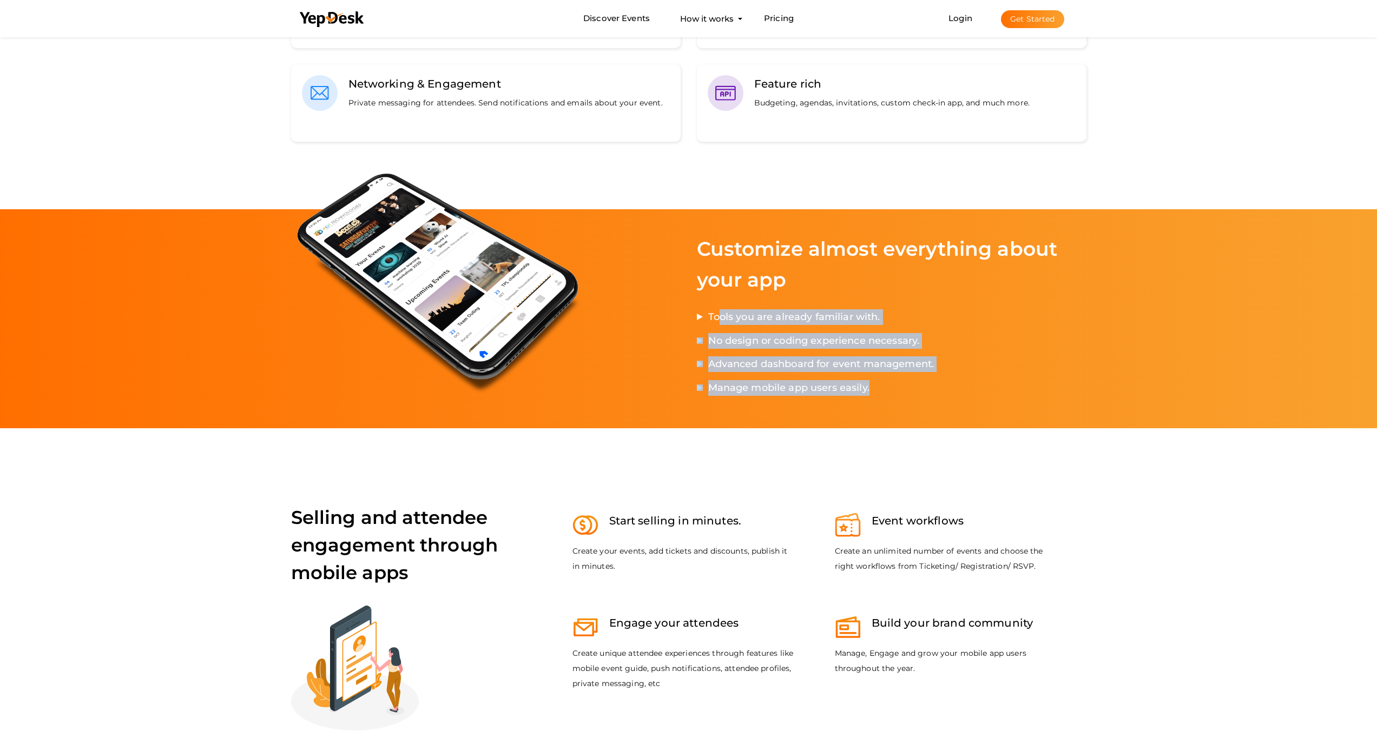
drag, startPoint x: 720, startPoint y: 318, endPoint x: 867, endPoint y: 400, distance: 168.3
click at [867, 400] on div "Tools you are already familiar with. No design or coding experience necessary. …" at bounding box center [892, 356] width 390 height 95
click at [867, 400] on div "Manage mobile app users easily." at bounding box center [892, 392] width 390 height 24
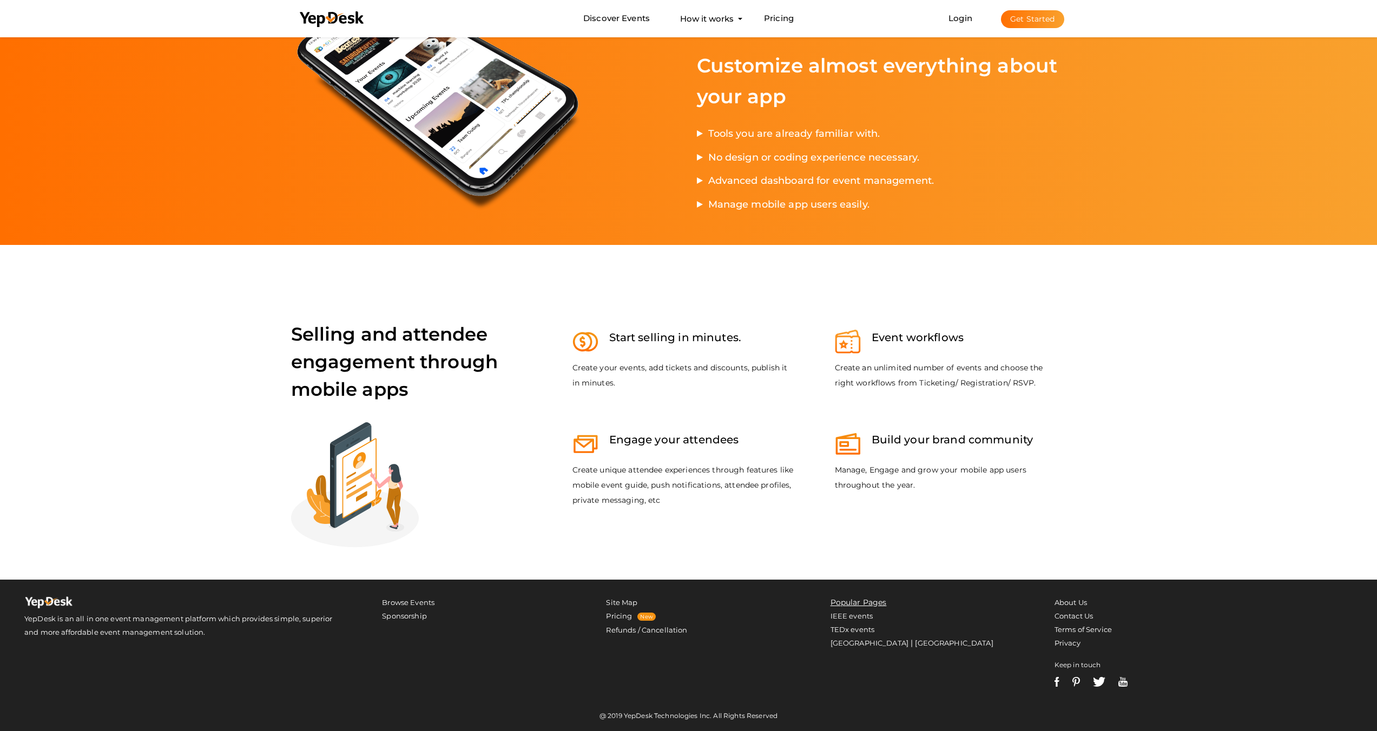
scroll to position [1165, 0]
drag, startPoint x: 665, startPoint y: 470, endPoint x: 671, endPoint y: 503, distance: 33.0
click at [671, 503] on p "Create unique attendee experiences through features like mobile event guide, pu…" at bounding box center [684, 485] width 225 height 45
drag, startPoint x: 671, startPoint y: 503, endPoint x: 574, endPoint y: 443, distance: 114.1
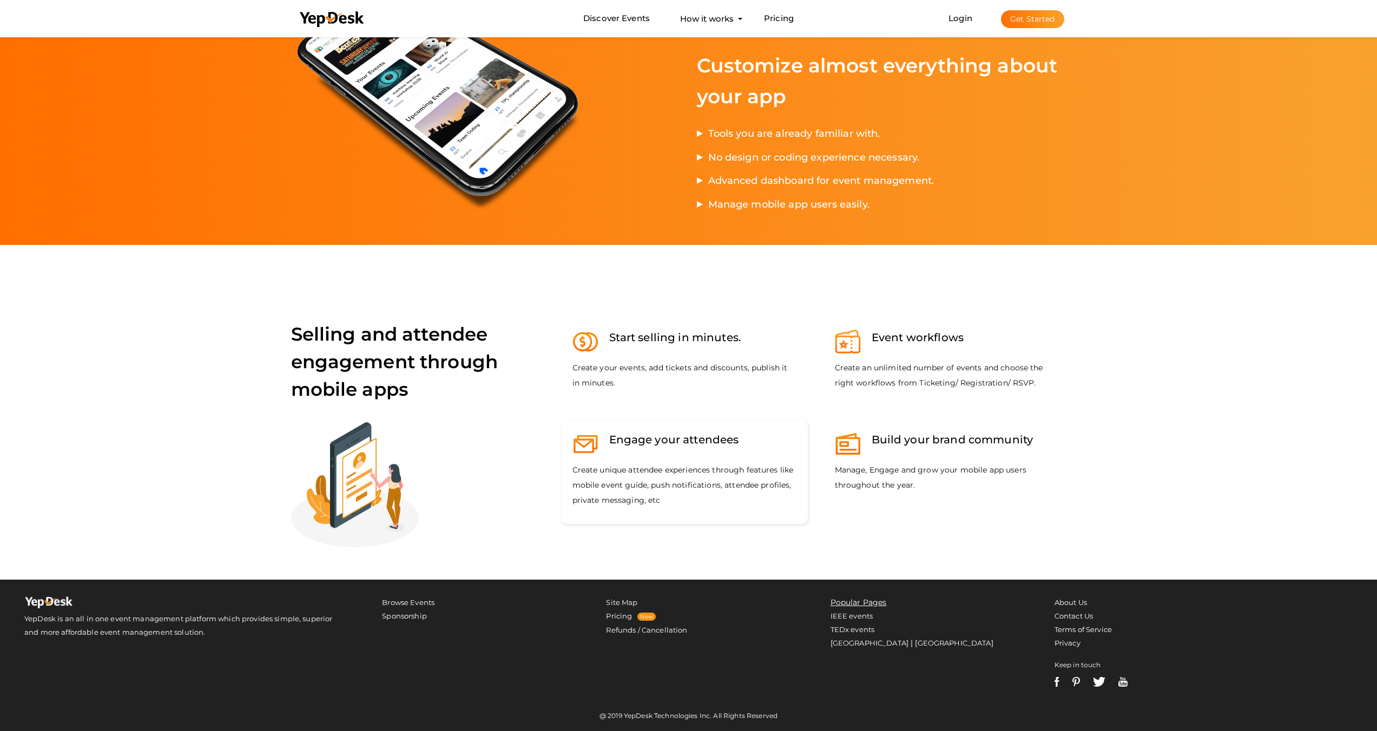
click at [574, 443] on div "Engage your attendees Create unique attendee experiences through features like …" at bounding box center [685, 472] width 246 height 104
click at [574, 443] on img at bounding box center [585, 444] width 26 height 26
click at [701, 478] on p "Create unique attendee experiences through features like mobile event guide, pu…" at bounding box center [684, 485] width 225 height 45
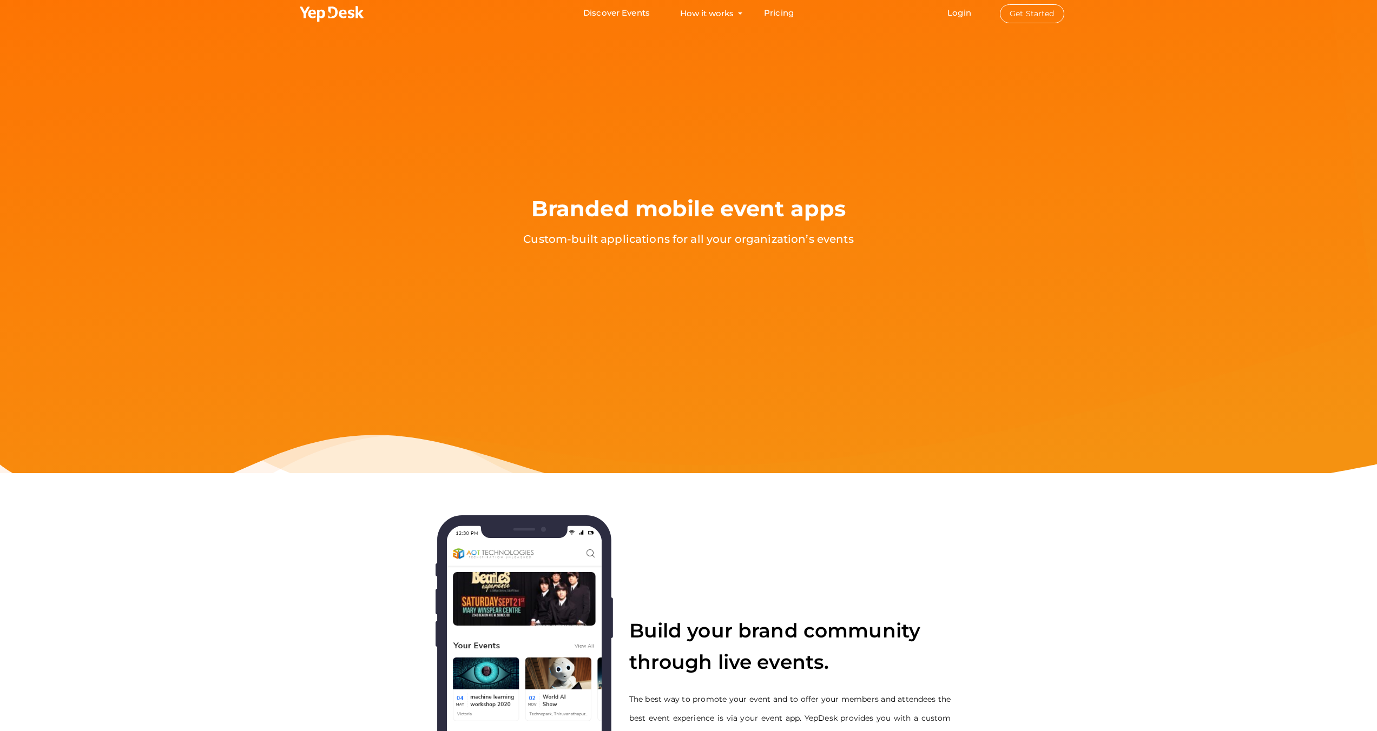
scroll to position [0, 0]
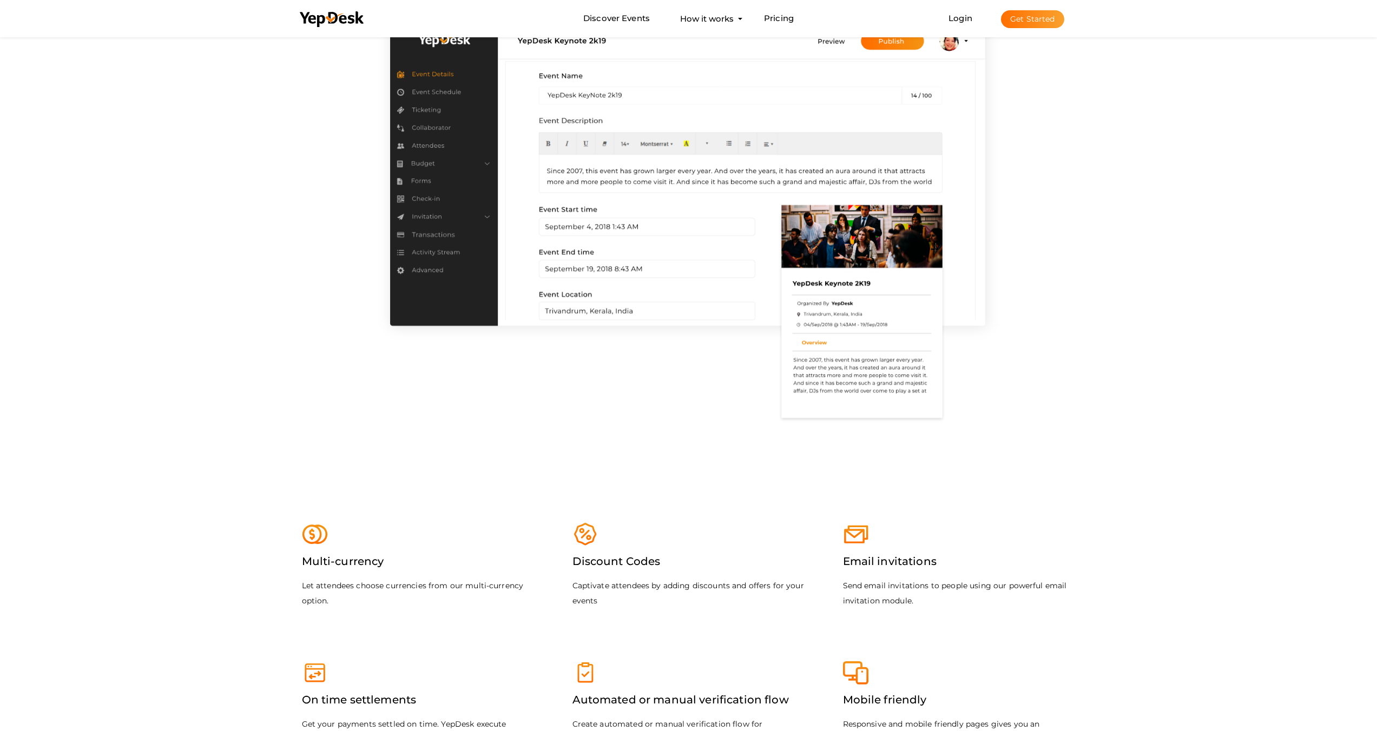
scroll to position [1454, 0]
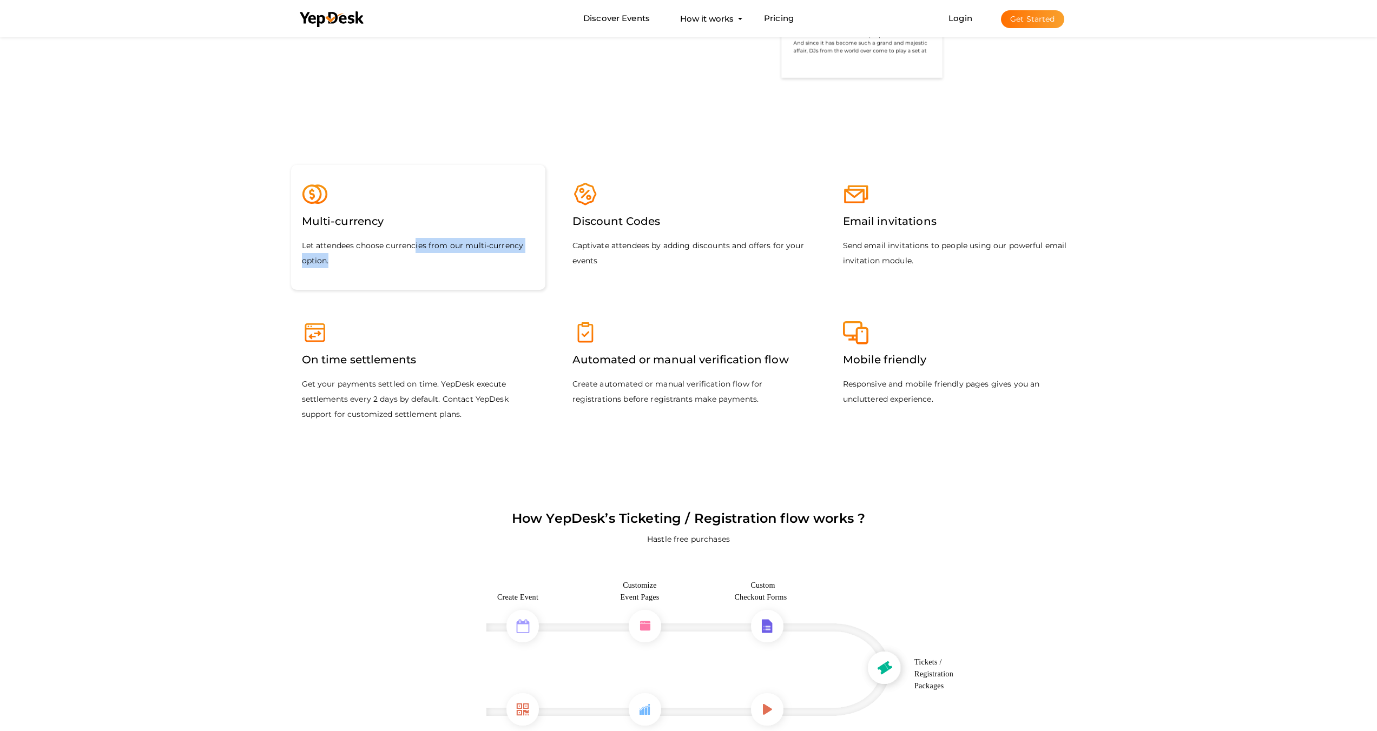
drag, startPoint x: 414, startPoint y: 245, endPoint x: 471, endPoint y: 258, distance: 58.4
click at [471, 258] on p "Let attendees choose currencies from our multi-currency option." at bounding box center [418, 253] width 233 height 30
drag, startPoint x: 589, startPoint y: 248, endPoint x: 593, endPoint y: 256, distance: 9.4
click at [593, 256] on p "Captivate attendees by adding discounts and offers for your events" at bounding box center [688, 253] width 233 height 30
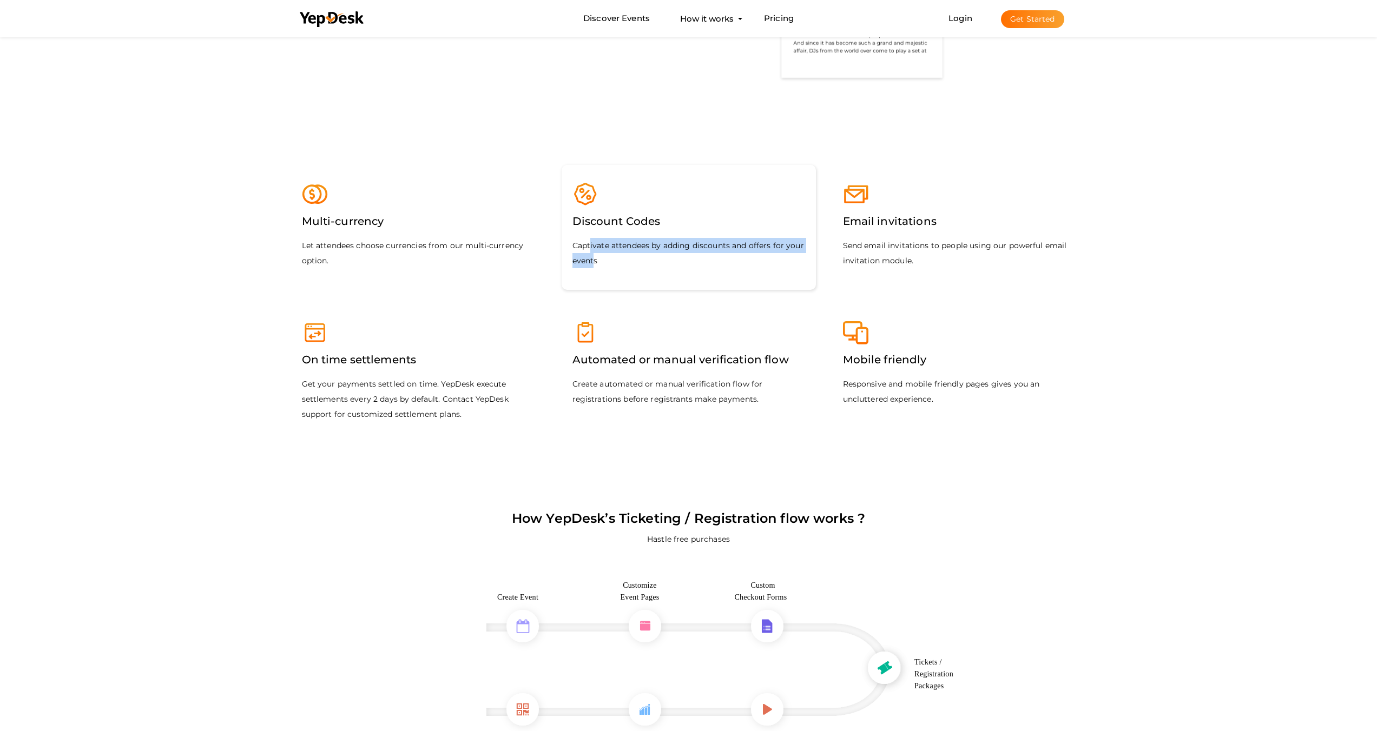
click at [593, 256] on p "Captivate attendees by adding discounts and offers for your events" at bounding box center [688, 253] width 233 height 30
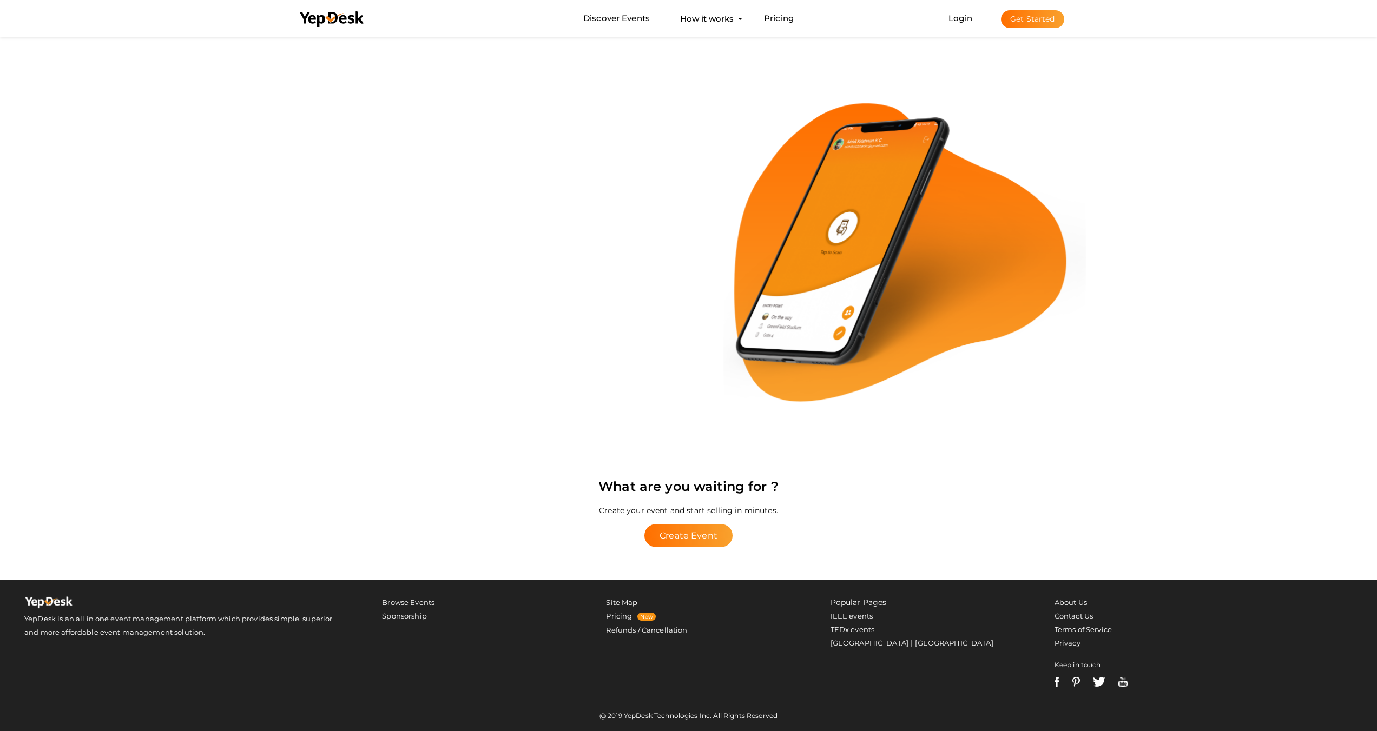
scroll to position [2201, 0]
click at [411, 612] on link "Sponsorship" at bounding box center [404, 616] width 45 height 9
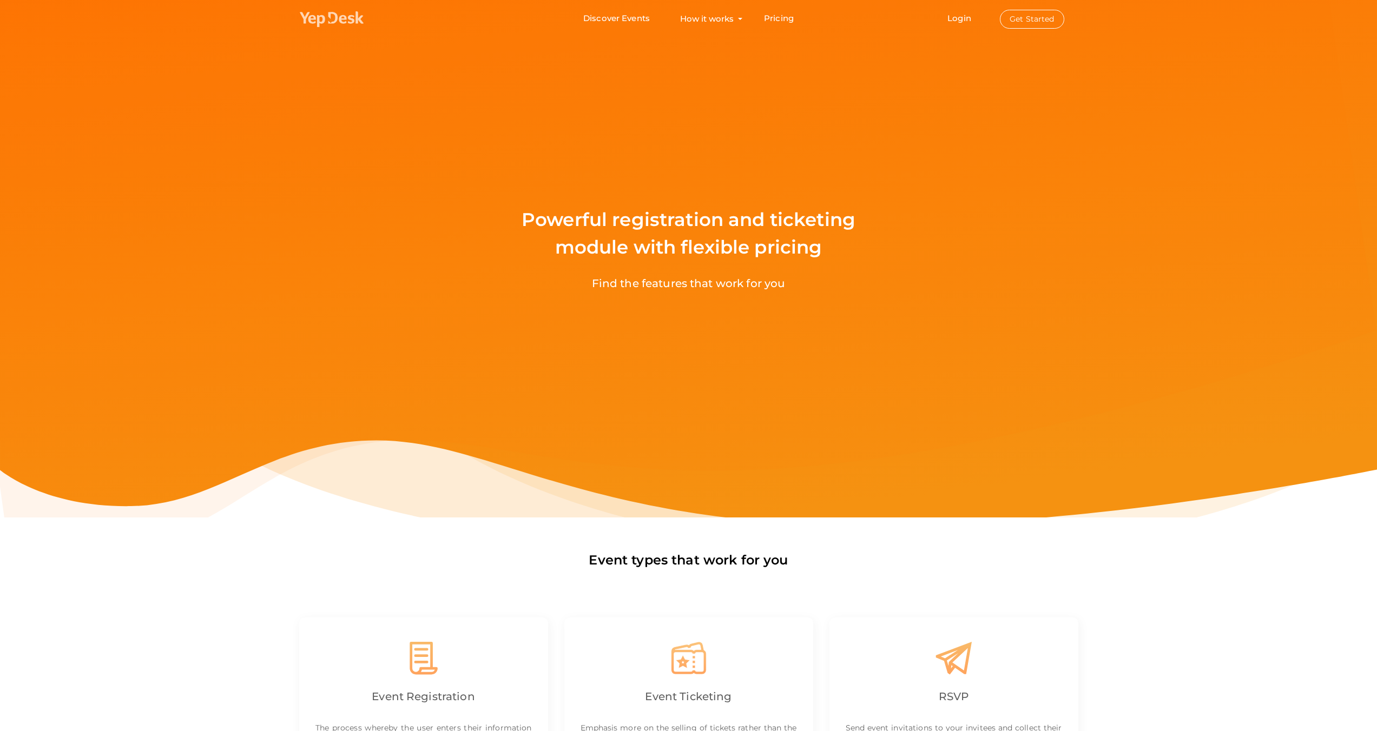
click at [355, 16] on icon at bounding box center [332, 19] width 65 height 16
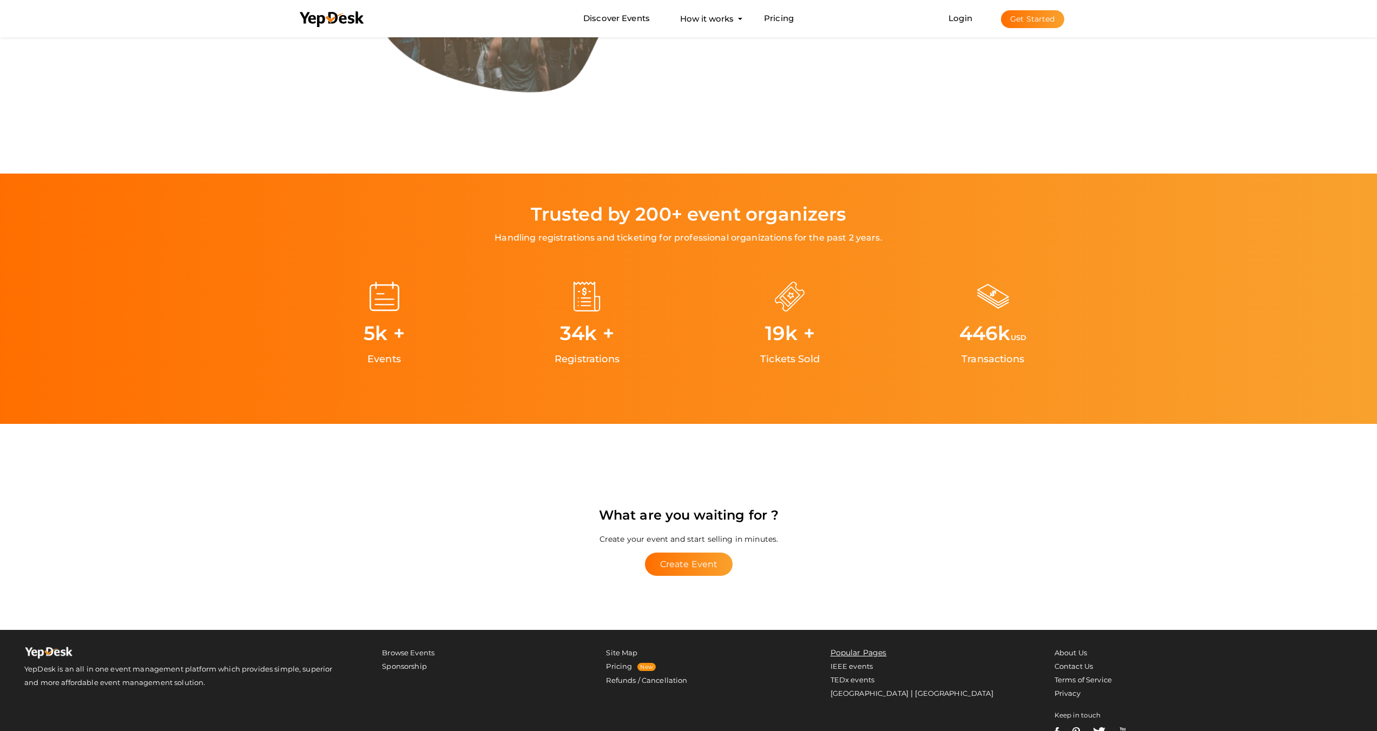
scroll to position [1889, 0]
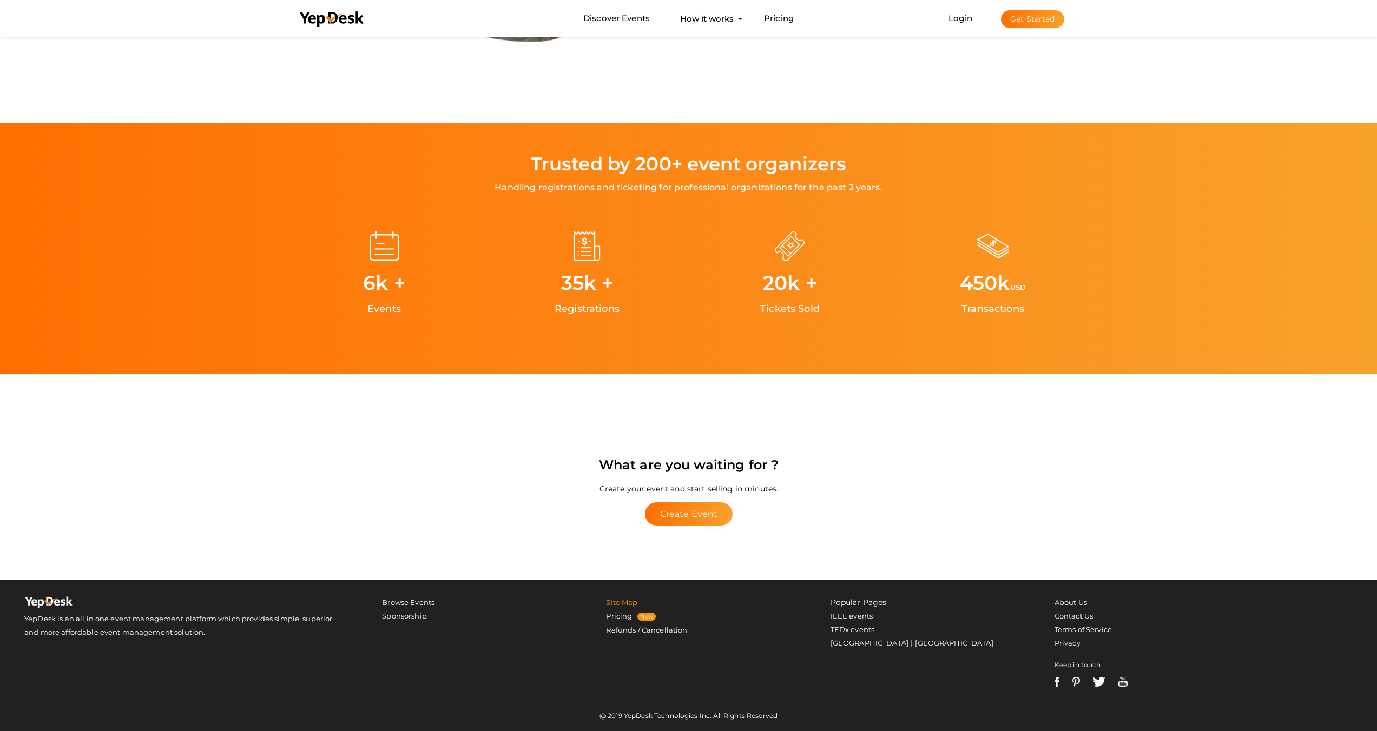
click at [632, 605] on link "Site Map" at bounding box center [621, 602] width 31 height 9
click at [915, 642] on link "[GEOGRAPHIC_DATA]" at bounding box center [954, 643] width 78 height 9
click at [845, 643] on link "[GEOGRAPHIC_DATA]" at bounding box center [869, 643] width 78 height 9
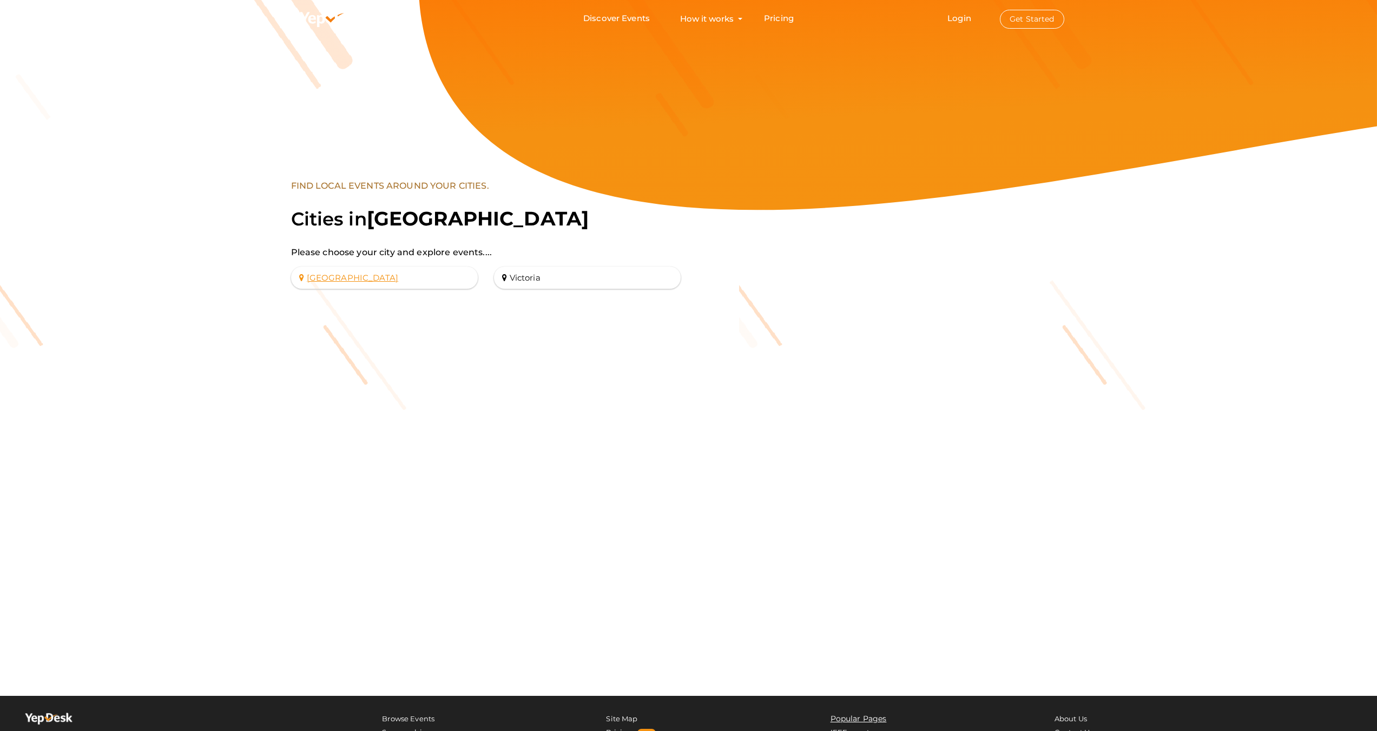
click at [420, 279] on link "[GEOGRAPHIC_DATA]" at bounding box center [384, 278] width 187 height 22
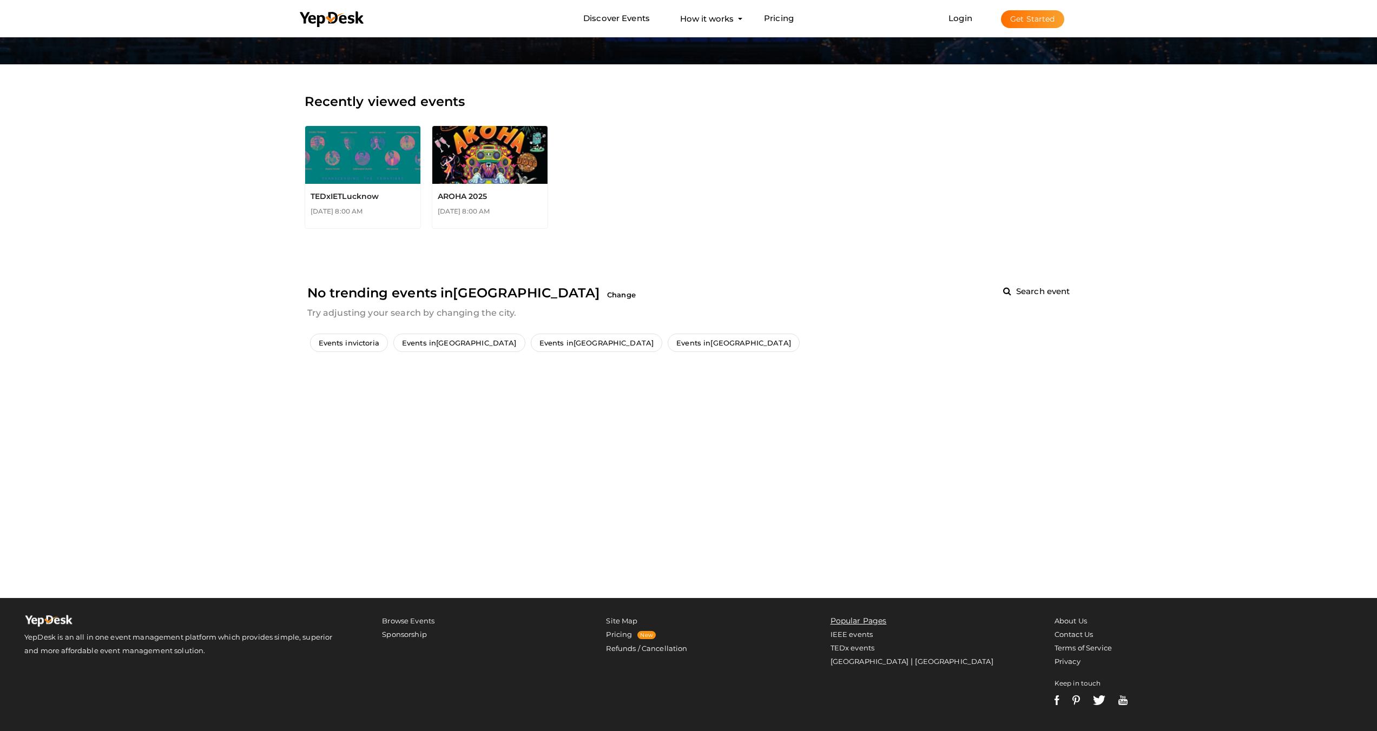
scroll to position [151, 0]
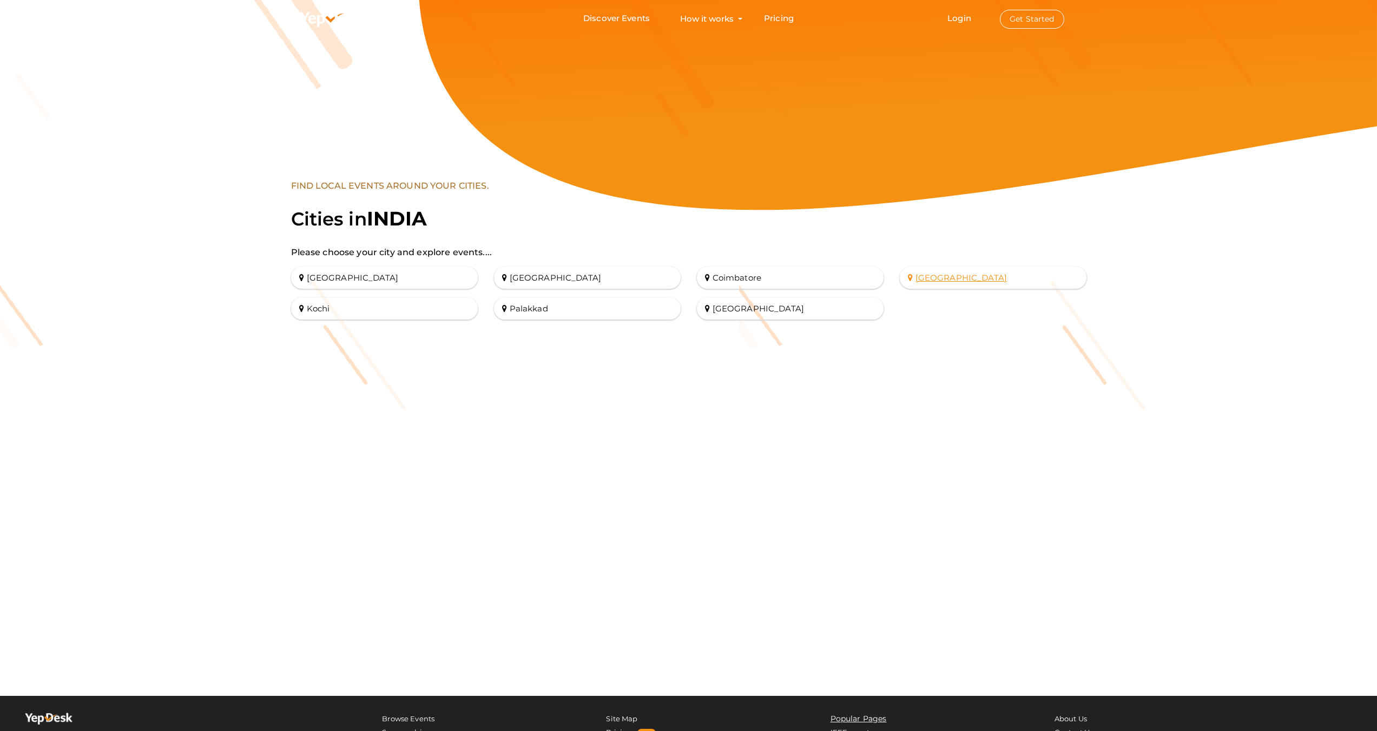
click at [955, 279] on link "[GEOGRAPHIC_DATA]" at bounding box center [993, 278] width 187 height 22
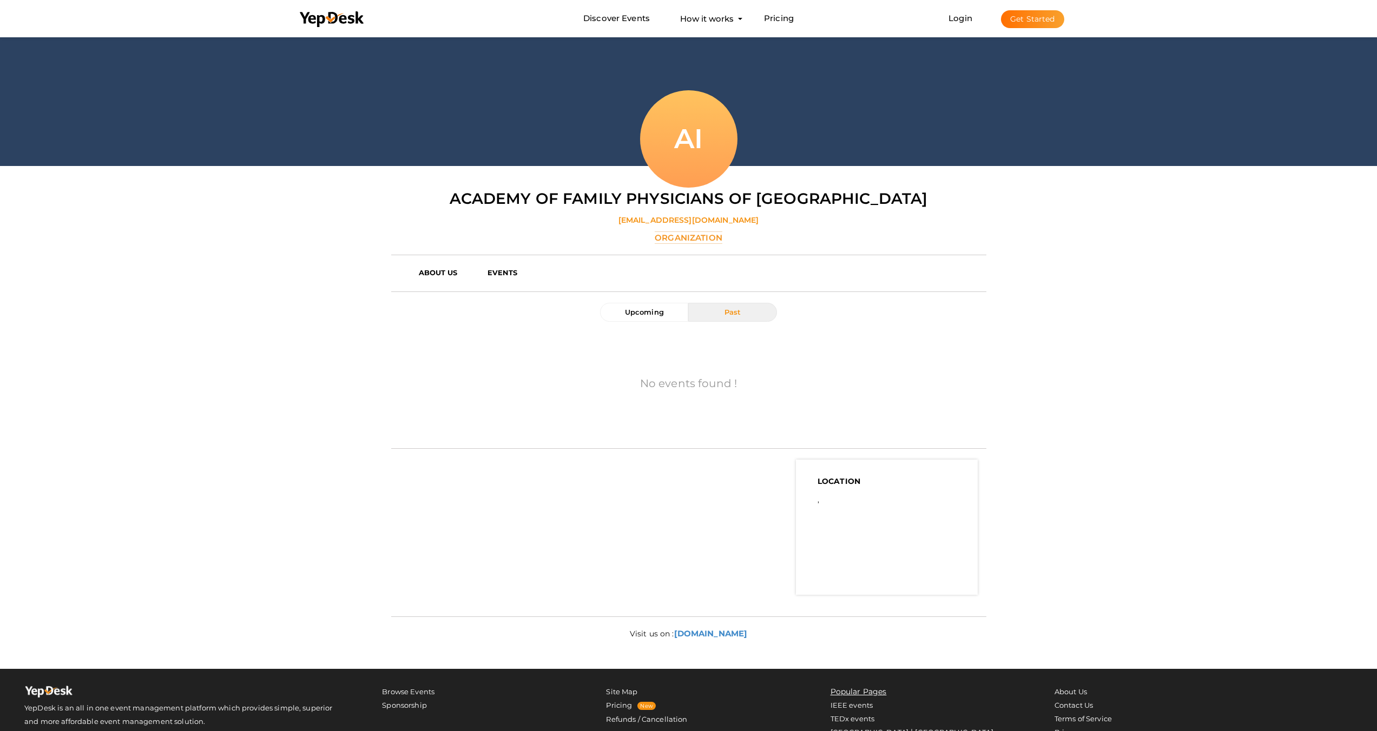
scroll to position [95, 0]
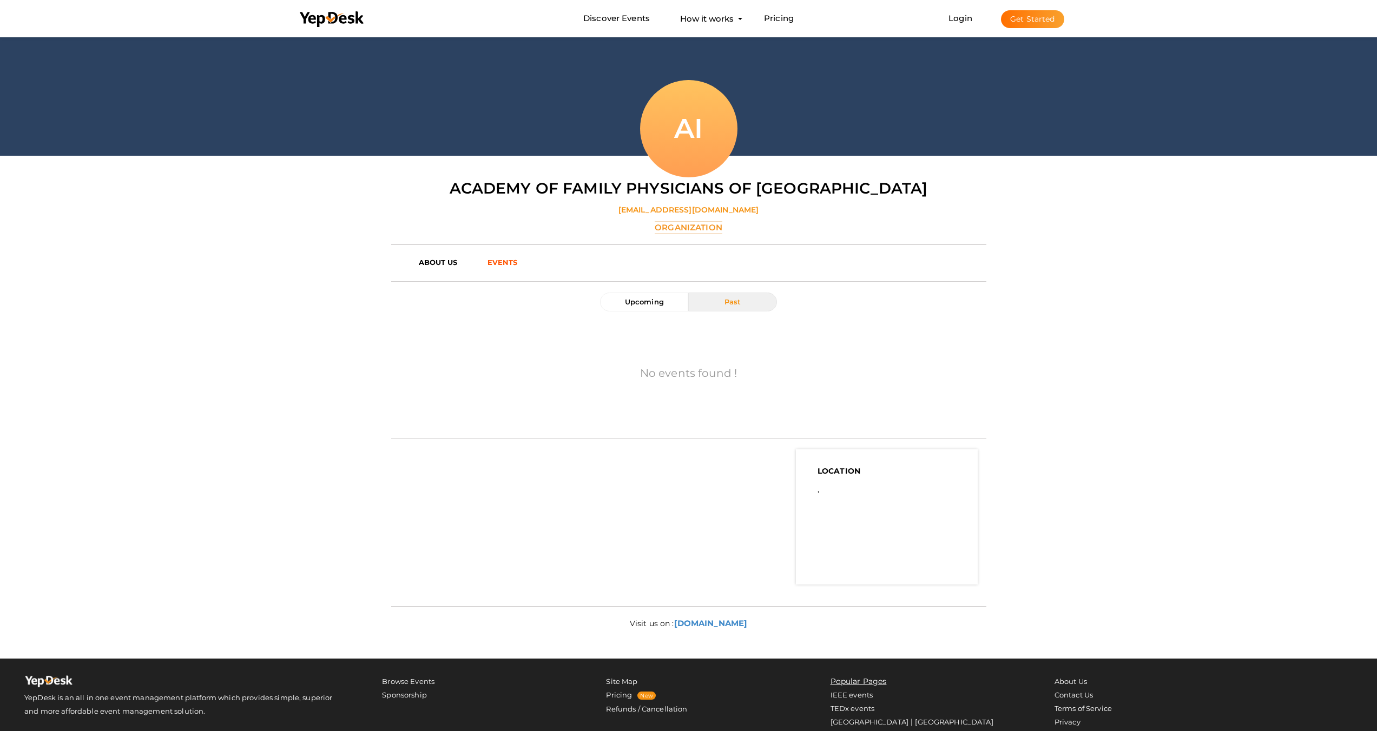
click at [518, 269] on link "EVENTS" at bounding box center [509, 262] width 60 height 16
click at [670, 302] on button "Upcoming" at bounding box center [644, 302] width 88 height 19
click at [753, 302] on button "Past" at bounding box center [732, 302] width 88 height 19
click at [445, 260] on b "ABOUT US" at bounding box center [438, 262] width 39 height 9
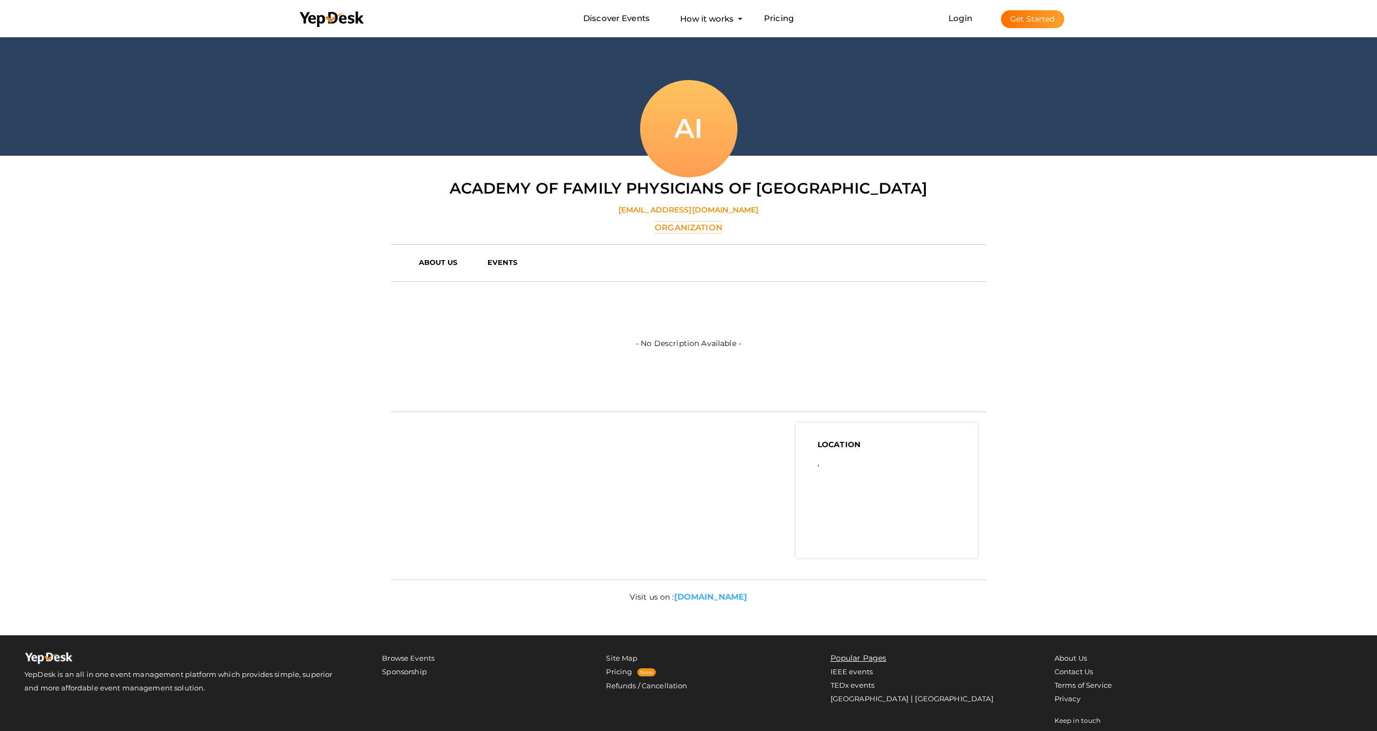
click at [725, 602] on div "Visit us on : [DOMAIN_NAME]" at bounding box center [688, 598] width 611 height 14
click at [730, 600] on b "[DOMAIN_NAME]" at bounding box center [711, 597] width 74 height 10
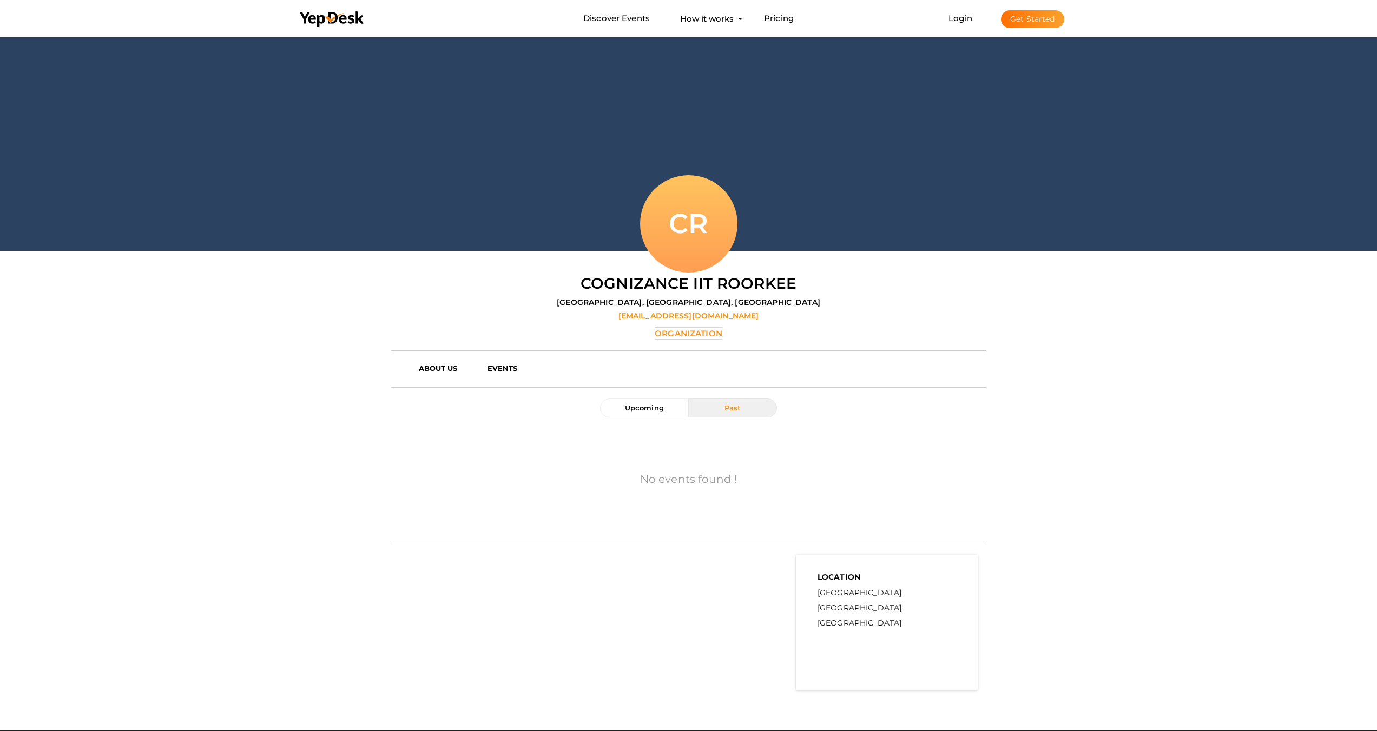
click at [679, 332] on label "Organization" at bounding box center [689, 333] width 68 height 12
click at [493, 372] on b "EVENTS" at bounding box center [502, 368] width 30 height 9
click at [453, 366] on b "ABOUT US" at bounding box center [438, 368] width 39 height 9
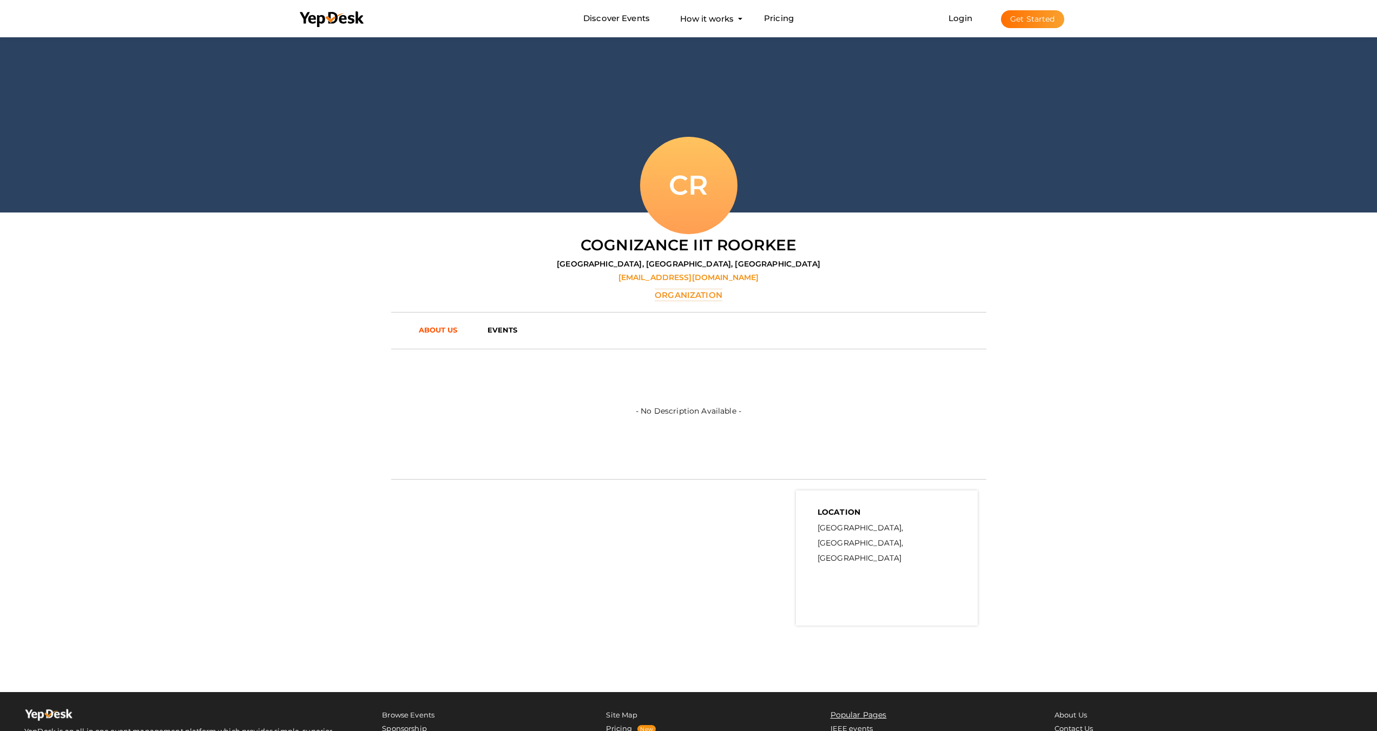
scroll to position [36, 0]
